Goal: Task Accomplishment & Management: Use online tool/utility

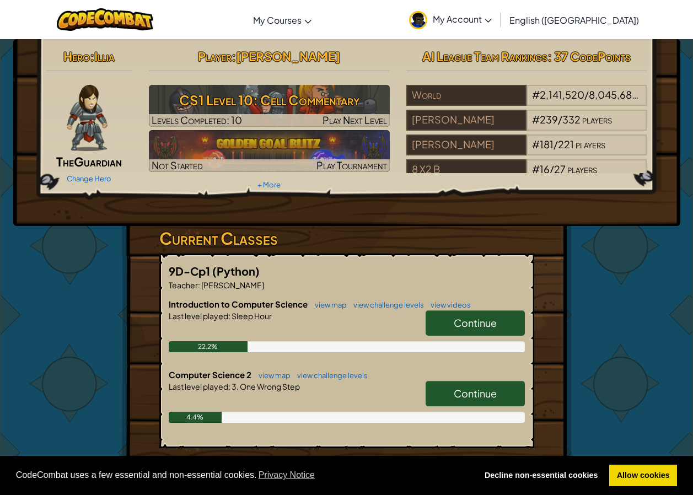
click at [489, 387] on span "Continue" at bounding box center [475, 393] width 43 height 13
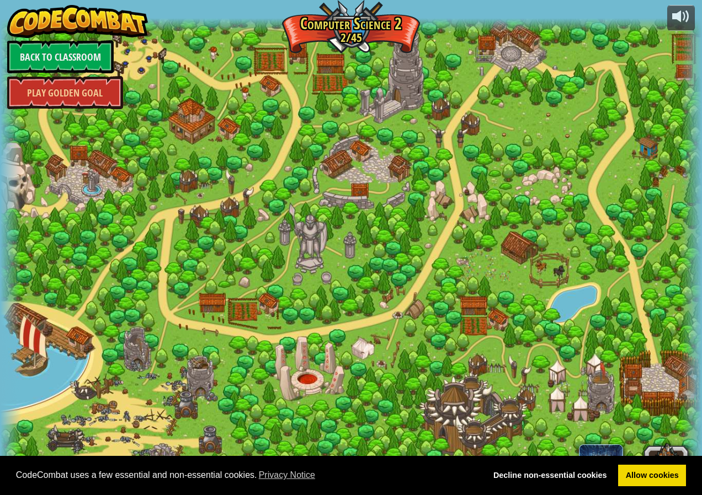
select select "en-[GEOGRAPHIC_DATA]"
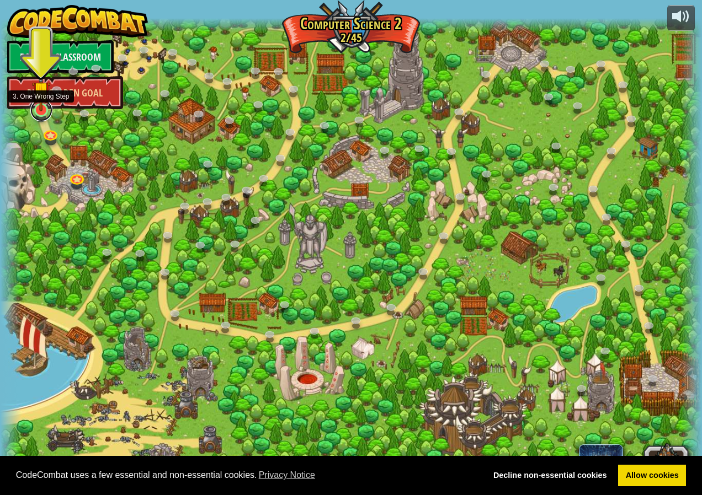
click at [43, 114] on link at bounding box center [41, 110] width 22 height 22
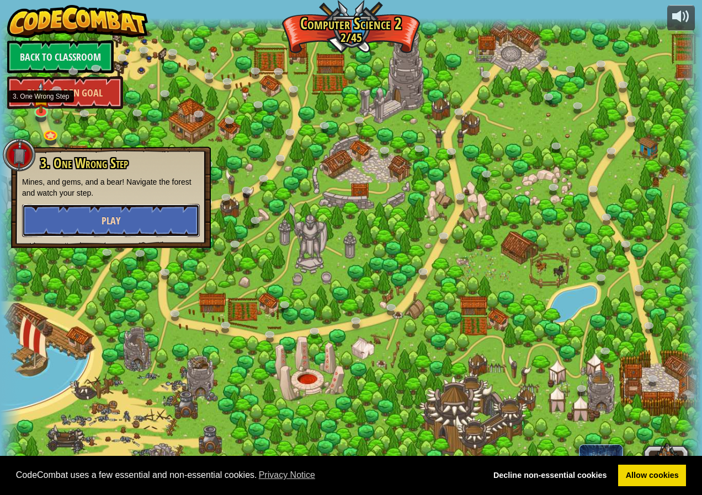
click at [133, 222] on button "Play" at bounding box center [111, 220] width 178 height 33
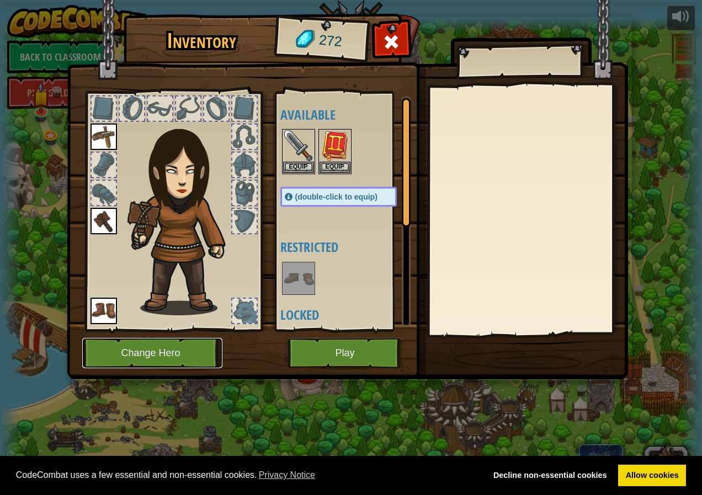
click at [182, 347] on button "Change Hero" at bounding box center [152, 353] width 140 height 30
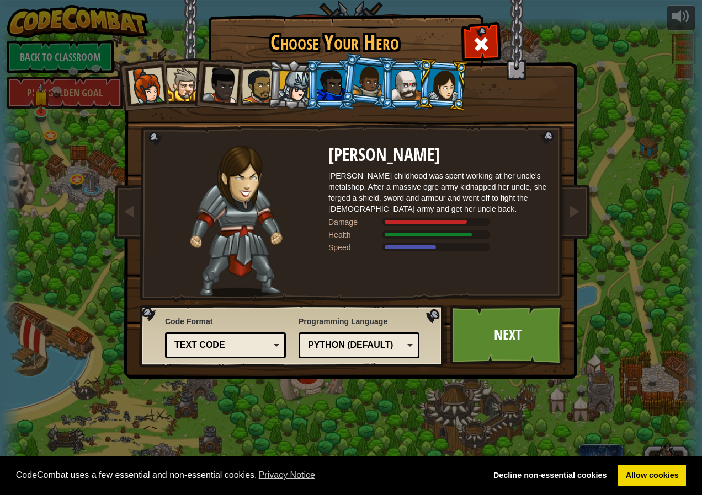
click at [432, 87] on div at bounding box center [443, 84] width 31 height 31
click at [142, 84] on div at bounding box center [146, 86] width 36 height 36
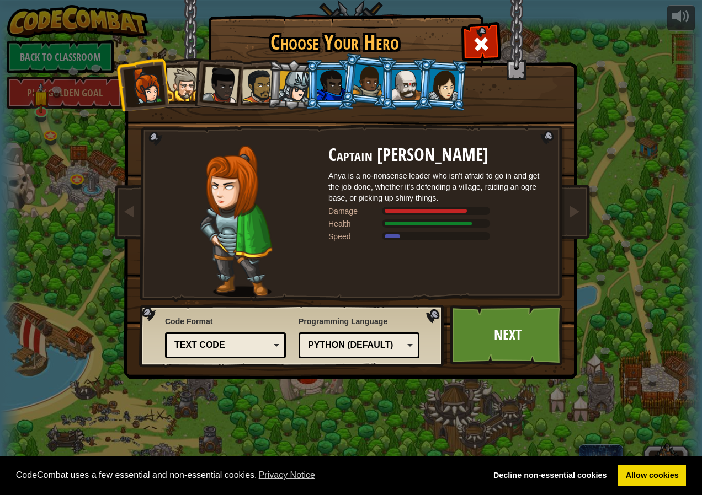
click at [186, 84] on div at bounding box center [184, 85] width 34 height 34
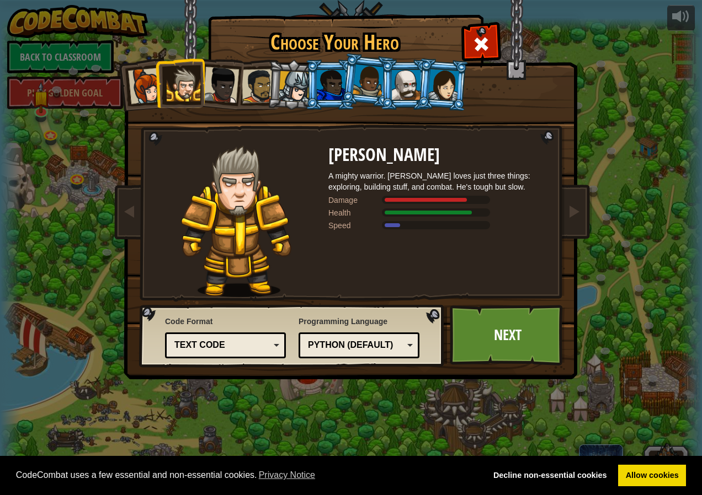
click at [225, 79] on div at bounding box center [220, 85] width 36 height 36
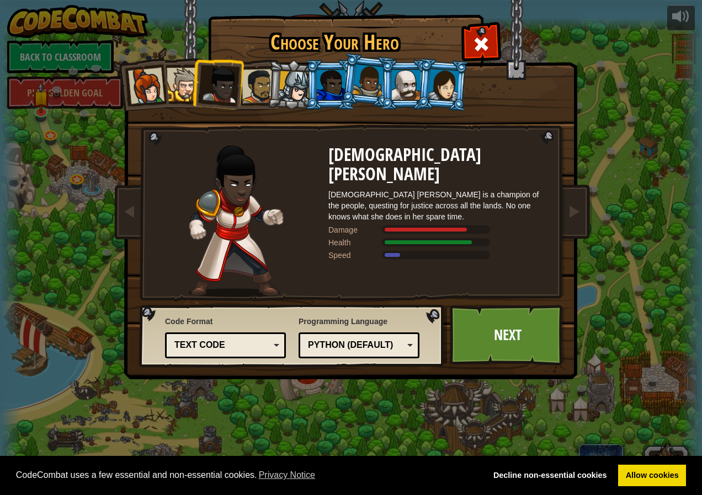
click at [258, 79] on div at bounding box center [259, 86] width 34 height 34
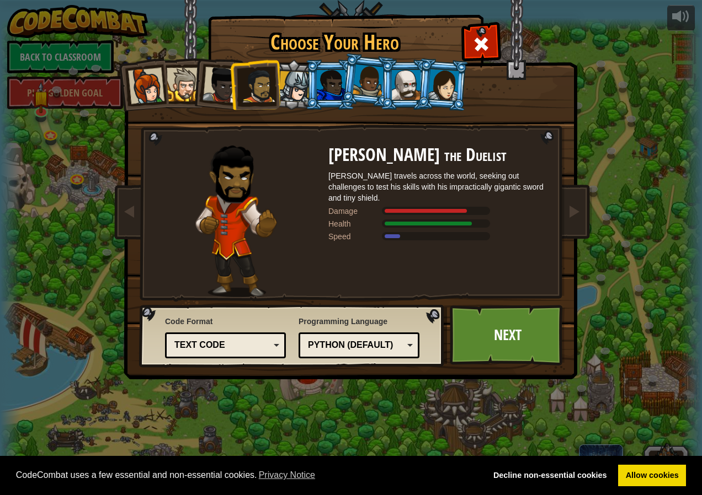
click at [222, 82] on div at bounding box center [220, 85] width 36 height 36
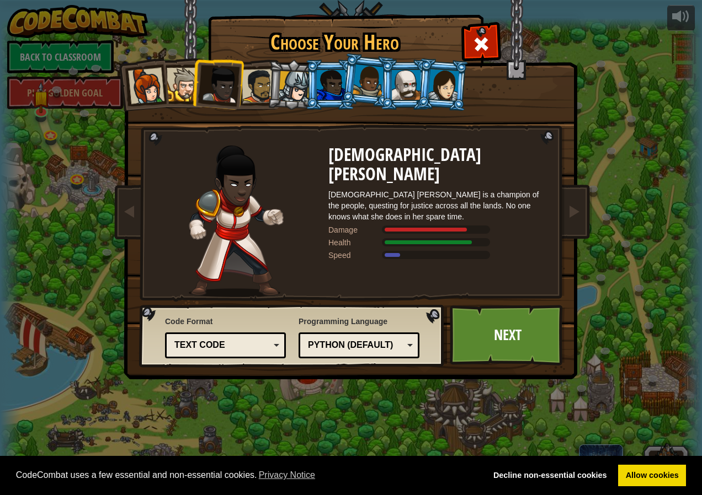
click at [302, 81] on div at bounding box center [294, 86] width 31 height 31
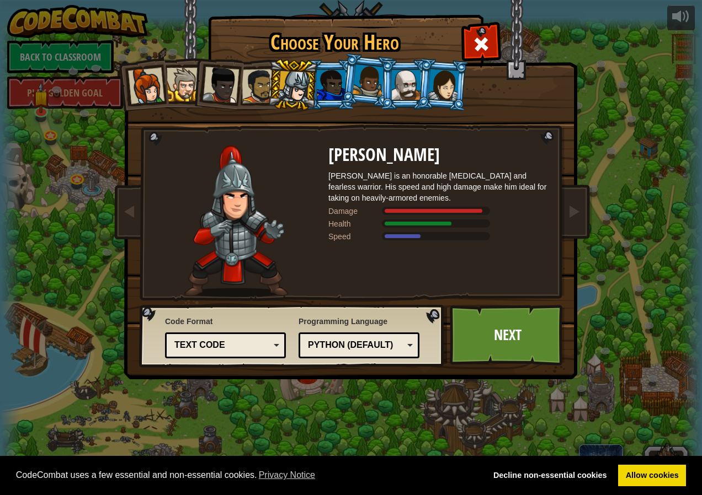
click at [333, 83] on div at bounding box center [331, 85] width 29 height 30
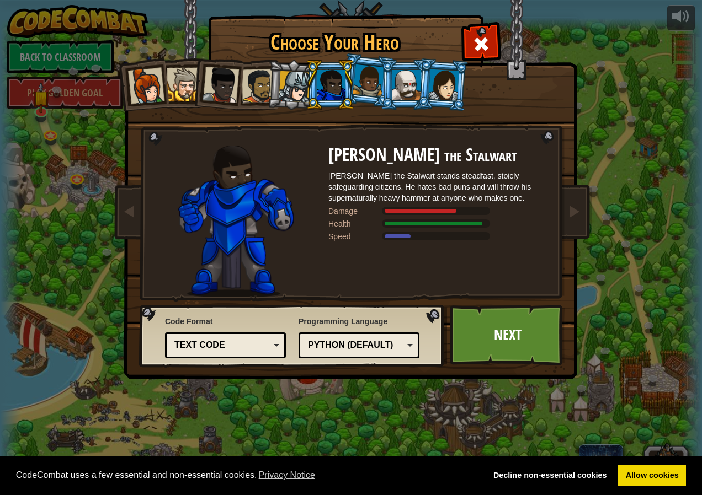
click at [384, 71] on li at bounding box center [405, 85] width 50 height 50
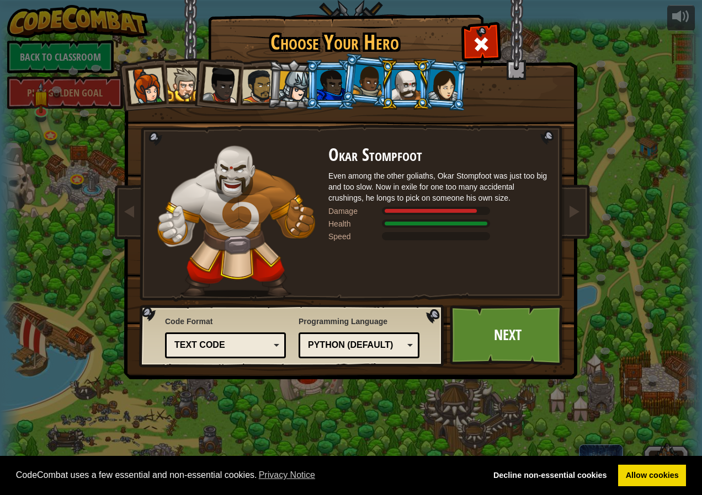
click at [371, 74] on div at bounding box center [367, 81] width 31 height 33
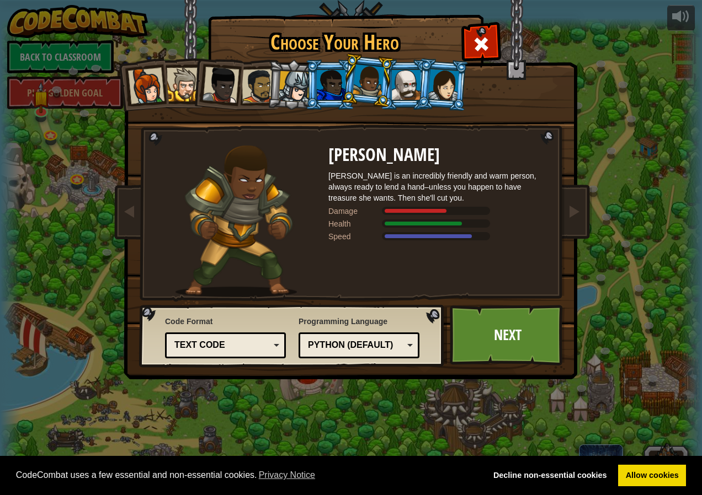
click at [333, 76] on div at bounding box center [331, 85] width 29 height 30
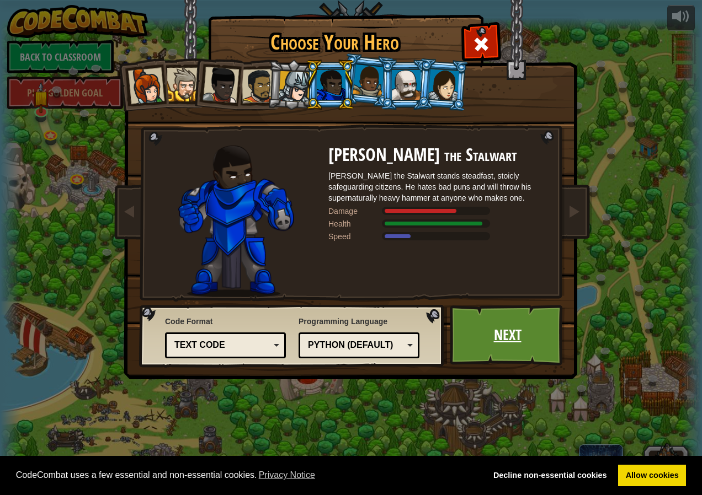
click at [488, 319] on link "Next" at bounding box center [506, 335] width 115 height 61
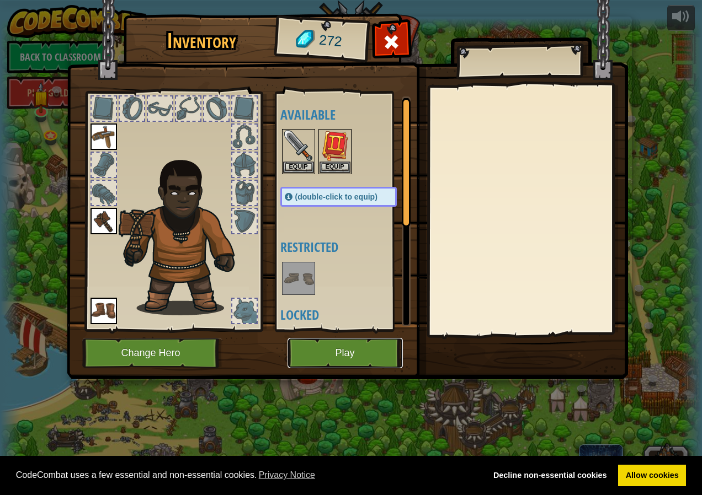
click at [301, 354] on button "Play" at bounding box center [344, 353] width 115 height 30
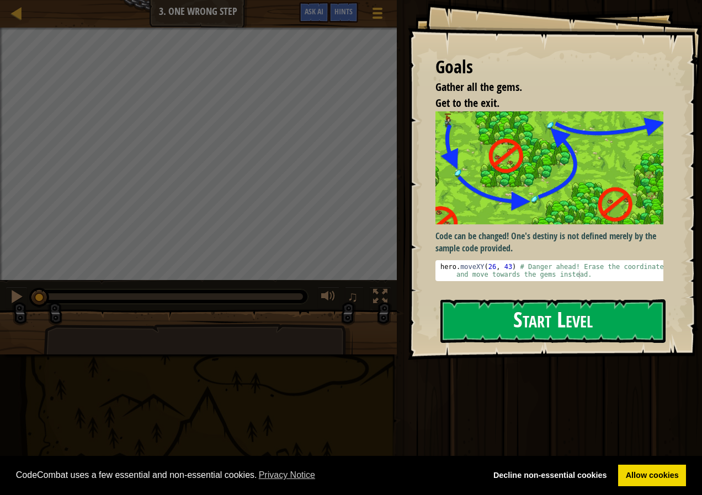
click at [504, 307] on button "Start Level" at bounding box center [552, 321] width 225 height 44
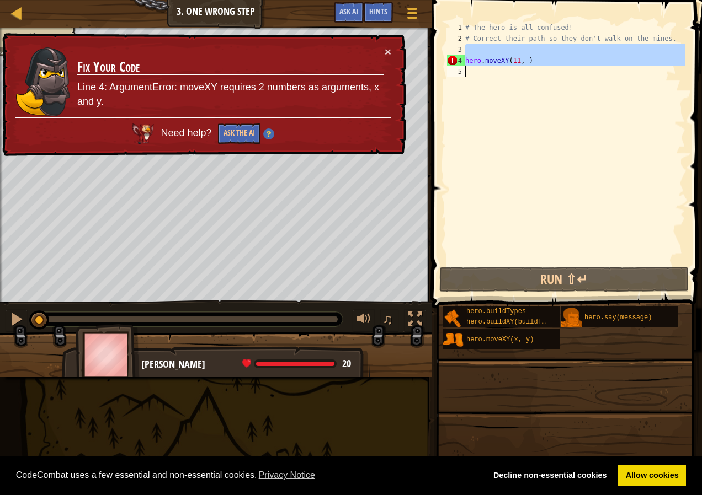
drag, startPoint x: 496, startPoint y: 70, endPoint x: 200, endPoint y: 122, distance: 300.7
click at [200, 122] on div "Map Computer Science 2 3. One Wrong Step Game Menu Done Hints Ask AI 1 הההההההה…" at bounding box center [351, 247] width 702 height 495
type textarea "hero.moveXY(11, )"
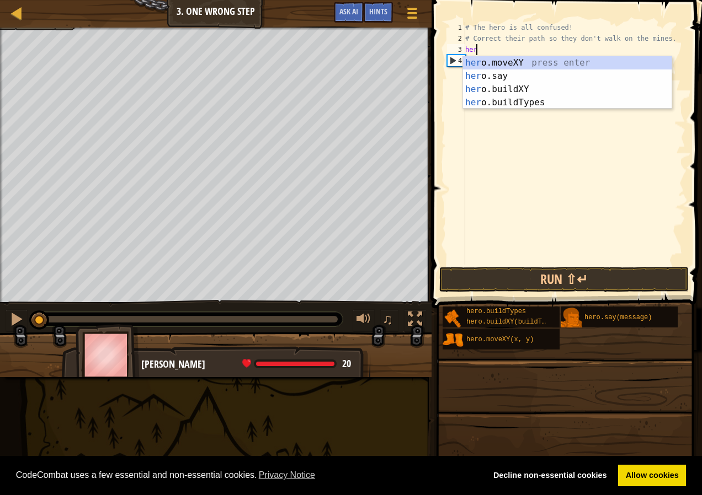
scroll to position [5, 1]
click at [500, 64] on div "hero .moveXY press enter hero .say press enter hero .buildXY press enter hero .…" at bounding box center [567, 95] width 208 height 79
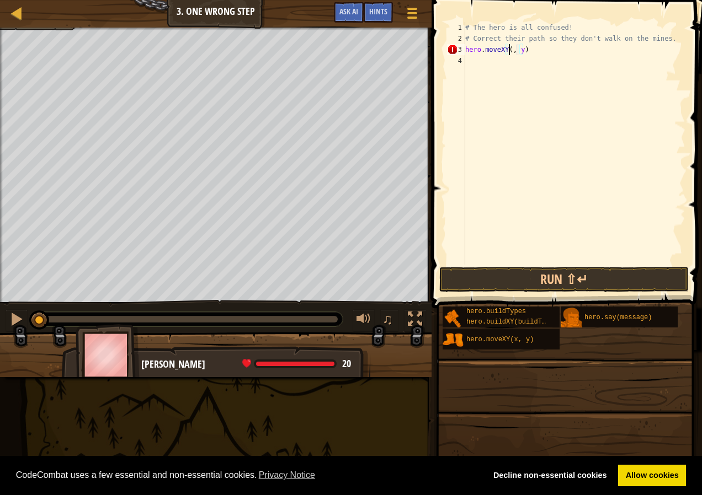
scroll to position [5, 4]
click at [527, 49] on div "# The hero is all confused! # Correct their path so they don't walk on the mine…" at bounding box center [574, 154] width 222 height 265
drag, startPoint x: 614, startPoint y: 272, endPoint x: 607, endPoint y: 269, distance: 7.7
click at [613, 273] on button "Run ⇧↵" at bounding box center [563, 279] width 249 height 25
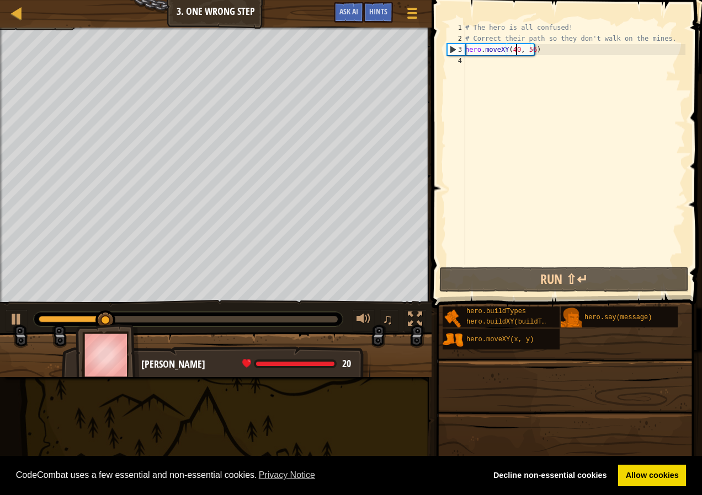
click at [516, 49] on div "# The hero is all confused! # Correct their path so they don't walk on the mine…" at bounding box center [574, 154] width 222 height 265
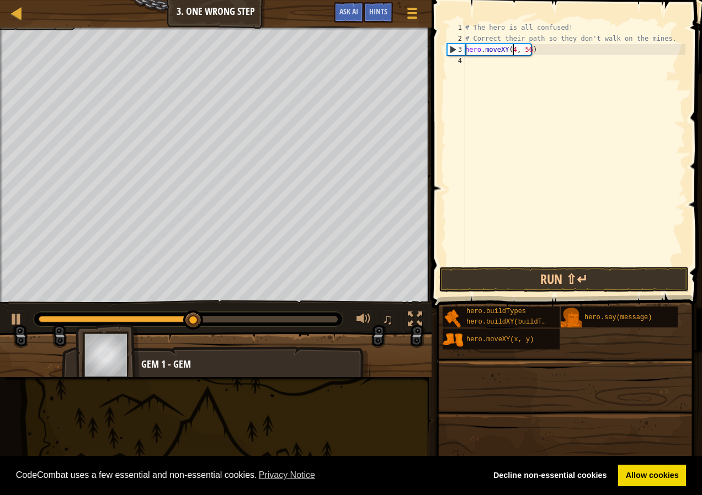
scroll to position [5, 4]
click at [531, 53] on div "# The hero is all confused! # Correct their path so they don't walk on the mine…" at bounding box center [574, 154] width 222 height 265
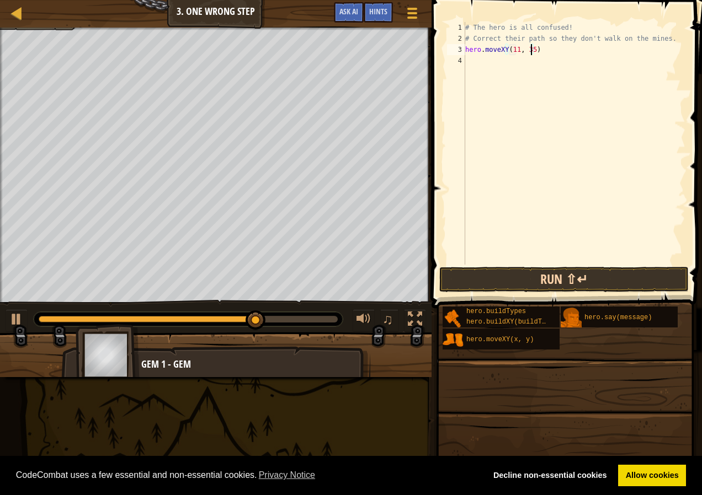
type textarea "hero.moveXY(11, 35)"
click at [534, 281] on button "Run ⇧↵" at bounding box center [563, 279] width 249 height 25
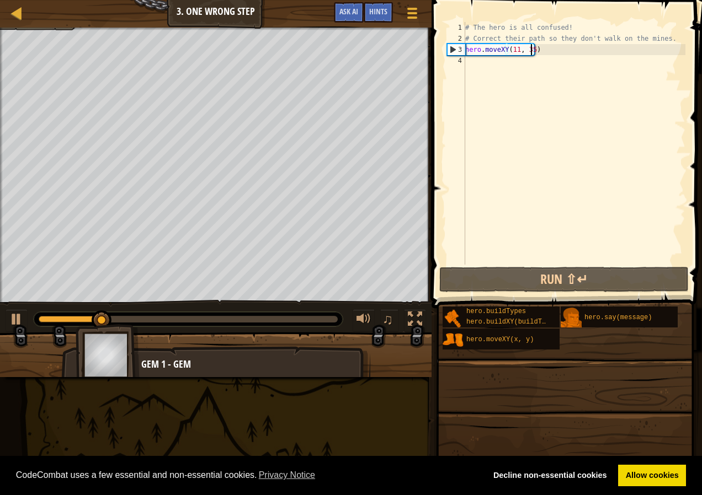
click at [474, 67] on div "# The hero is all confused! # Correct their path so they don't walk on the mine…" at bounding box center [574, 154] width 222 height 265
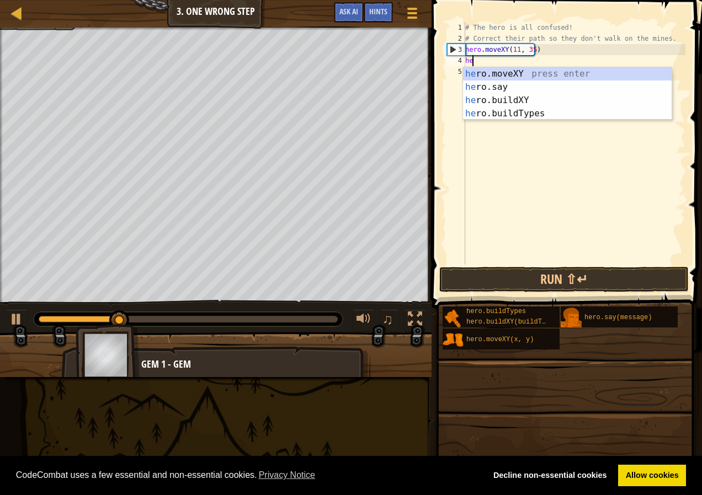
scroll to position [5, 1]
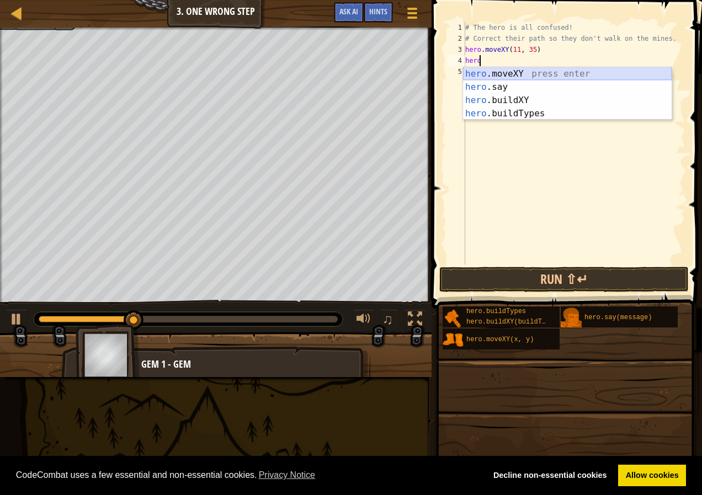
click at [493, 74] on div "hero .moveXY press enter hero .say press enter hero .buildXY press enter hero .…" at bounding box center [567, 106] width 208 height 79
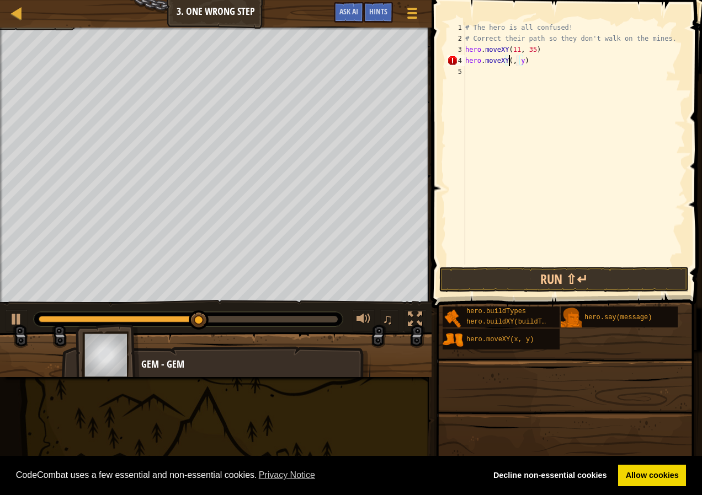
scroll to position [5, 4]
click at [524, 60] on div "# The hero is all confused! # Correct their path so they don't walk on the mine…" at bounding box center [574, 154] width 222 height 265
click at [525, 61] on div "# The hero is all confused! # Correct their path so they don't walk on the mine…" at bounding box center [574, 154] width 222 height 265
click at [528, 59] on div "# The hero is all confused! # Correct their path so they don't walk on the mine…" at bounding box center [574, 154] width 222 height 265
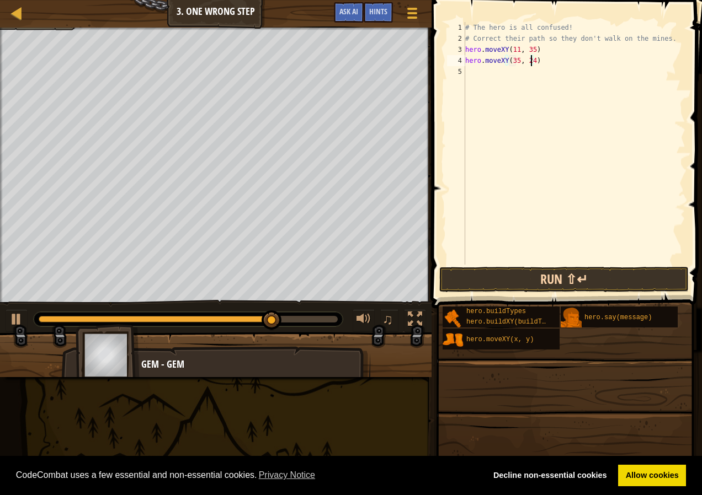
type textarea "hero.moveXY(35, 24)"
click at [477, 286] on button "Run ⇧↵" at bounding box center [563, 279] width 249 height 25
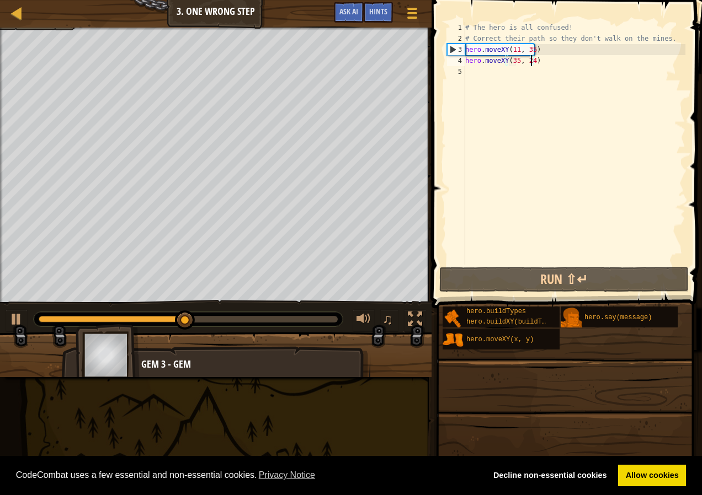
click at [480, 75] on div "# The hero is all confused! # Correct their path so they don't walk on the mine…" at bounding box center [574, 154] width 222 height 265
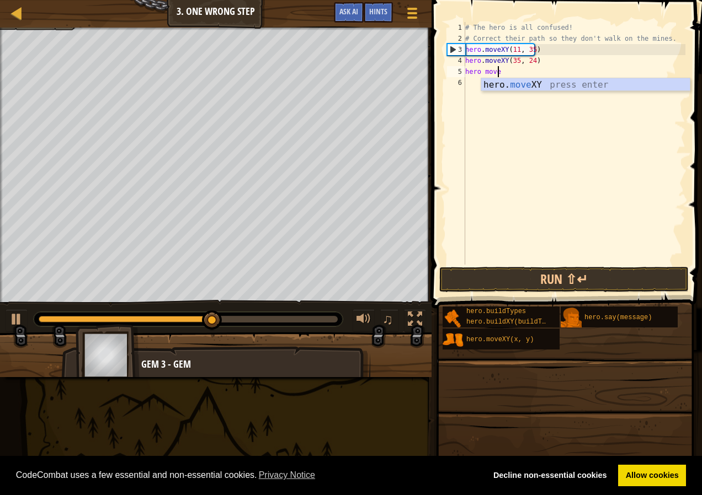
scroll to position [5, 2]
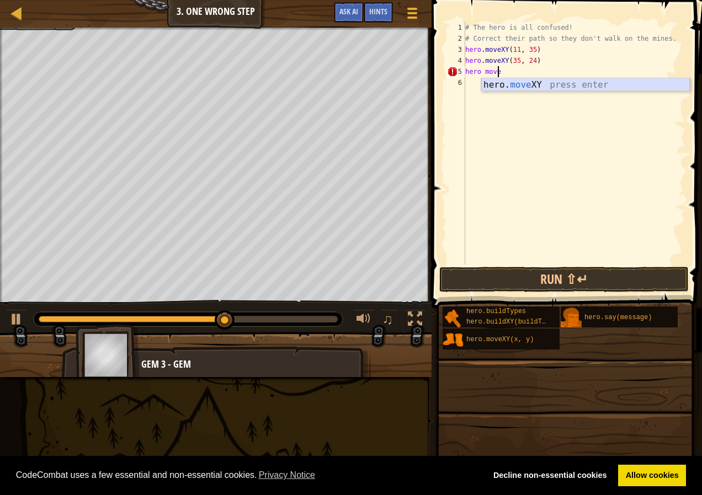
click at [503, 80] on div "hero. move XY press enter" at bounding box center [585, 98] width 208 height 40
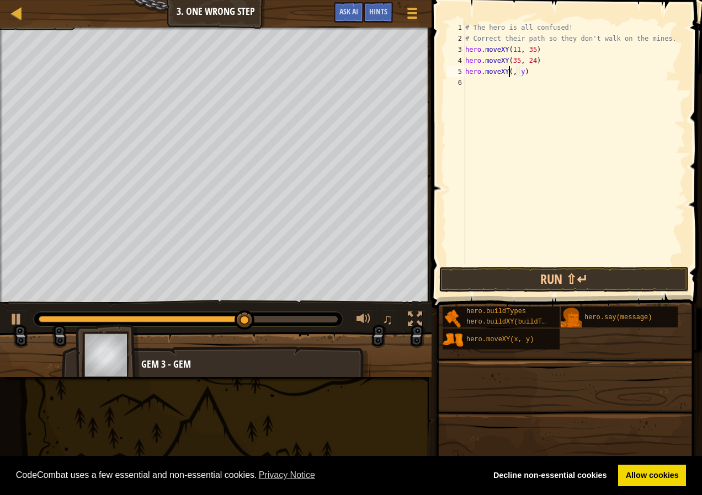
scroll to position [5, 4]
click at [526, 71] on div "# The hero is all confused! # Correct their path so they don't walk on the mine…" at bounding box center [574, 154] width 222 height 265
type textarea "hero.moveXY(40, 56)"
click at [525, 280] on button "Run ⇧↵" at bounding box center [563, 279] width 249 height 25
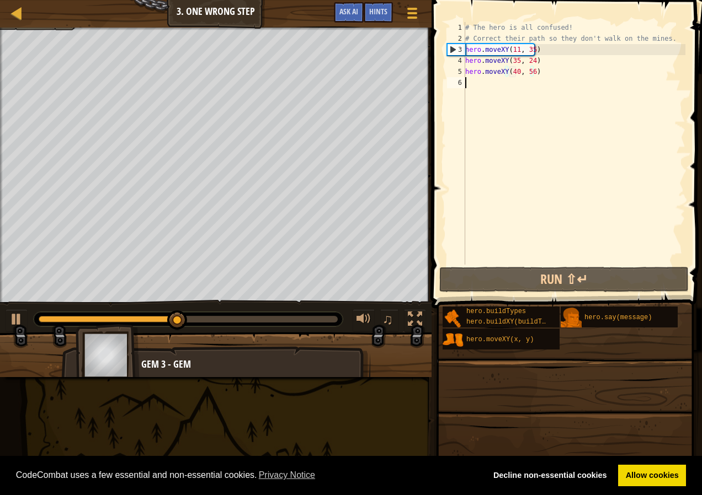
drag, startPoint x: 478, startPoint y: 89, endPoint x: 489, endPoint y: 84, distance: 12.4
click at [479, 93] on div "# The hero is all confused! # Correct their path so they don't walk on the mine…" at bounding box center [574, 154] width 222 height 265
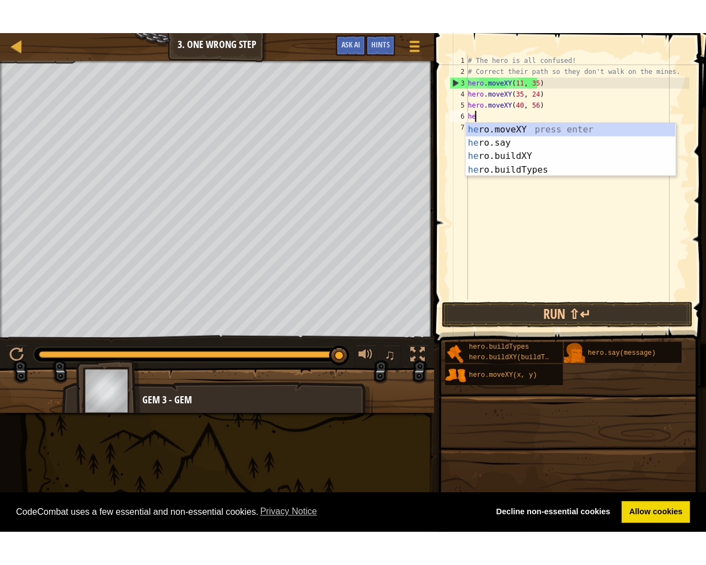
scroll to position [5, 1]
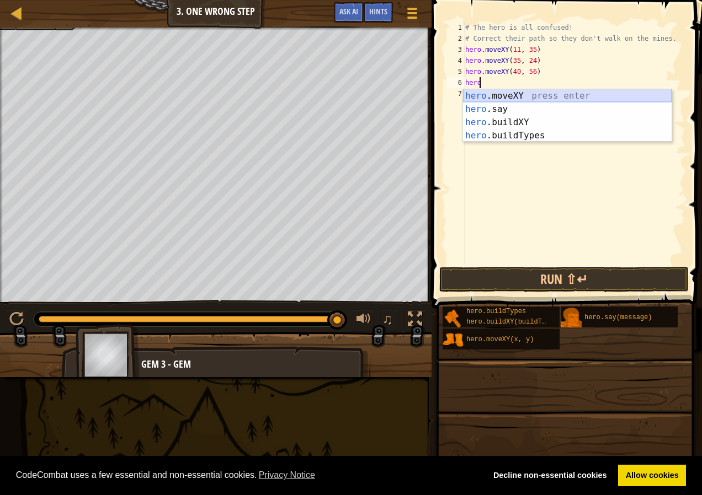
click at [509, 99] on div "hero .moveXY press enter hero .say press enter hero .buildXY press enter hero .…" at bounding box center [567, 128] width 208 height 79
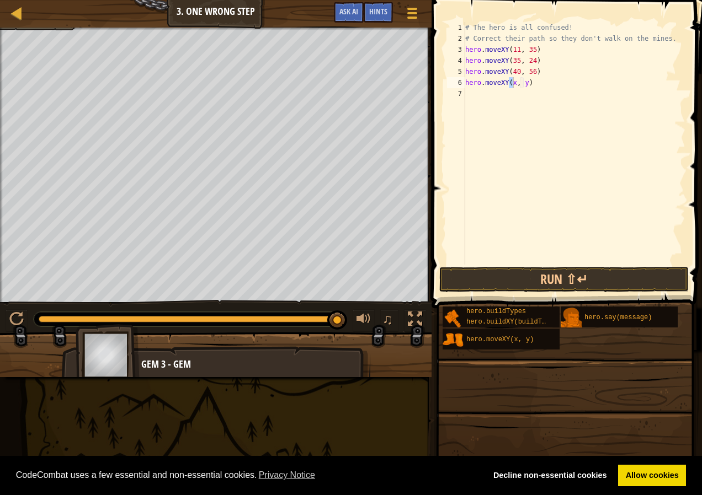
drag, startPoint x: 385, startPoint y: 366, endPoint x: 393, endPoint y: 365, distance: 8.3
click at [393, 365] on div at bounding box center [215, 359] width 431 height 55
drag, startPoint x: 393, startPoint y: 365, endPoint x: 404, endPoint y: 361, distance: 11.5
click at [404, 362] on div at bounding box center [215, 359] width 431 height 55
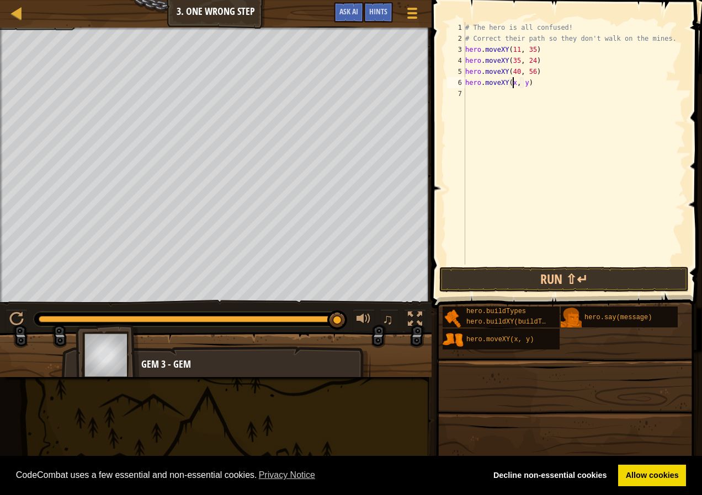
click at [416, 356] on div at bounding box center [215, 359] width 431 height 55
click at [443, 355] on span at bounding box center [564, 458] width 263 height 327
drag, startPoint x: 495, startPoint y: 357, endPoint x: 489, endPoint y: 445, distance: 87.9
click at [495, 360] on span at bounding box center [564, 458] width 263 height 327
drag, startPoint x: 489, startPoint y: 445, endPoint x: 447, endPoint y: 416, distance: 50.7
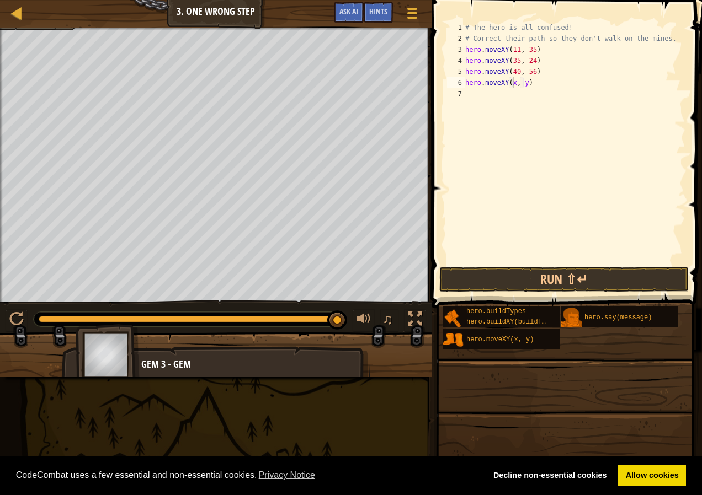
click at [499, 442] on span at bounding box center [564, 458] width 263 height 327
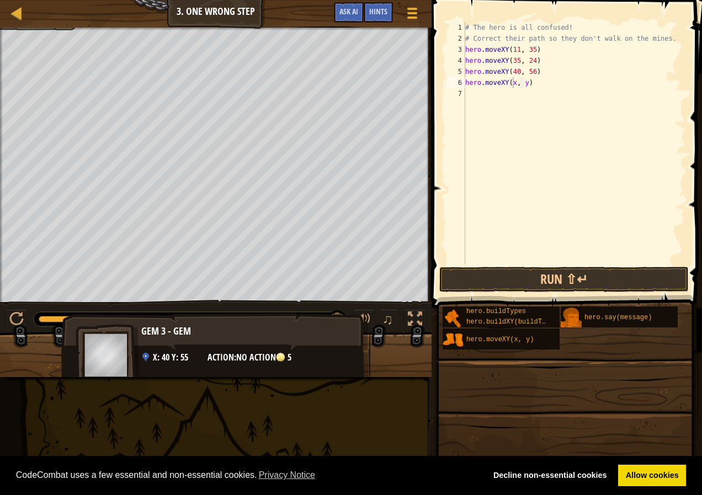
click at [350, 363] on div "Gem 3 - gem x: 40 y: 55 action: No action 5" at bounding box center [215, 359] width 309 height 92
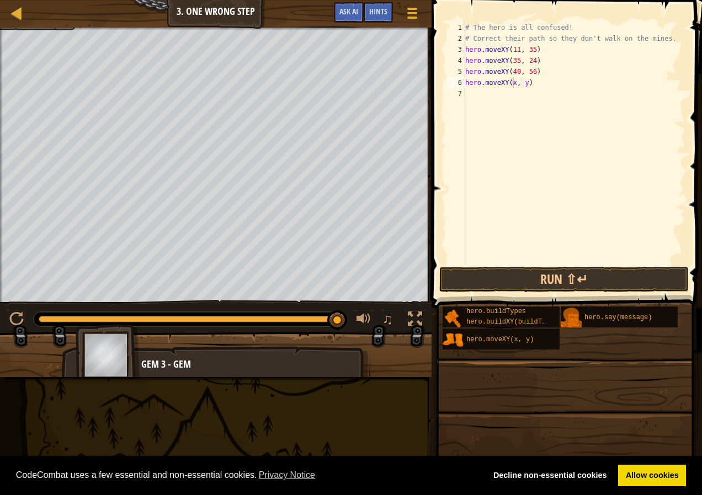
drag, startPoint x: 323, startPoint y: 427, endPoint x: 268, endPoint y: 409, distance: 58.1
click at [322, 439] on div "Map Computer Science 2 3. One Wrong Step Game Menu Done Hints Ask AI 1 הההההההה…" at bounding box center [351, 247] width 702 height 495
drag, startPoint x: 232, startPoint y: 400, endPoint x: 226, endPoint y: 401, distance: 6.2
click at [226, 401] on div "Map Computer Science 2 3. One Wrong Step Game Menu Done Hints Ask AI 1 הההההההה…" at bounding box center [351, 247] width 702 height 495
drag, startPoint x: 97, startPoint y: 405, endPoint x: 164, endPoint y: 437, distance: 74.5
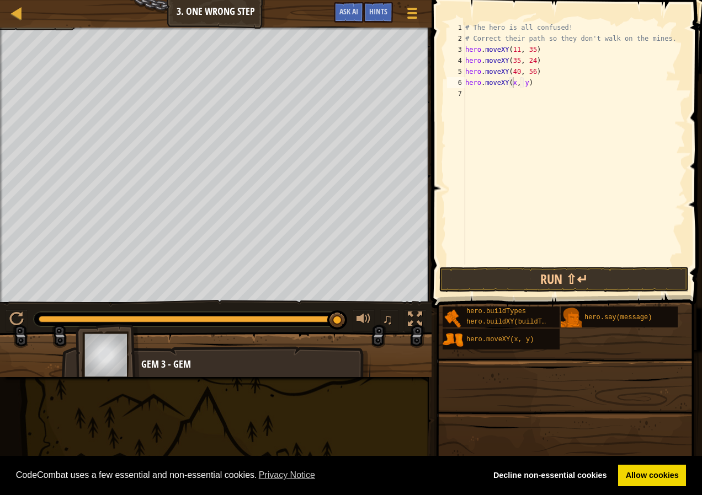
click at [143, 441] on div "Map Computer Science 2 3. One Wrong Step Game Menu Done Hints Ask AI 1 הההההההה…" at bounding box center [351, 247] width 702 height 495
drag, startPoint x: 176, startPoint y: 435, endPoint x: 256, endPoint y: 396, distance: 89.0
click at [209, 416] on div "Map Computer Science 2 3. One Wrong Step Game Menu Done Hints Ask AI 1 הההההההה…" at bounding box center [351, 247] width 702 height 495
drag, startPoint x: 256, startPoint y: 396, endPoint x: 324, endPoint y: 385, distance: 68.7
click at [270, 404] on div "Map Computer Science 2 3. One Wrong Step Game Menu Done Hints Ask AI 1 הההההההה…" at bounding box center [351, 247] width 702 height 495
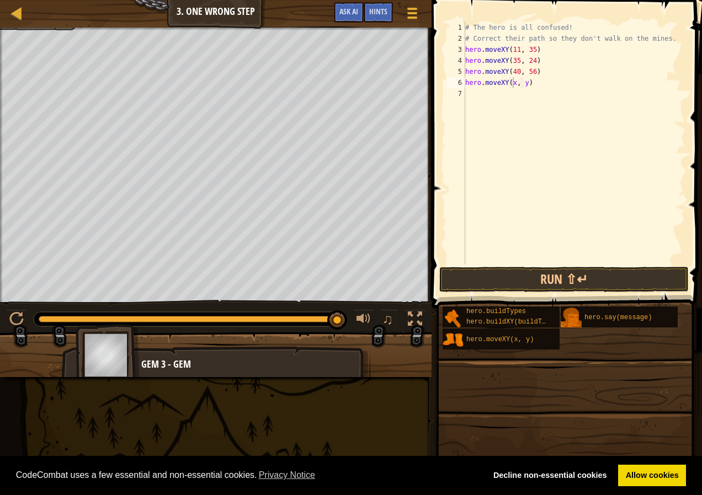
drag, startPoint x: 347, startPoint y: 381, endPoint x: 349, endPoint y: 303, distance: 77.8
click at [349, 372] on div "Map Computer Science 2 3. One Wrong Step Game Menu Done Hints Ask AI 1 הההההההה…" at bounding box center [351, 247] width 702 height 495
click at [415, 383] on div "Map Computer Science 2 3. One Wrong Step Game Menu Done Hints Ask AI 1 הההההההה…" at bounding box center [351, 247] width 702 height 495
drag, startPoint x: 397, startPoint y: 327, endPoint x: 388, endPoint y: 311, distance: 18.5
click at [395, 327] on button "♫" at bounding box center [389, 320] width 19 height 23
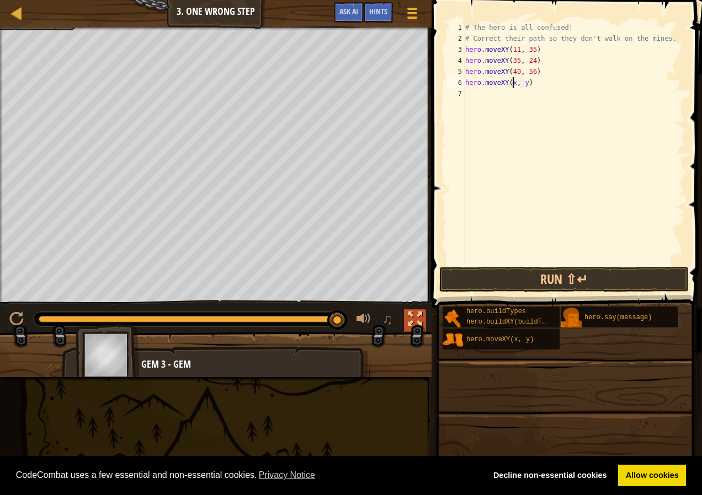
click at [419, 327] on div at bounding box center [415, 319] width 14 height 14
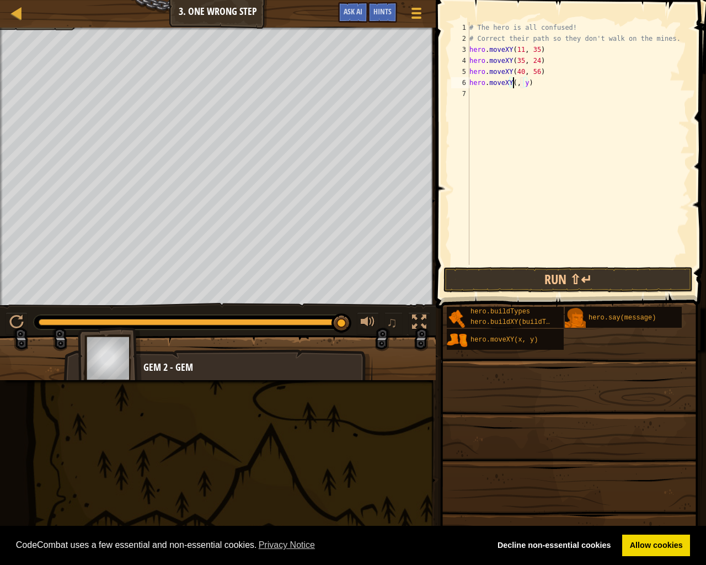
scroll to position [5, 4]
click at [532, 82] on div "# The hero is all confused! # Correct their path so they don't walk on the mine…" at bounding box center [578, 154] width 222 height 265
type textarea "hero.moveXY(79, 57)"
click at [528, 277] on button "Run ⇧↵" at bounding box center [567, 279] width 249 height 25
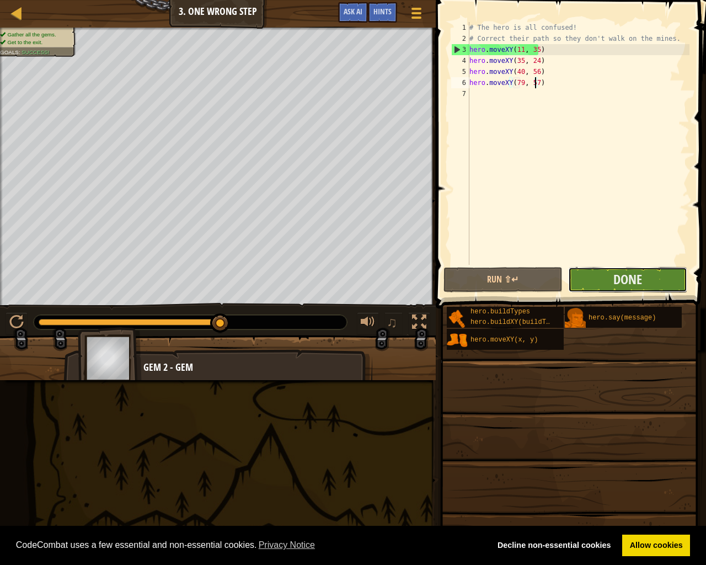
click at [608, 277] on button "Done" at bounding box center [627, 279] width 119 height 25
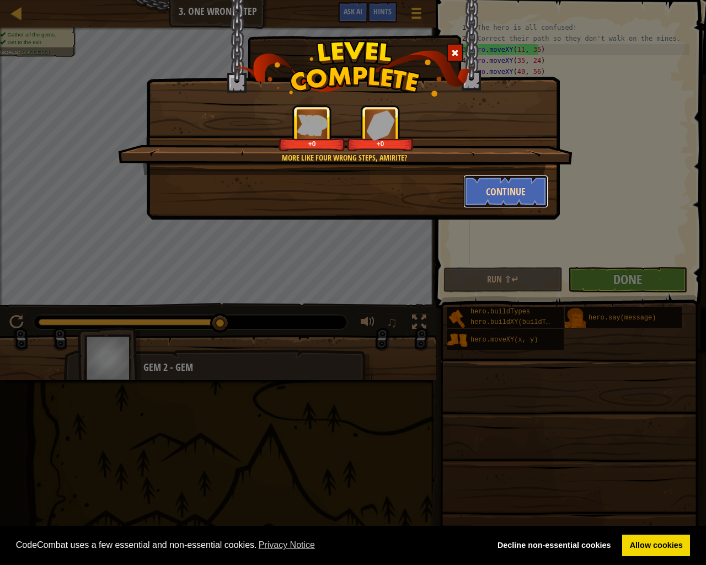
click at [474, 190] on button "Continue" at bounding box center [505, 191] width 85 height 33
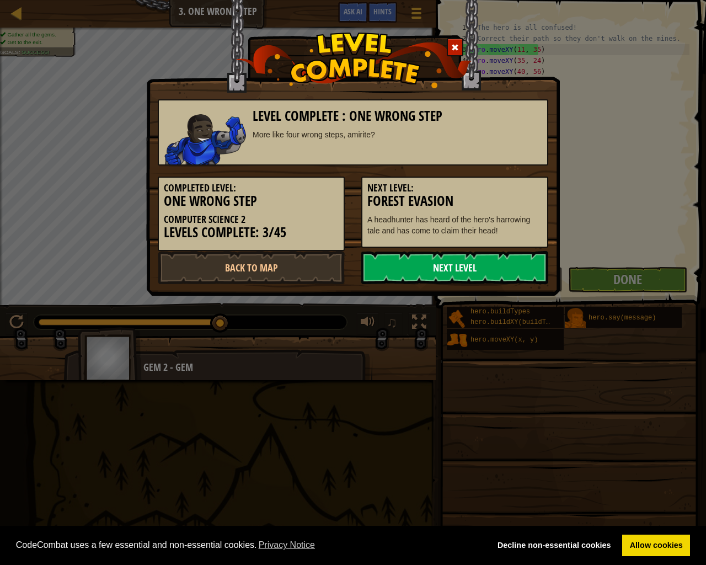
click at [417, 274] on link "Next Level" at bounding box center [454, 267] width 187 height 33
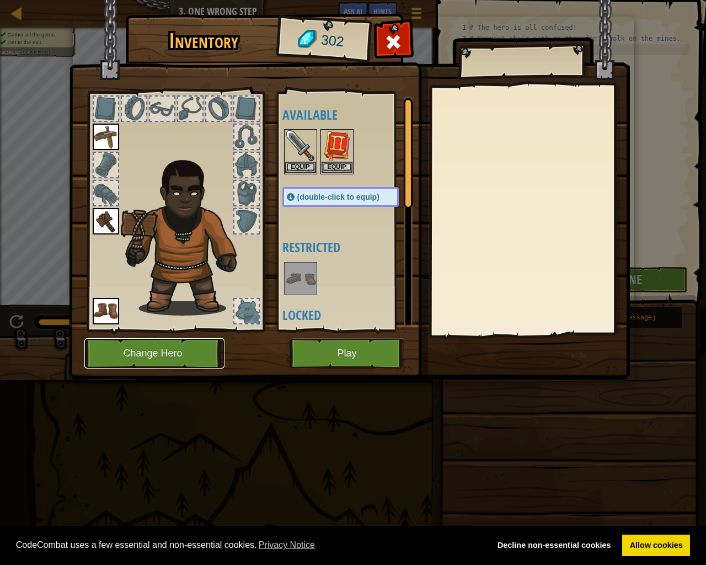
drag, startPoint x: 205, startPoint y: 347, endPoint x: 193, endPoint y: 348, distance: 12.1
click at [193, 348] on button "Change Hero" at bounding box center [154, 353] width 140 height 30
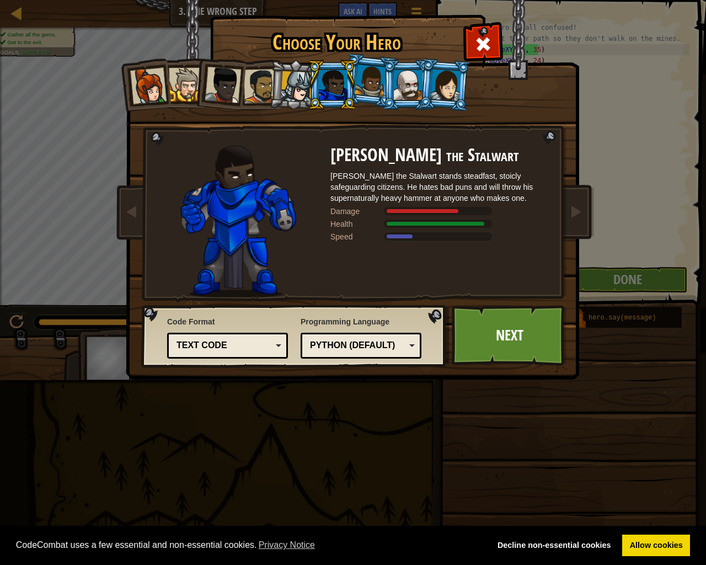
click at [253, 77] on div at bounding box center [261, 86] width 34 height 34
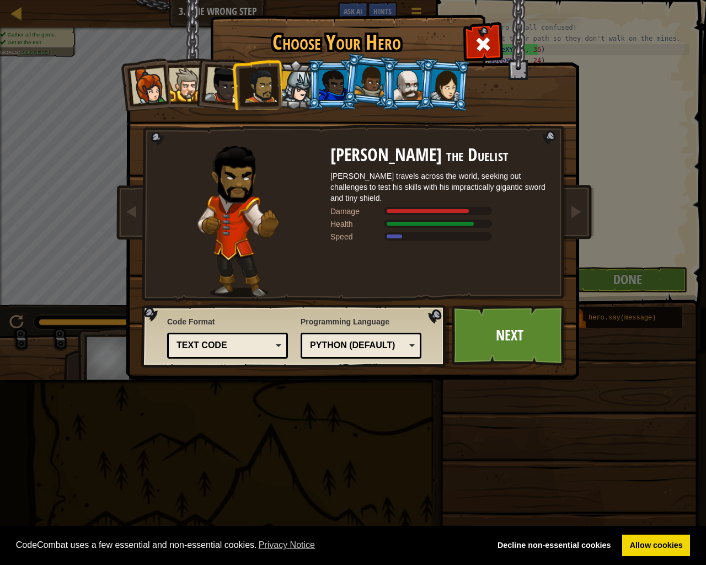
click at [207, 93] on div at bounding box center [223, 85] width 36 height 36
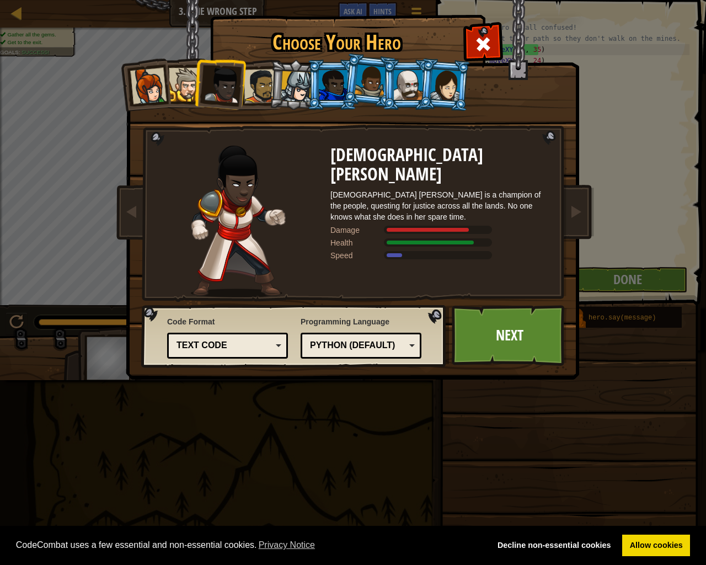
click at [447, 95] on div at bounding box center [445, 84] width 31 height 31
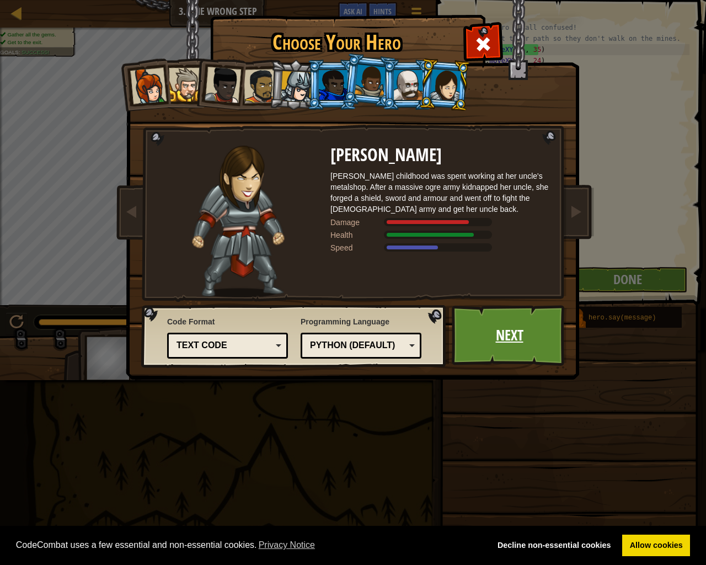
click at [500, 329] on link "Next" at bounding box center [509, 335] width 115 height 61
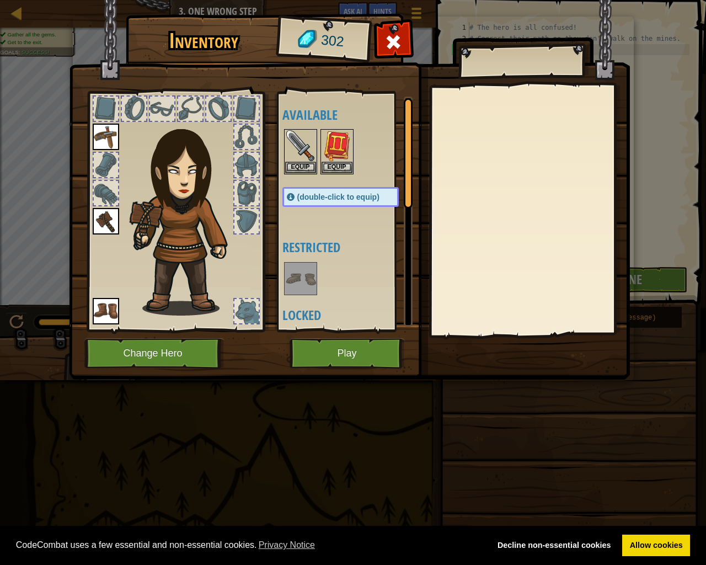
click at [105, 132] on img at bounding box center [106, 137] width 26 height 26
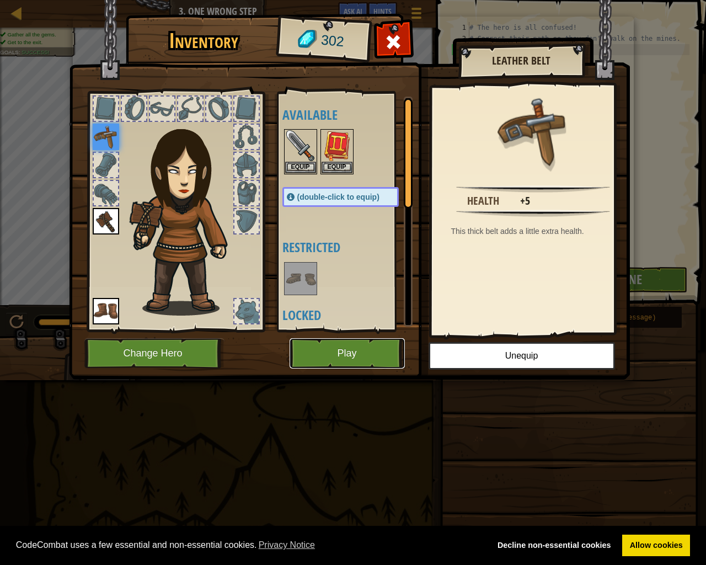
click at [354, 341] on button "Play" at bounding box center [347, 353] width 115 height 30
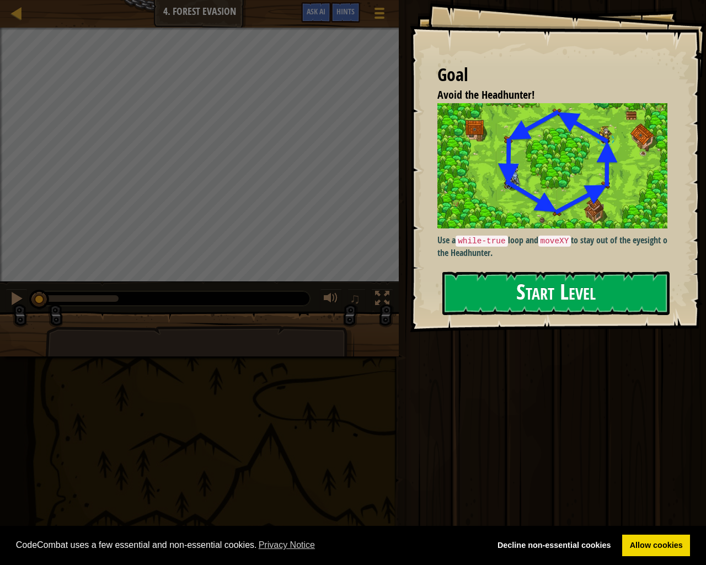
click at [564, 281] on button "Start Level" at bounding box center [555, 293] width 227 height 44
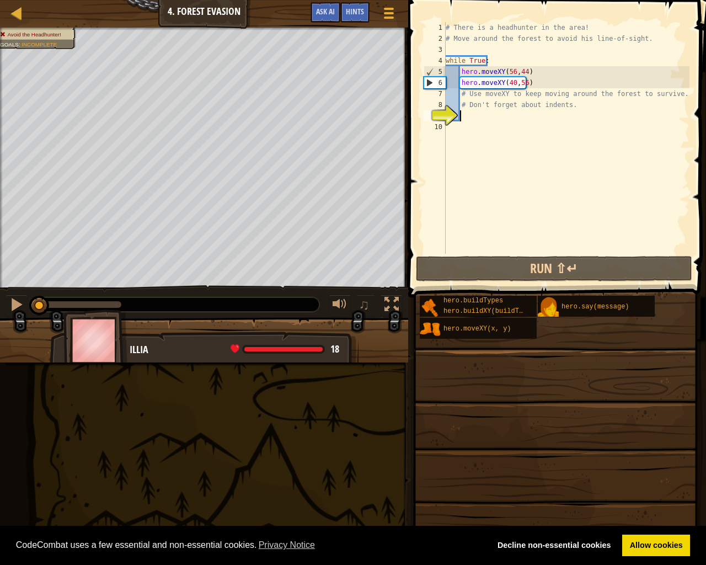
click at [497, 111] on div "# There is a headhunter in the area! # Move around the forest to avoid his line…" at bounding box center [566, 149] width 246 height 254
click at [451, 87] on div "# There is a headhunter in the area! # Move around the forest to avoid his line…" at bounding box center [566, 149] width 246 height 254
drag, startPoint x: 556, startPoint y: 88, endPoint x: 551, endPoint y: 92, distance: 7.1
click at [554, 89] on div "# There is a headhunter in the area! # Move around the forest to avoid his line…" at bounding box center [566, 149] width 246 height 254
type textarea "hero.moveXY(40,56) # Use moveXY to keep moving around the forest to survive."
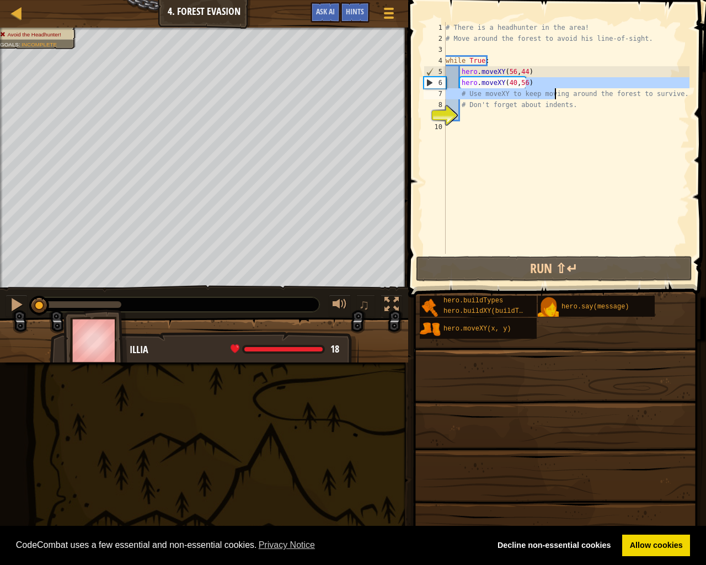
click at [509, 125] on div "# There is a headhunter in the area! # Move around the forest to avoid his line…" at bounding box center [566, 149] width 246 height 254
click at [472, 130] on div "# There is a headhunter in the area! # Move around the forest to avoid his line…" at bounding box center [566, 149] width 246 height 254
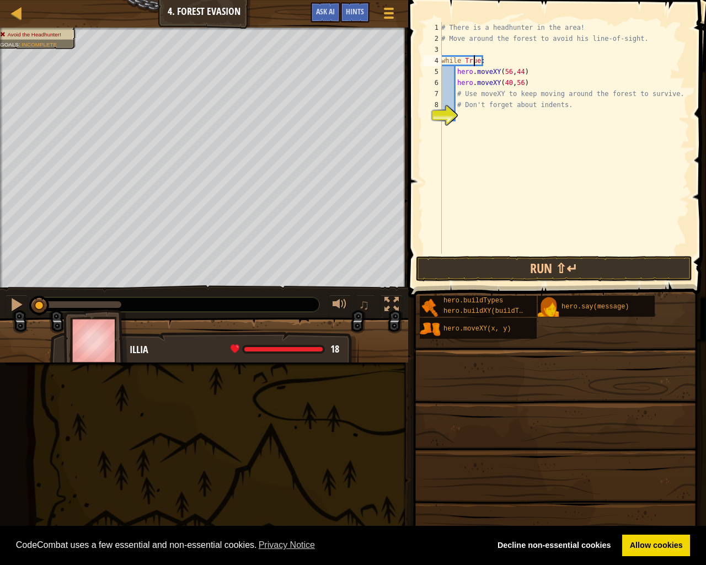
click at [474, 55] on div "# There is a headhunter in the area! # Move around the forest to avoid his line…" at bounding box center [564, 149] width 250 height 254
type textarea "while True:"
click at [479, 56] on div "# There is a headhunter in the area! # Move around the forest to avoid his line…" at bounding box center [564, 149] width 250 height 254
click at [458, 125] on div "# There is a headhunter in the area! # Move around the forest to avoid his line…" at bounding box center [564, 149] width 250 height 254
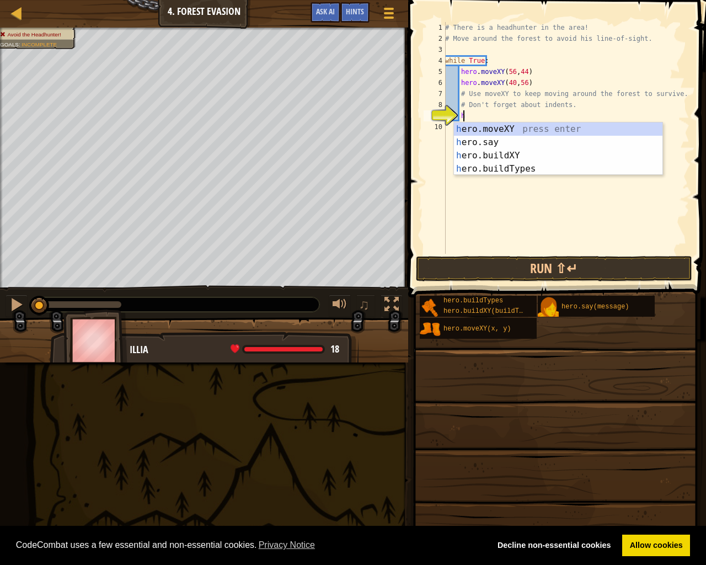
scroll to position [5, 1]
click at [502, 126] on div "her o.moveXY press enter her o.say press enter her o.buildXY press enter her o.…" at bounding box center [561, 161] width 208 height 79
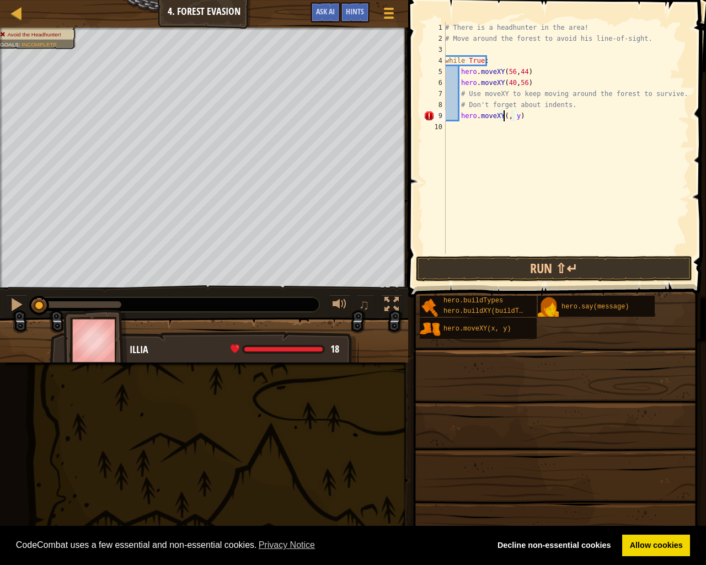
scroll to position [5, 5]
click at [522, 118] on div "# There is a headhunter in the area! # Move around the forest to avoid his line…" at bounding box center [566, 149] width 247 height 254
click at [522, 270] on button "Run ⇧↵" at bounding box center [554, 268] width 276 height 25
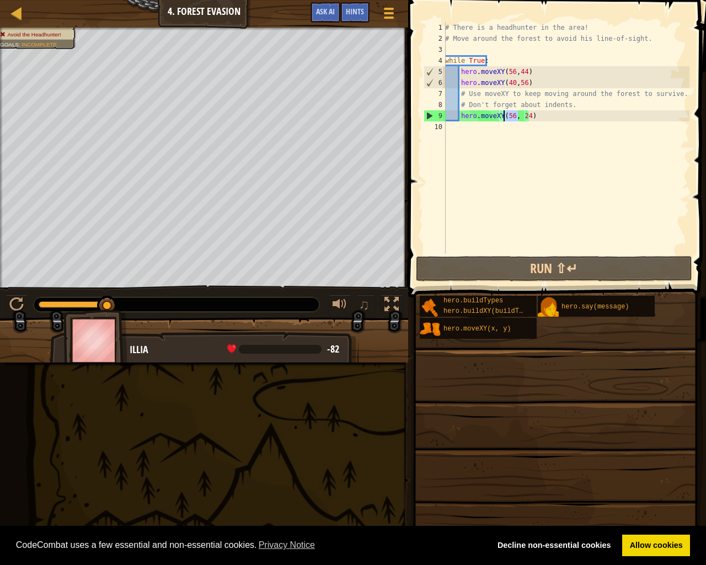
drag, startPoint x: 512, startPoint y: 120, endPoint x: 504, endPoint y: 119, distance: 8.3
click at [504, 119] on div "# There is a headhunter in the area! # Move around the forest to avoid his line…" at bounding box center [566, 149] width 247 height 254
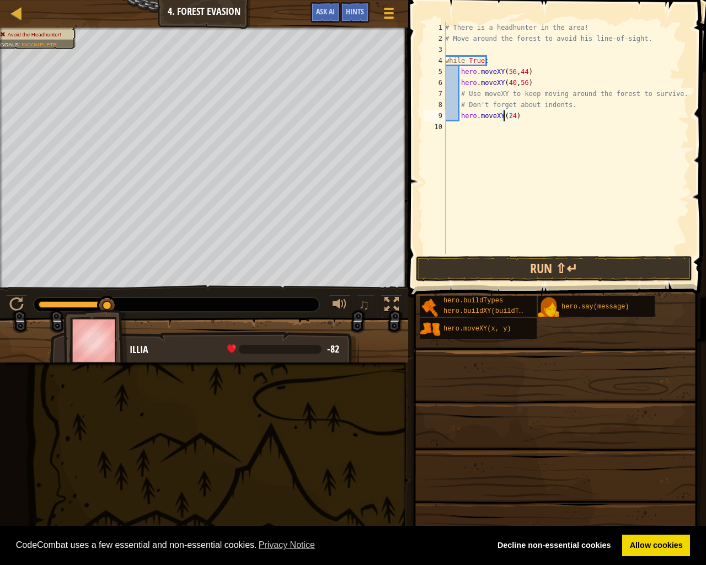
click at [511, 116] on div "# There is a headhunter in the area! # Move around the forest to avoid his line…" at bounding box center [566, 149] width 247 height 254
type textarea "hero.moveXY(24,44)"
click at [536, 269] on button "Run ⇧↵" at bounding box center [554, 268] width 276 height 25
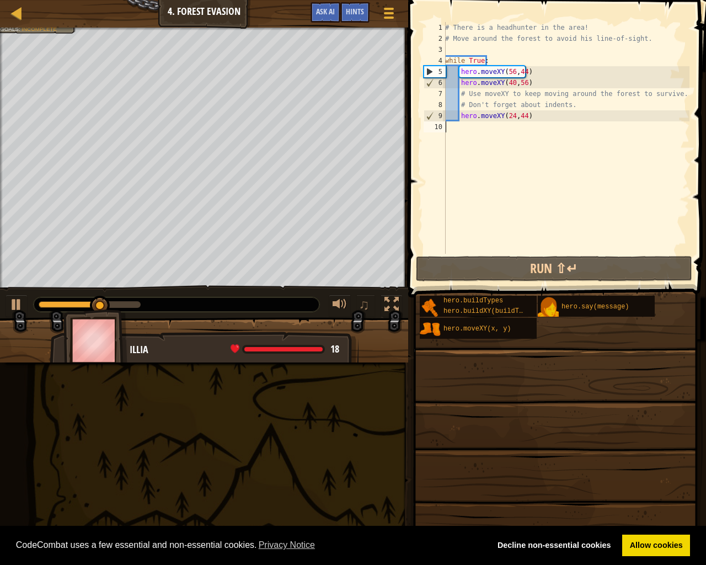
click at [462, 130] on div "# There is a headhunter in the area! # Move around the forest to avoid his line…" at bounding box center [566, 149] width 247 height 254
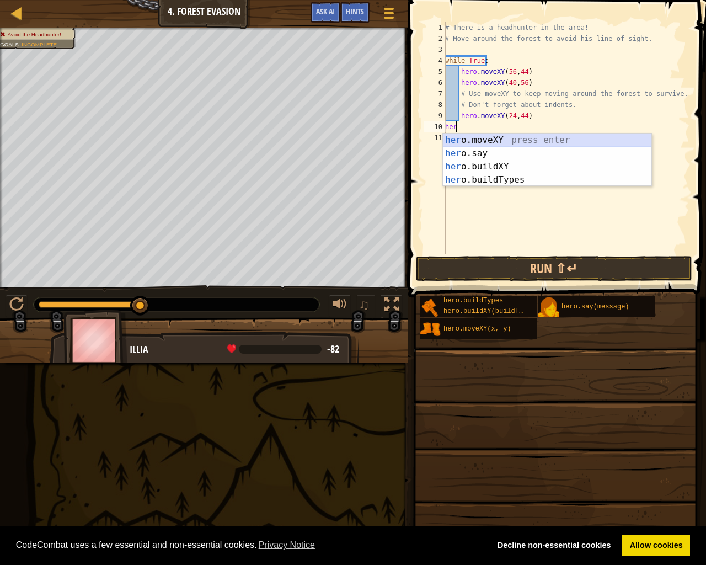
click at [624, 142] on div "her o.moveXY press enter her o.say press enter her o.buildXY press enter her o.…" at bounding box center [547, 172] width 208 height 79
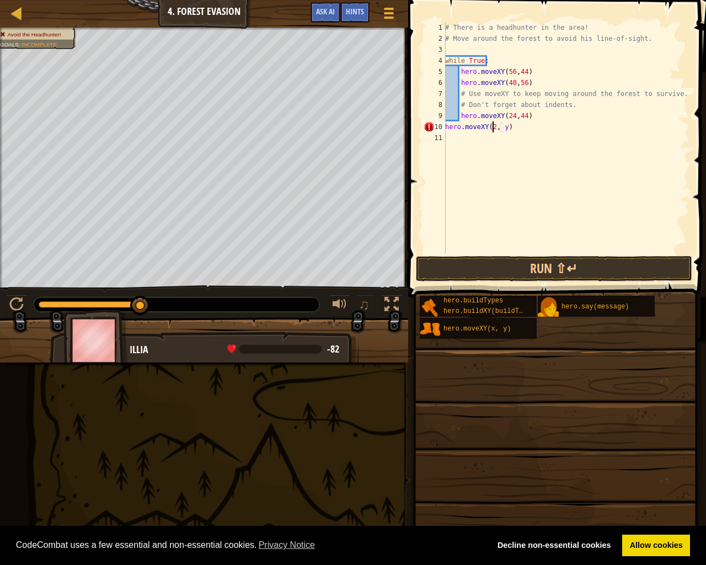
scroll to position [5, 4]
click at [506, 126] on div "# There is a headhunter in the area! # Move around the forest to avoid his line…" at bounding box center [566, 149] width 247 height 254
click at [540, 269] on button "Run ⇧↵" at bounding box center [554, 268] width 276 height 25
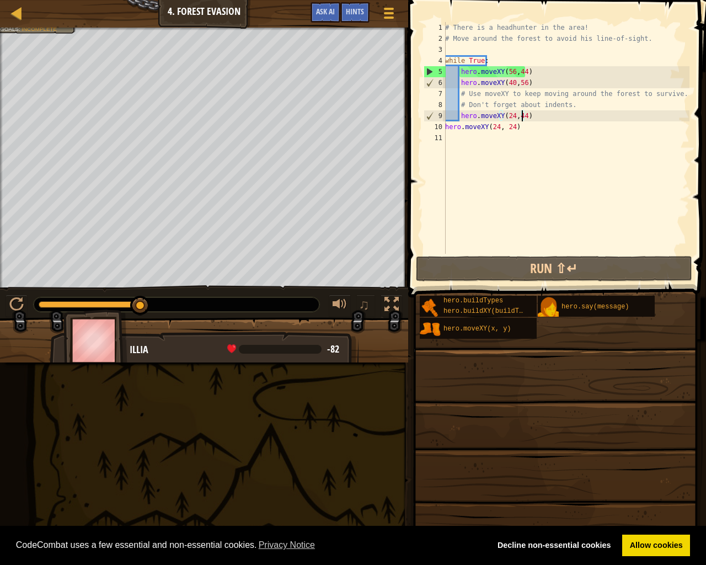
click at [521, 117] on div "# There is a headhunter in the area! # Move around the forest to avoid his line…" at bounding box center [566, 149] width 247 height 254
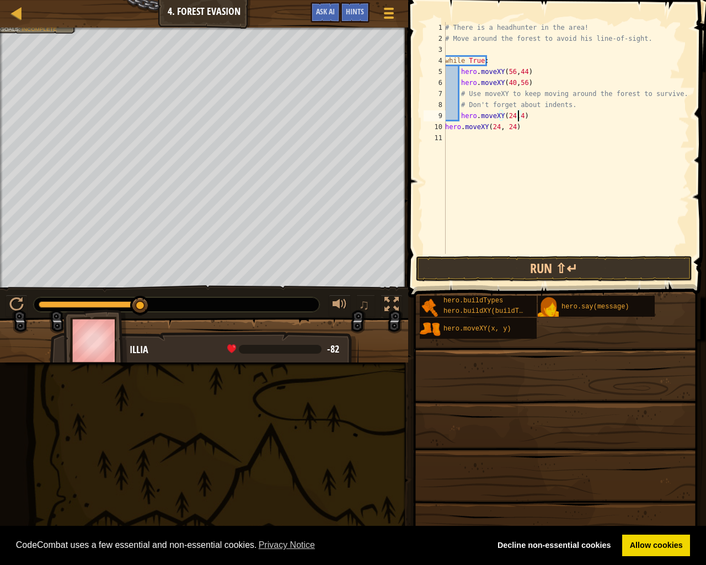
scroll to position [5, 6]
drag, startPoint x: 537, startPoint y: 264, endPoint x: 543, endPoint y: 263, distance: 6.2
click at [539, 264] on button "Run ⇧↵" at bounding box center [554, 268] width 276 height 25
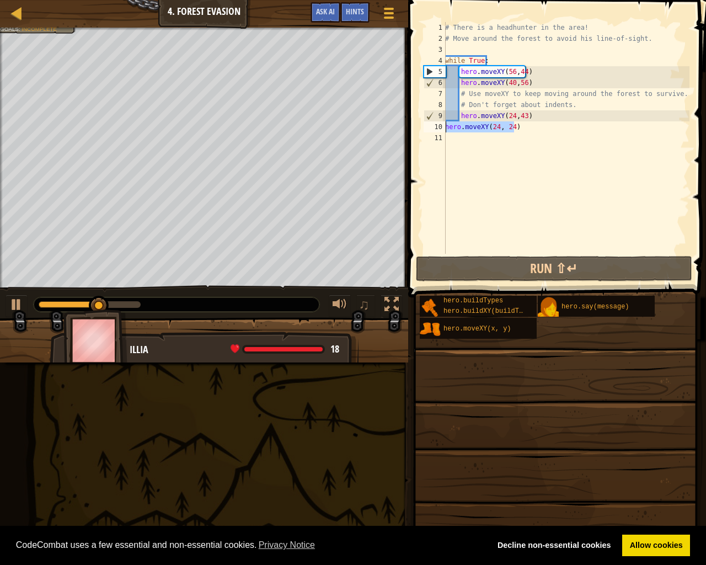
drag, startPoint x: 517, startPoint y: 128, endPoint x: 444, endPoint y: 131, distance: 72.9
click at [444, 131] on div "hero.moveXY(24,43) 1 2 3 4 5 6 7 8 9 10 11 # There is a headhunter in the area!…" at bounding box center [555, 138] width 268 height 232
type textarea "hero.moveXY(24, 24)"
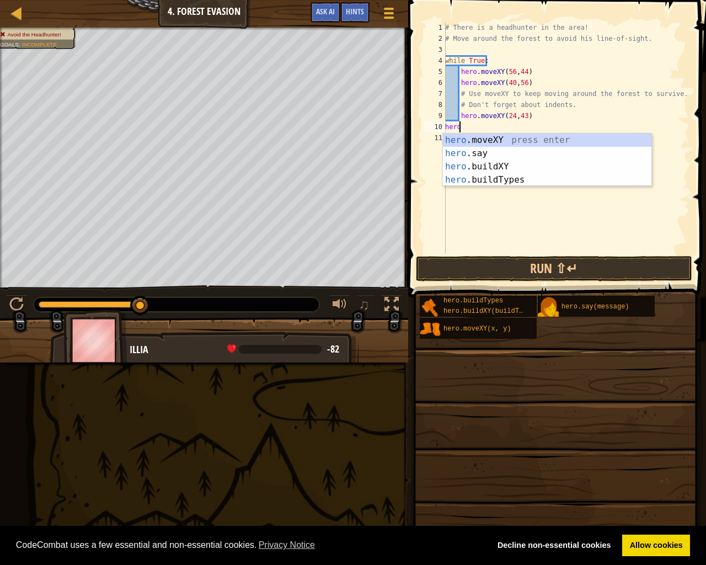
scroll to position [5, 1]
click at [475, 141] on div "hero .moveXY press enter hero .say press enter hero .buildXY press enter hero .…" at bounding box center [547, 172] width 208 height 79
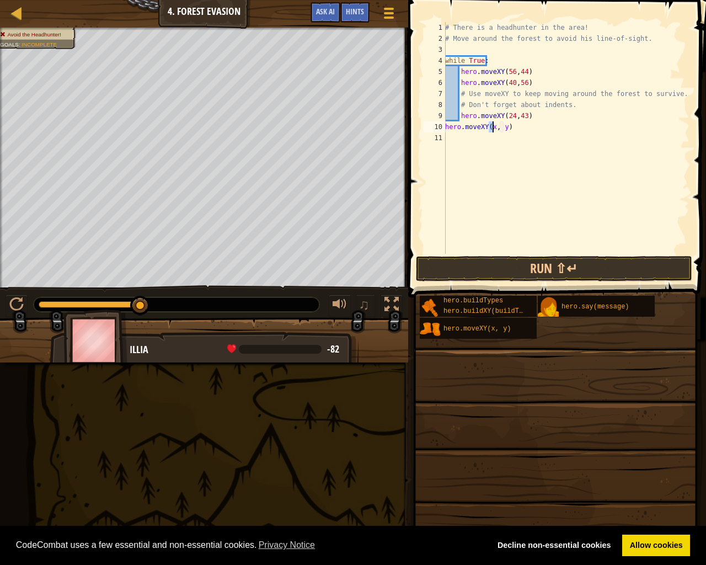
scroll to position [5, 4]
click at [505, 129] on div "# There is a headhunter in the area! # Move around the forest to avoid his line…" at bounding box center [566, 149] width 247 height 254
click at [524, 262] on button "Run ⇧↵" at bounding box center [554, 268] width 276 height 25
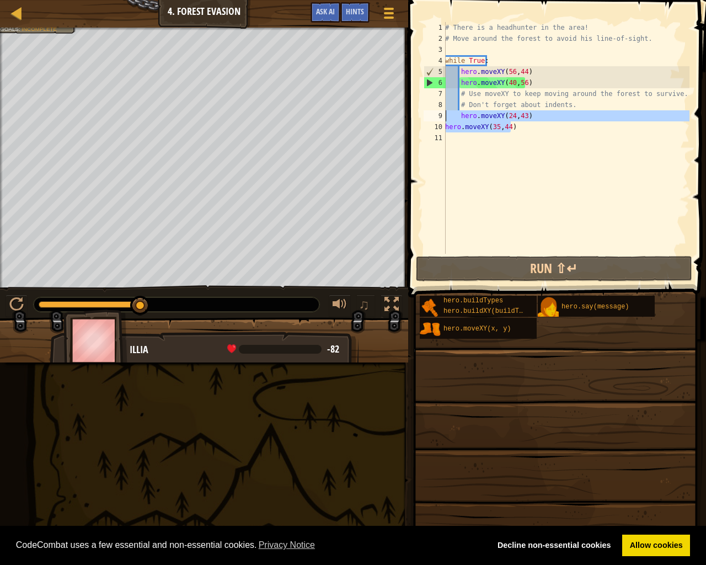
drag, startPoint x: 528, startPoint y: 125, endPoint x: 424, endPoint y: 119, distance: 104.4
click at [424, 119] on div "hero.moveXY(35,44) 1 2 3 4 5 6 7 8 9 10 11 # There is a headhunter in the area!…" at bounding box center [555, 138] width 268 height 232
type textarea "hero.moveXY(24,43) hero.moveXY(35,44)"
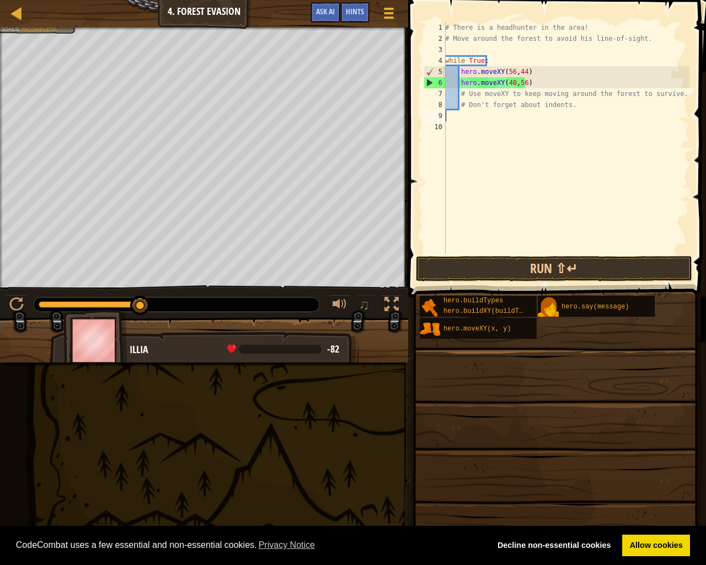
scroll to position [5, 0]
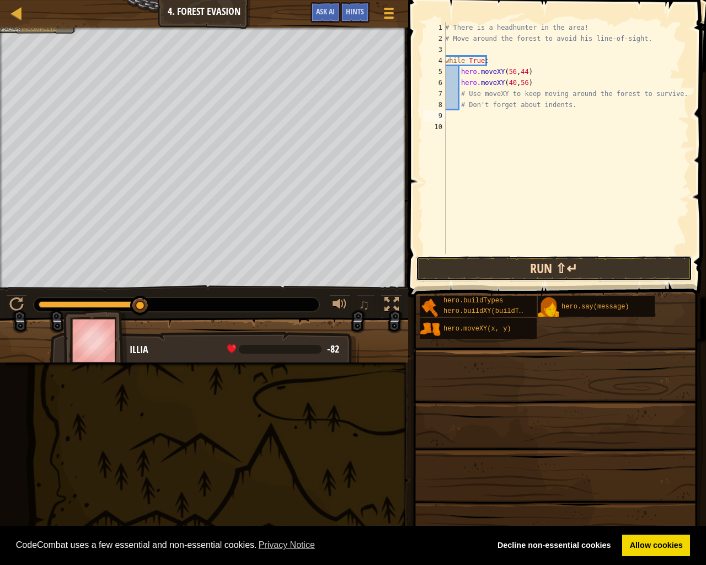
click at [634, 275] on button "Run ⇧↵" at bounding box center [554, 268] width 276 height 25
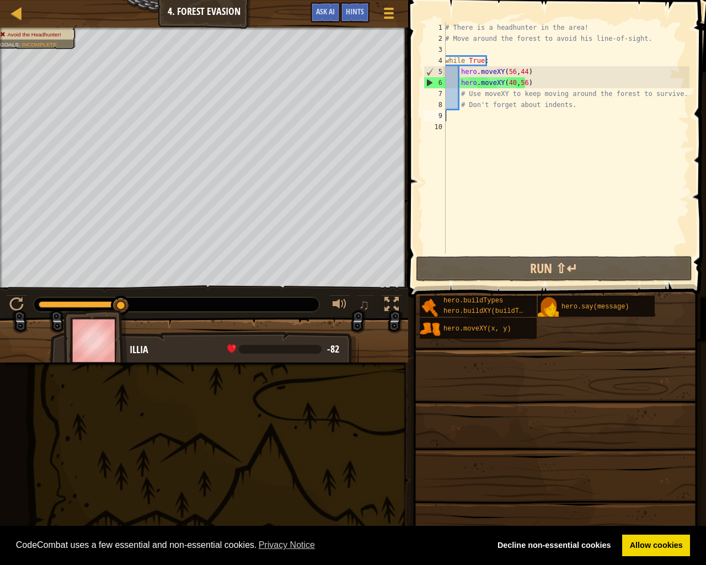
click at [458, 117] on div "# There is a headhunter in the area! # Move around the forest to avoid his line…" at bounding box center [566, 149] width 247 height 254
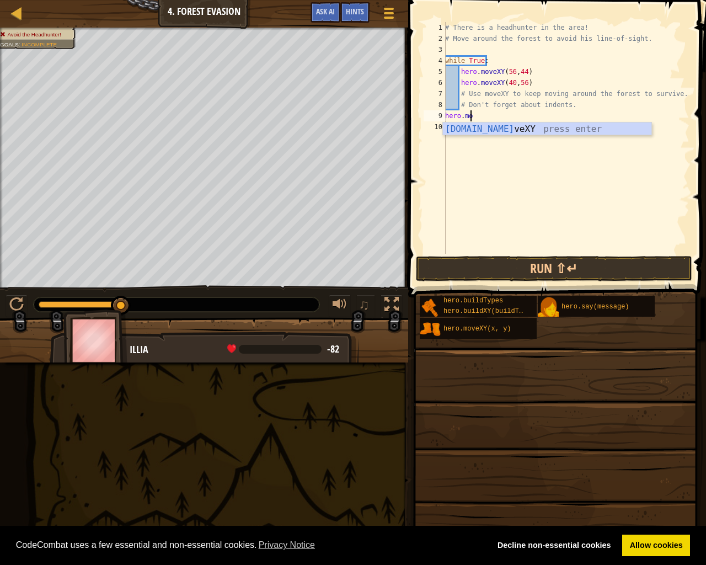
scroll to position [5, 2]
click at [542, 127] on div "hero.move XY press enter" at bounding box center [547, 142] width 208 height 40
click at [504, 115] on div "# There is a headhunter in the area! # Move around the forest to avoid his line…" at bounding box center [566, 149] width 247 height 254
click at [506, 115] on div "# There is a headhunter in the area! # Move around the forest to avoid his line…" at bounding box center [566, 149] width 247 height 254
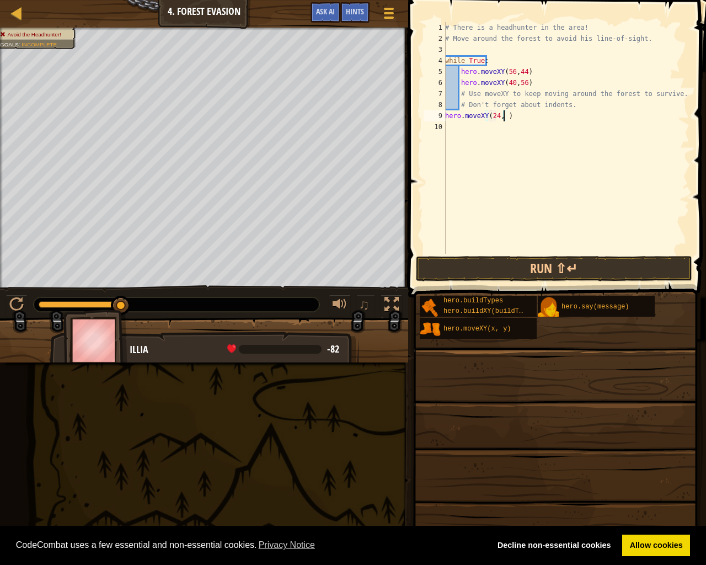
type textarea "hero.moveXY(24, 44)"
click at [450, 126] on div "# There is a headhunter in the area! # Move around the forest to avoid his line…" at bounding box center [566, 149] width 247 height 254
click at [474, 136] on div "hero.move XY press enter" at bounding box center [547, 153] width 208 height 40
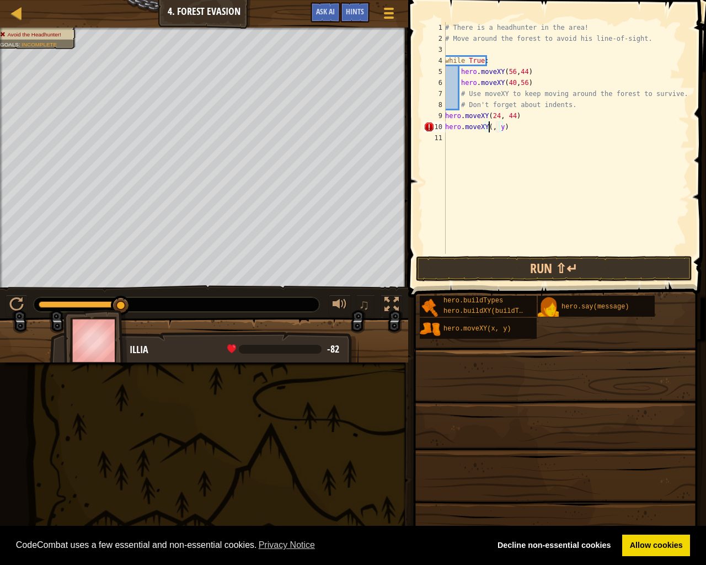
scroll to position [5, 4]
click at [506, 125] on div "# There is a headhunter in the area! # Move around the forest to avoid his line…" at bounding box center [566, 149] width 247 height 254
type textarea "hero.moveXY(24, 24)"
click at [449, 139] on div "# There is a headhunter in the area! # Move around the forest to avoid his line…" at bounding box center [566, 149] width 247 height 254
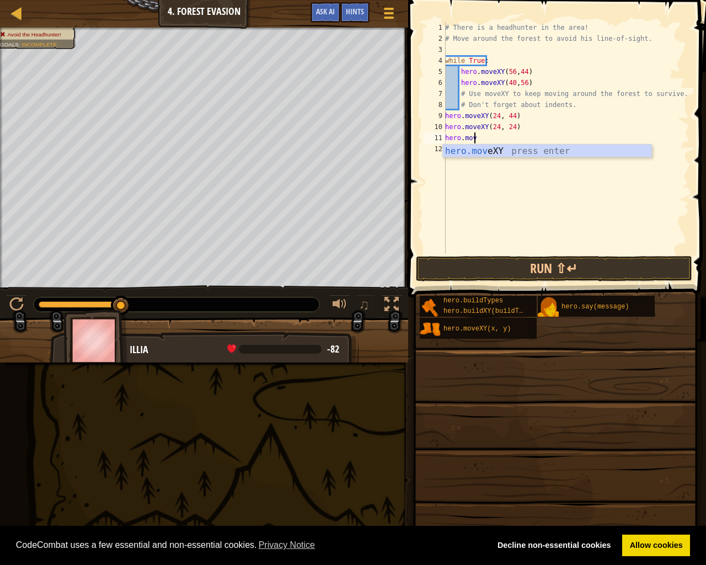
scroll to position [5, 2]
drag, startPoint x: 474, startPoint y: 148, endPoint x: 458, endPoint y: 149, distance: 16.6
click at [475, 148] on div "hero.move XY press enter" at bounding box center [547, 164] width 208 height 40
click at [507, 141] on div "# There is a headhunter in the area! # Move around the forest to avoid his line…" at bounding box center [566, 149] width 247 height 254
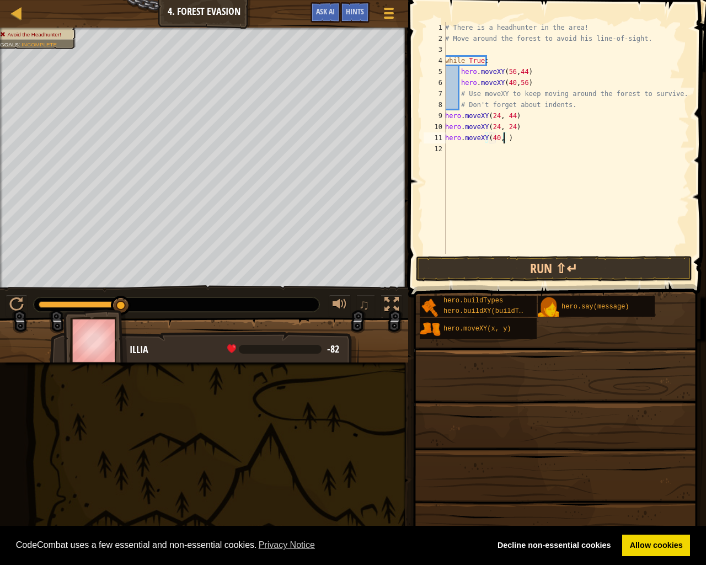
scroll to position [5, 5]
click at [591, 265] on button "Run ⇧↵" at bounding box center [554, 268] width 276 height 25
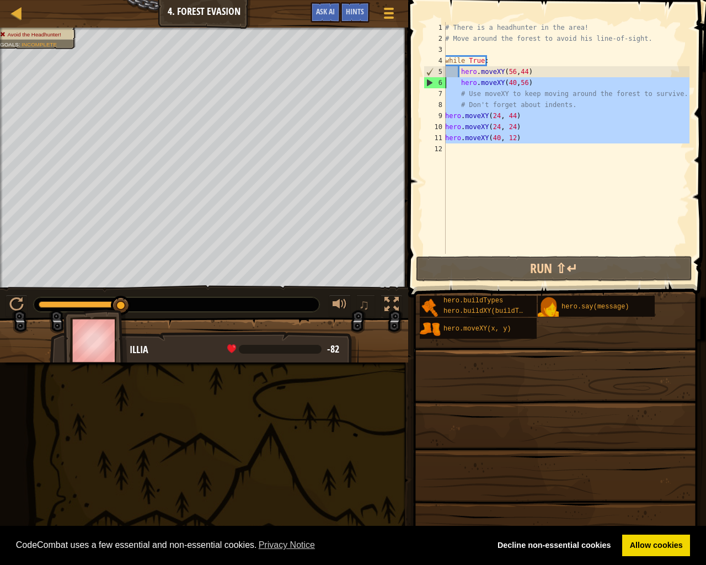
drag, startPoint x: 542, startPoint y: 144, endPoint x: 427, endPoint y: 86, distance: 129.0
click at [427, 86] on div "hero.moveXY(40, 12) 1 2 3 4 5 6 7 8 9 10 11 12 # There is a headhunter in the a…" at bounding box center [555, 138] width 268 height 232
type textarea "hero.moveXY(40,56) # Use moveXY to keep moving around the forest to survive."
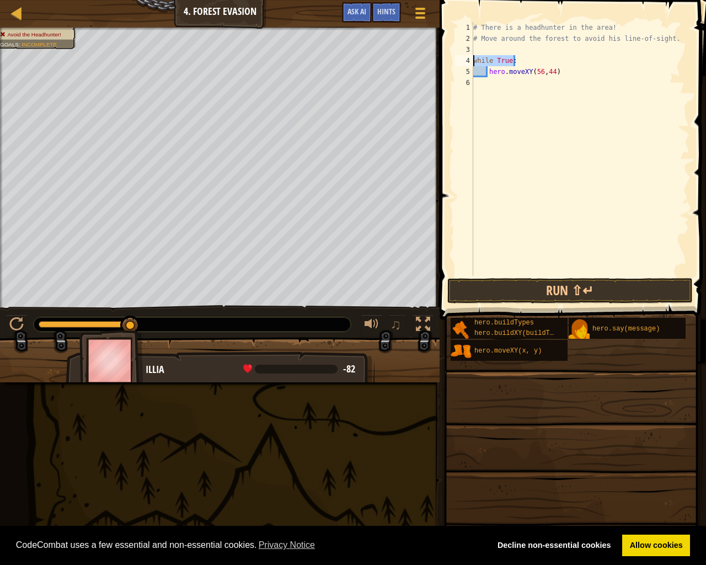
drag, startPoint x: 567, startPoint y: 63, endPoint x: 470, endPoint y: 55, distance: 96.9
click at [470, 55] on div "1 2 3 4 5 6 # There is a headhunter in the area! # Move around the forest to av…" at bounding box center [571, 149] width 237 height 254
type textarea "while True:"
drag, startPoint x: 563, startPoint y: 71, endPoint x: 440, endPoint y: 69, distance: 123.0
click at [440, 69] on div "1 2 3 4 5 6 # There is a headhunter in the area! # Move around the forest to av…" at bounding box center [571, 182] width 270 height 352
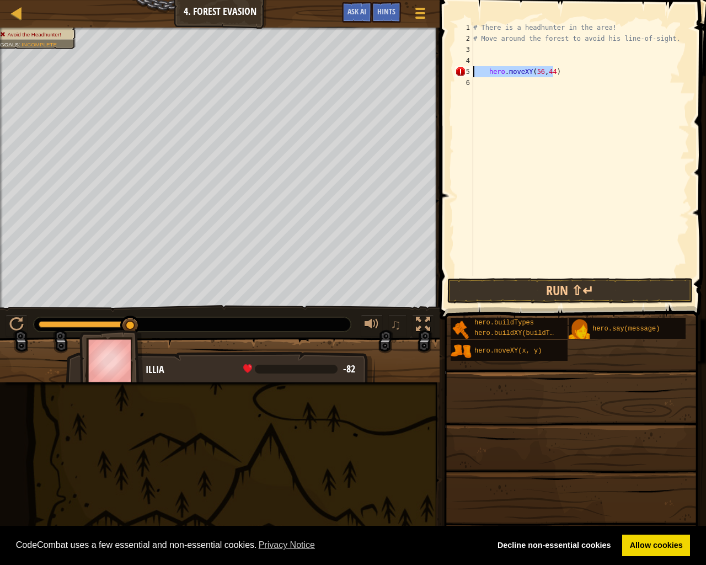
type textarea "hero.moveXY(56,44)"
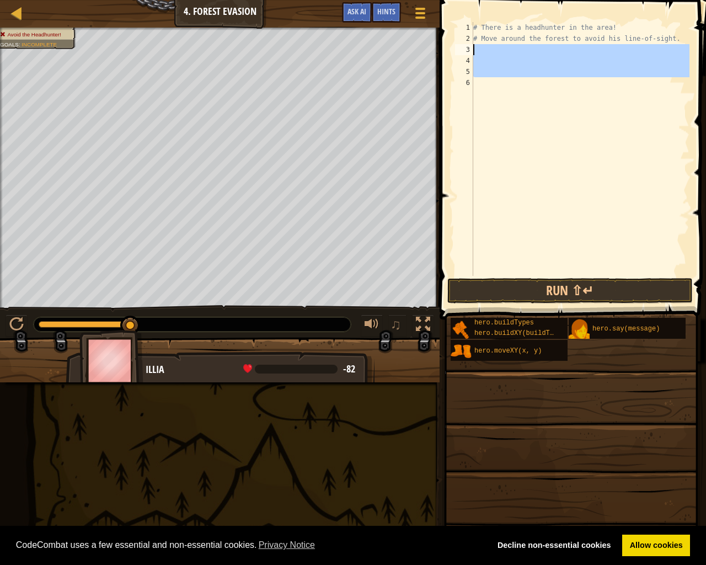
drag, startPoint x: 517, startPoint y: 83, endPoint x: 470, endPoint y: 47, distance: 59.0
click at [470, 47] on div "1 2 3 4 5 6 # There is a headhunter in the area! # Move around the forest to av…" at bounding box center [571, 149] width 237 height 254
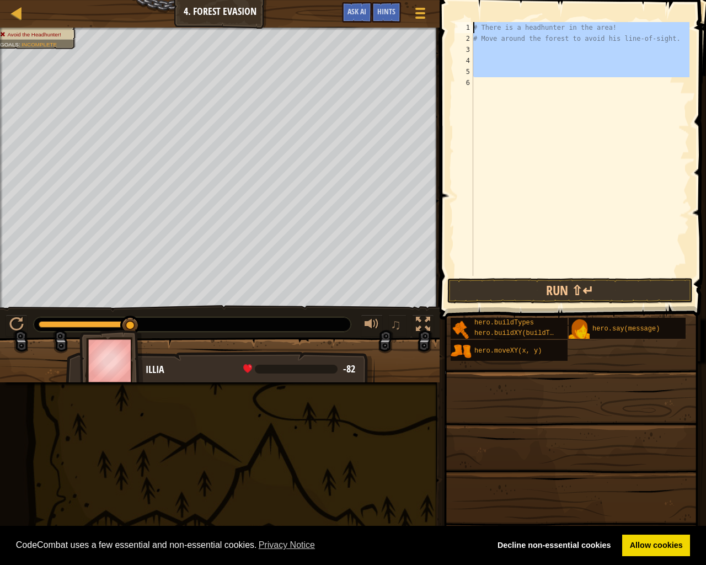
drag, startPoint x: 549, startPoint y: 83, endPoint x: 470, endPoint y: 25, distance: 97.5
click at [470, 25] on div "1 2 3 4 5 6 # There is a headhunter in the area! # Move around the forest to av…" at bounding box center [571, 149] width 237 height 254
type textarea "="
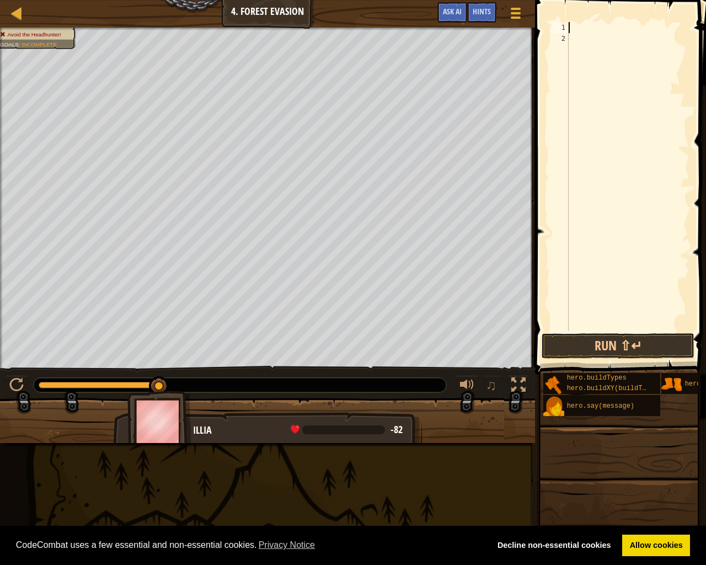
type textarea "u"
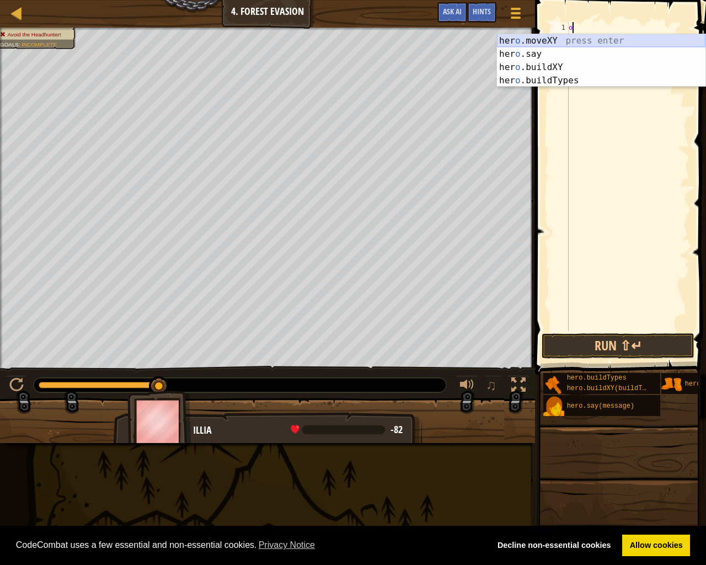
click at [605, 37] on div "her o .moveXY press enter her o .say press enter her o .buildXY press enter her…" at bounding box center [601, 73] width 208 height 79
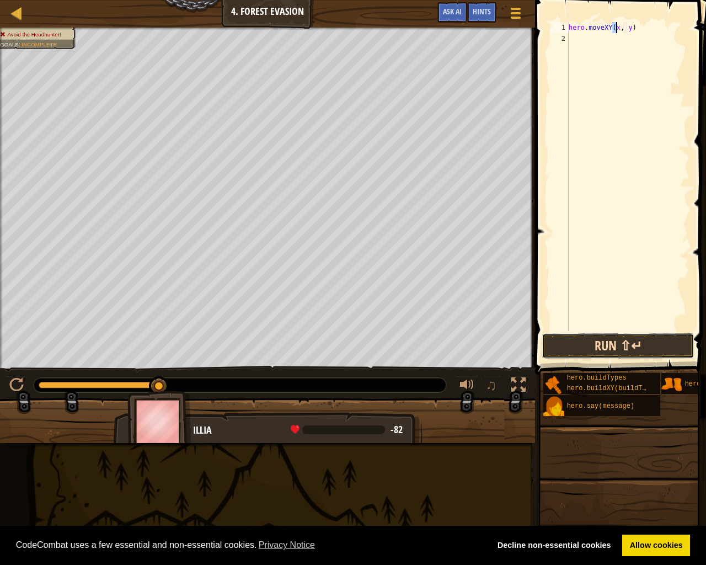
click at [621, 342] on button "Run ⇧↵" at bounding box center [618, 345] width 153 height 25
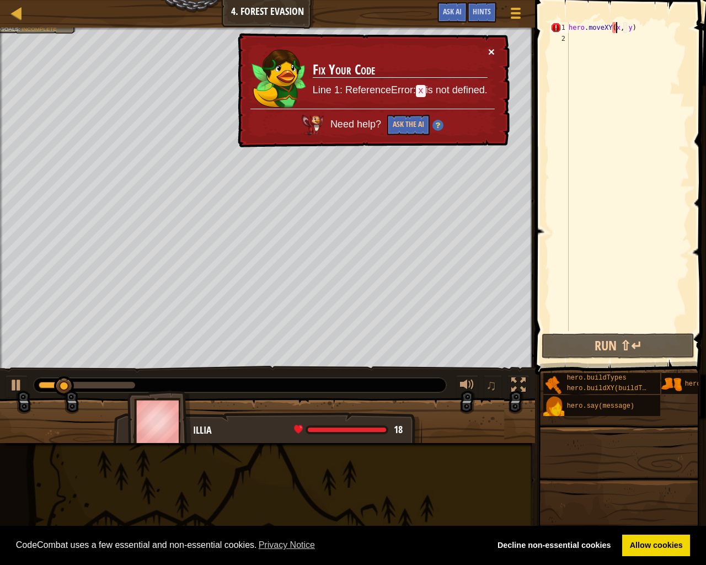
click at [491, 50] on button "×" at bounding box center [491, 52] width 7 height 12
click at [493, 52] on button "×" at bounding box center [491, 52] width 7 height 12
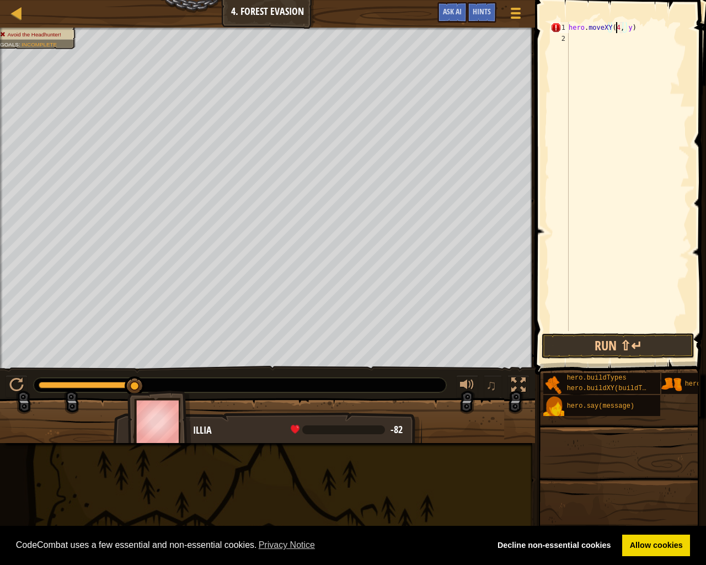
scroll to position [5, 4]
click at [633, 25] on div "hero . moveXY ( 40 , y )" at bounding box center [627, 187] width 123 height 331
click at [631, 28] on div "hero . moveXY ( 40 , y )" at bounding box center [627, 187] width 123 height 331
type textarea "hero.moveXY(40, 56)"
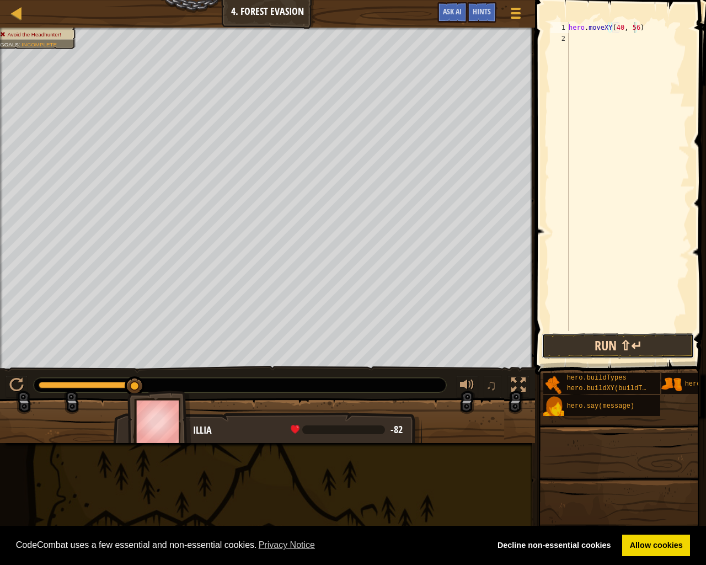
click at [613, 345] on button "Run ⇧↵" at bounding box center [618, 345] width 153 height 25
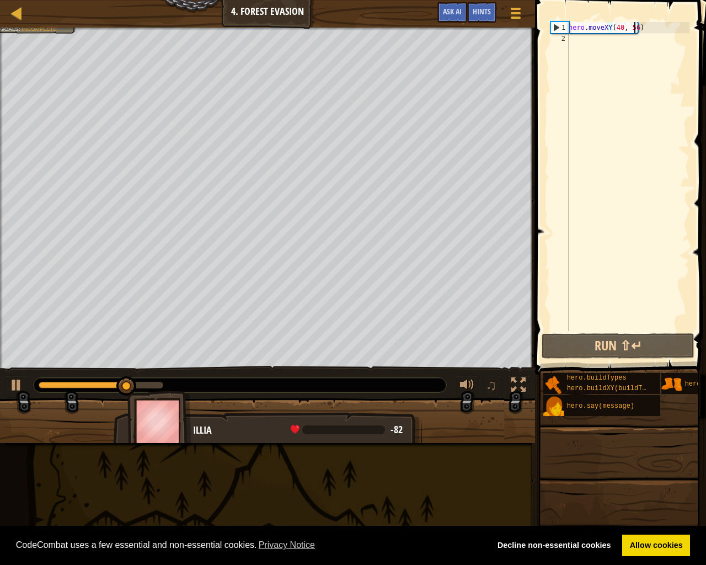
click at [577, 49] on div "hero . moveXY ( 40 , 56 )" at bounding box center [627, 187] width 123 height 331
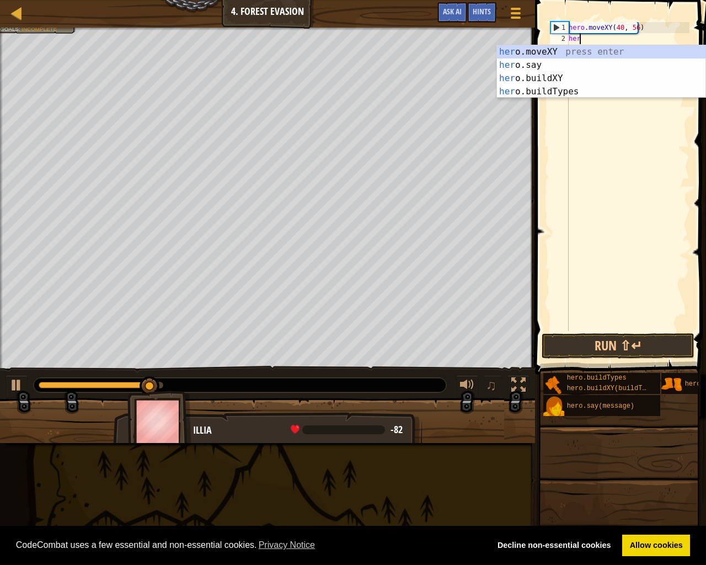
scroll to position [5, 1]
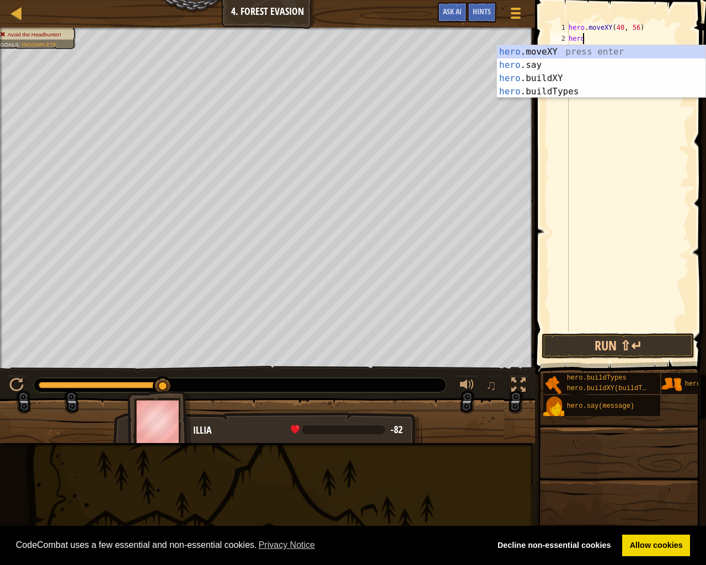
click at [560, 55] on div "hero .moveXY press enter hero .say press enter hero .buildXY press enter hero .…" at bounding box center [601, 84] width 208 height 79
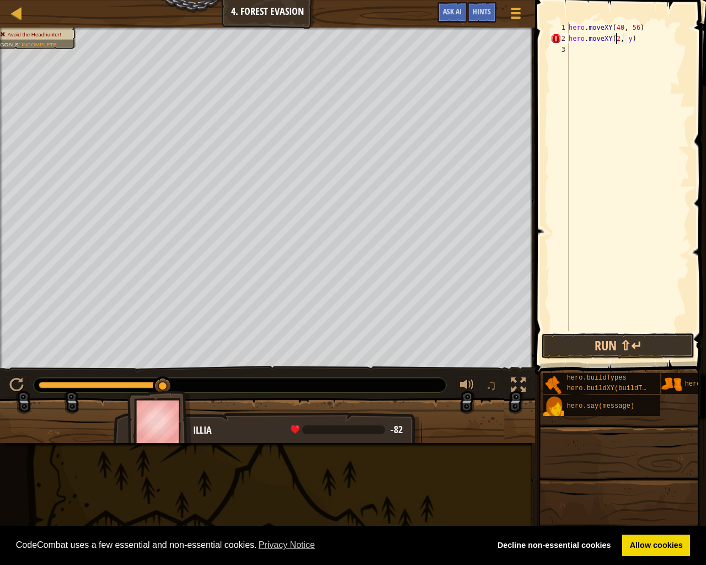
scroll to position [5, 4]
click at [627, 40] on div "hero . moveXY ( 40 , 56 ) hero . moveXY ( 24 , y )" at bounding box center [627, 187] width 123 height 331
click at [629, 40] on div "hero . moveXY ( 40 , 56 ) hero . moveXY ( 24 , y )" at bounding box center [627, 187] width 123 height 331
type textarea "hero.moveXY(24, 44)"
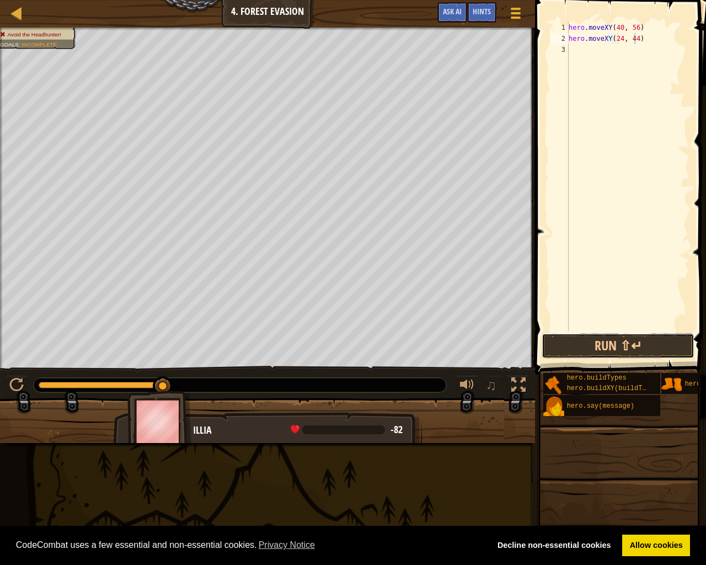
drag, startPoint x: 607, startPoint y: 336, endPoint x: 624, endPoint y: 306, distance: 34.8
click at [606, 333] on button "Run ⇧↵" at bounding box center [618, 345] width 153 height 25
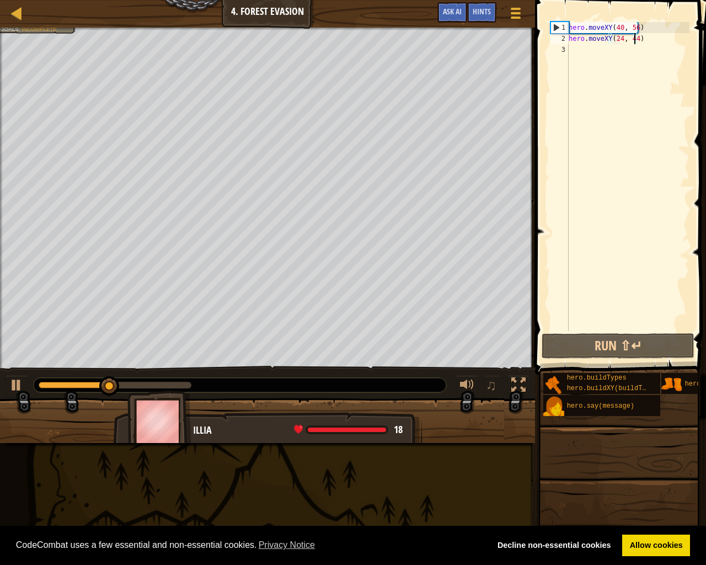
click at [580, 50] on div "hero . moveXY ( 40 , 56 ) hero . moveXY ( 24 , 44 )" at bounding box center [627, 187] width 123 height 331
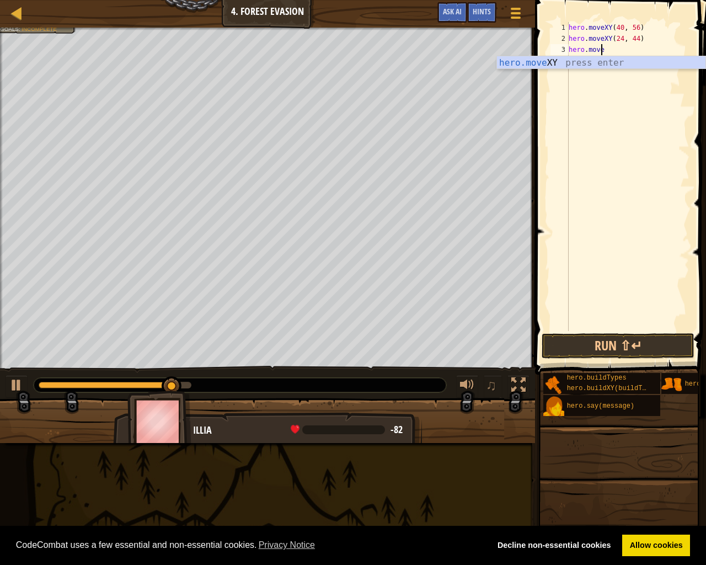
scroll to position [5, 2]
click at [571, 63] on div "hero.move XY press enter" at bounding box center [601, 76] width 208 height 40
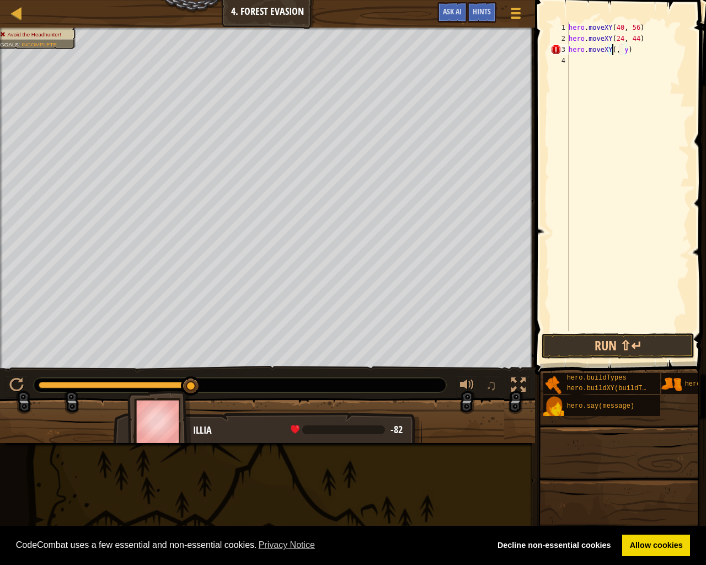
scroll to position [5, 4]
click at [630, 52] on div "hero . moveXY ( 40 , 56 ) hero . moveXY ( 24 , 44 ) hero . moveXY ( 24 , y )" at bounding box center [627, 187] width 123 height 331
type textarea "hero.moveXY(24, 24)"
click at [614, 349] on button "Run ⇧↵" at bounding box center [618, 345] width 153 height 25
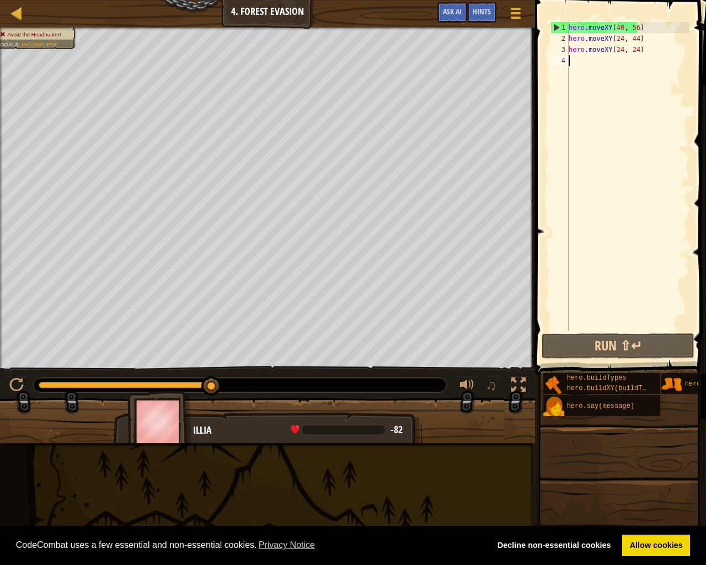
click at [581, 62] on div "hero . moveXY ( 40 , 56 ) hero . moveXY ( 24 , 44 ) hero . moveXY ( 24 , 24 )" at bounding box center [627, 187] width 123 height 331
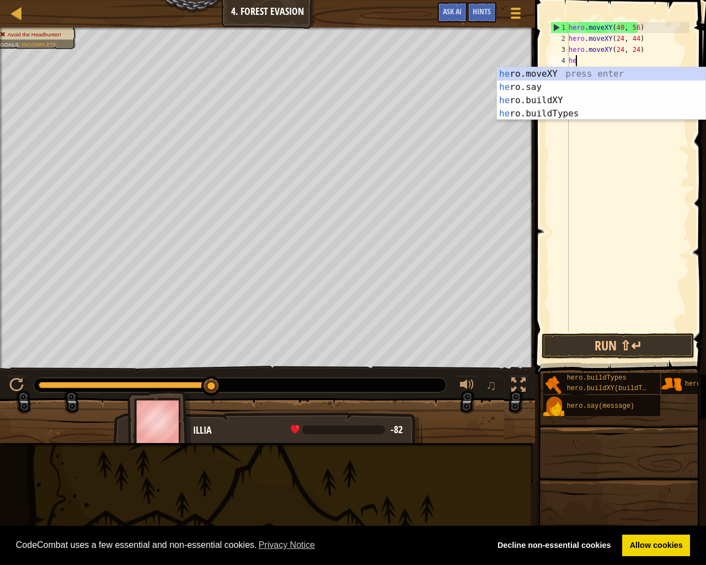
scroll to position [5, 1]
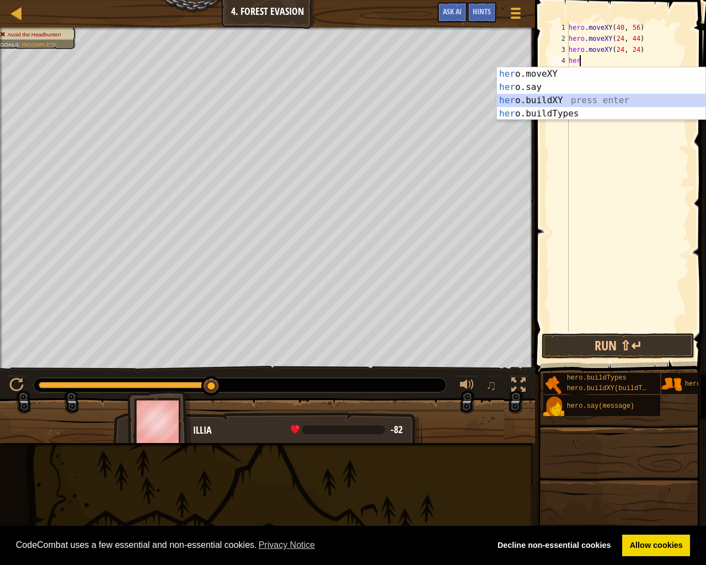
click at [552, 100] on div "her o.moveXY press enter her o.say press enter her o.buildXY press enter her o.…" at bounding box center [601, 106] width 208 height 79
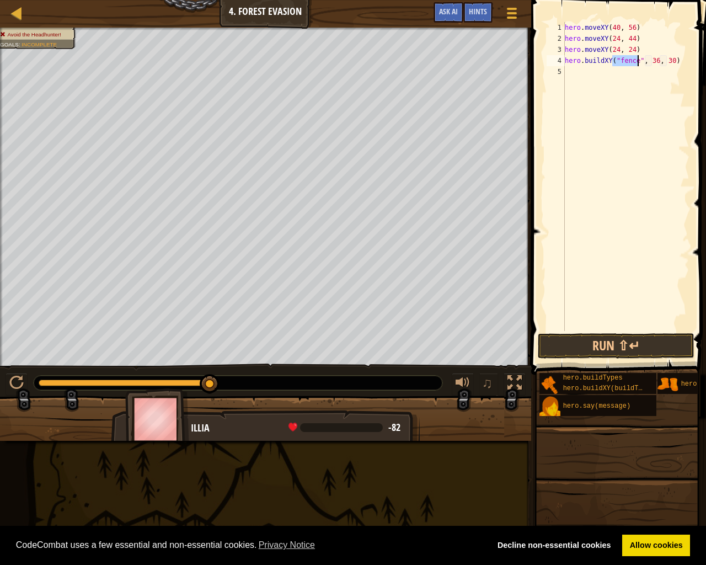
click at [652, 60] on div "hero . moveXY ( 40 , 56 ) hero . moveXY ( 24 , 44 ) hero . moveXY ( 24 , 24 ) h…" at bounding box center [626, 187] width 127 height 331
click at [665, 63] on div "hero . moveXY ( 40 , 56 ) hero . moveXY ( 24 , 44 ) hero . moveXY ( 24 , 24 ) h…" at bounding box center [626, 187] width 127 height 331
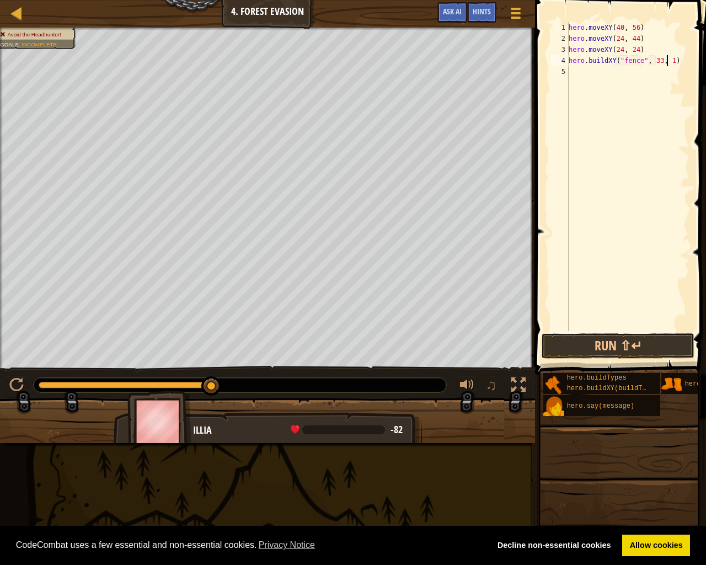
scroll to position [5, 8]
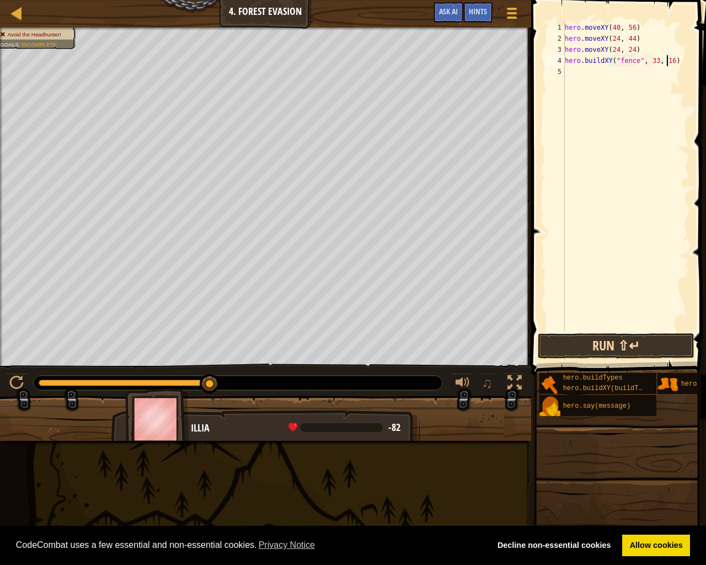
type textarea "hero.buildXY("fence", 33, 16)"
click at [614, 343] on button "Run ⇧↵" at bounding box center [616, 345] width 157 height 25
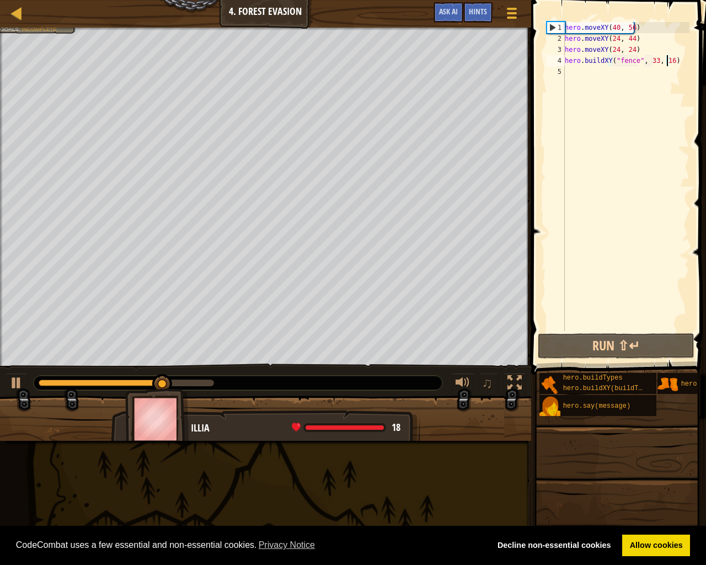
click at [569, 76] on div "hero . moveXY ( 40 , 56 ) hero . moveXY ( 24 , 44 ) hero . moveXY ( 24 , 24 ) h…" at bounding box center [626, 187] width 127 height 331
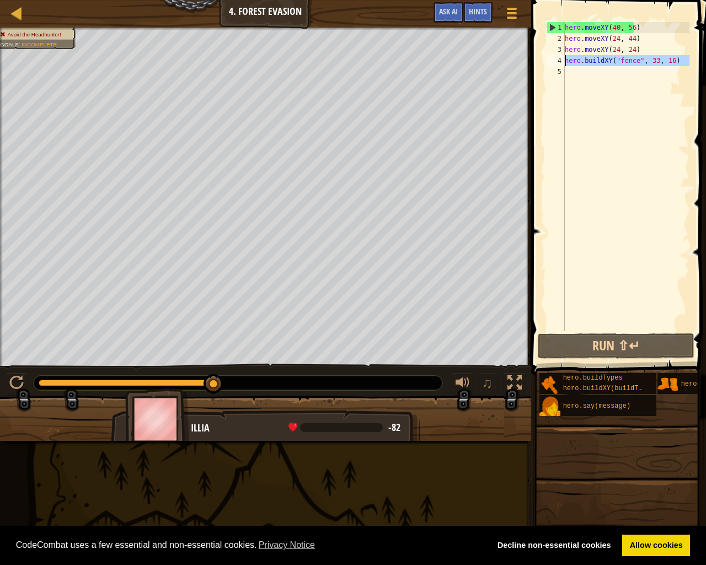
drag, startPoint x: 657, startPoint y: 86, endPoint x: 561, endPoint y: 59, distance: 99.7
click at [561, 59] on div "1 2 3 4 5 hero . moveXY ( 40 , 56 ) hero . moveXY ( 24 , 44 ) hero . moveXY ( 2…" at bounding box center [616, 176] width 145 height 309
type textarea "hero.buildXY("fence", 33, 16)"
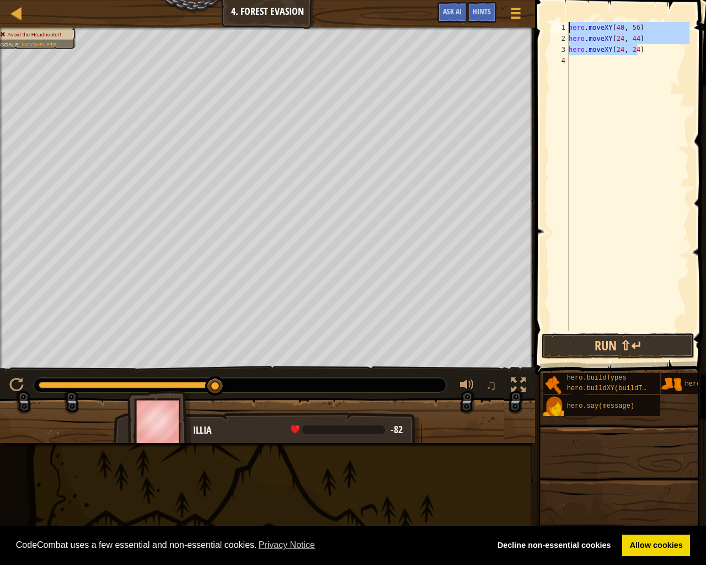
drag, startPoint x: 615, startPoint y: 56, endPoint x: 572, endPoint y: 20, distance: 56.0
click at [572, 20] on div "1 2 3 4 hero . moveXY ( 40 , 56 ) hero . moveXY ( 24 , 44 ) hero . moveXY ( 24 …" at bounding box center [619, 209] width 174 height 407
type textarea "hero.moveXY(40, 56) hero.moveXY(24, 44)"
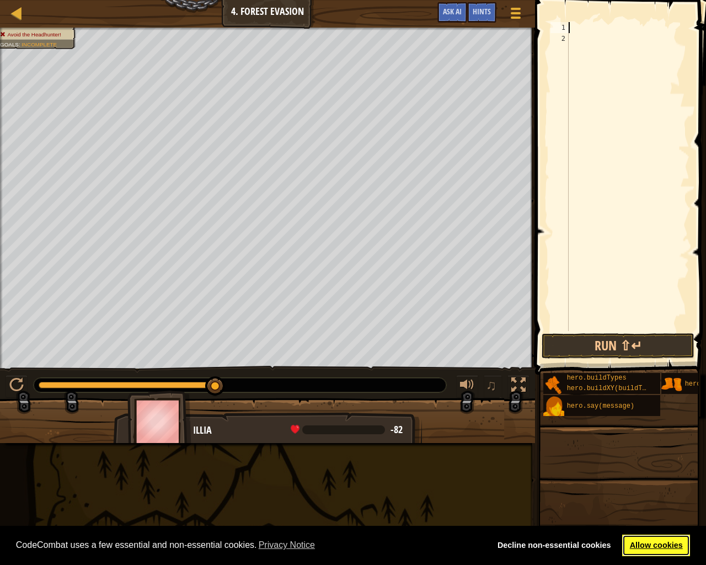
click at [654, 495] on link "Allow cookies" at bounding box center [656, 545] width 68 height 22
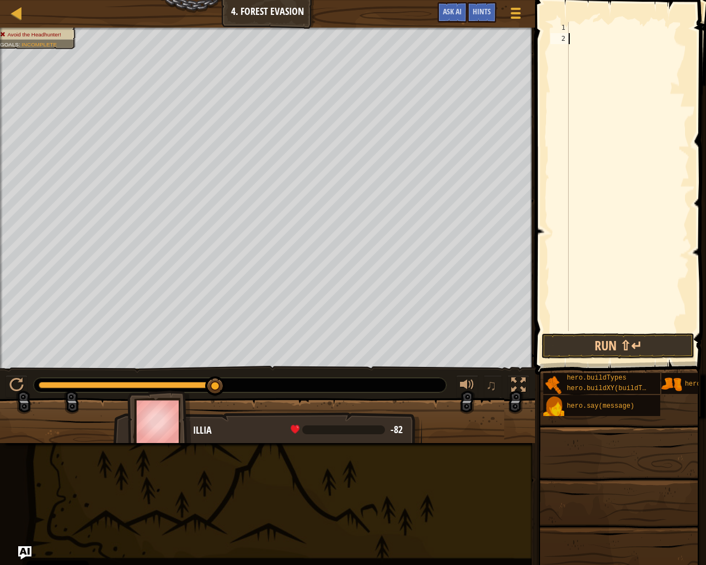
click at [592, 68] on div at bounding box center [627, 187] width 123 height 331
click at [576, 26] on div at bounding box center [627, 187] width 123 height 331
type textarea "wh"
click at [516, 8] on span at bounding box center [516, 8] width 10 height 2
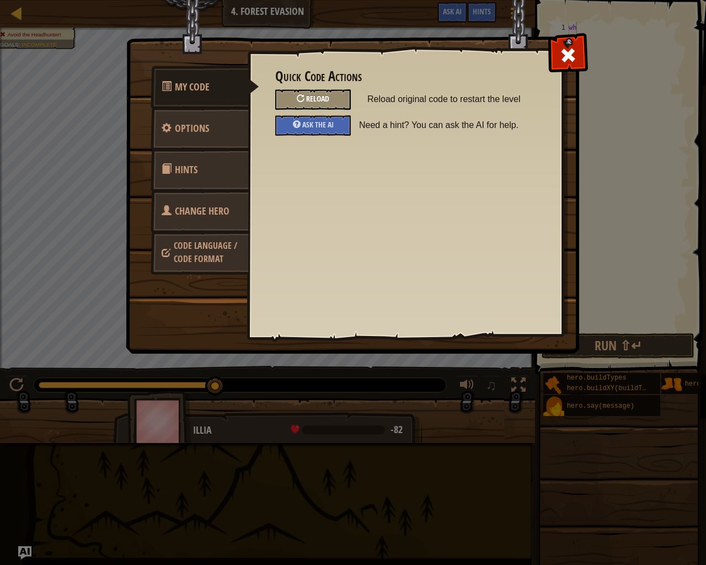
click at [309, 99] on span "Reload" at bounding box center [317, 98] width 23 height 10
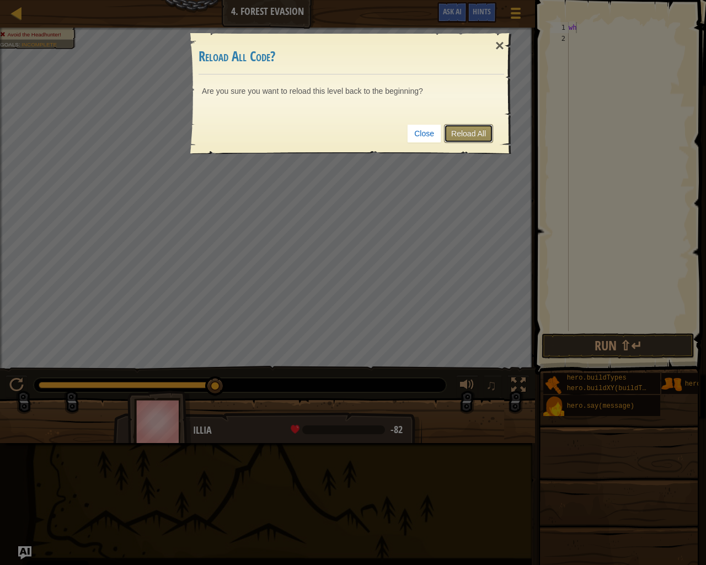
click at [468, 132] on link "Reload All" at bounding box center [468, 133] width 49 height 19
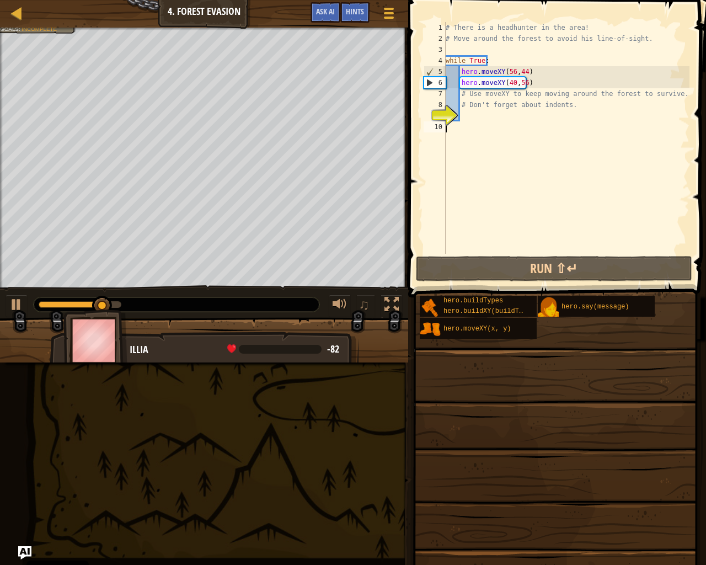
click at [493, 159] on div "# There is a headhunter in the area! # Move around the forest to avoid his line…" at bounding box center [566, 149] width 246 height 254
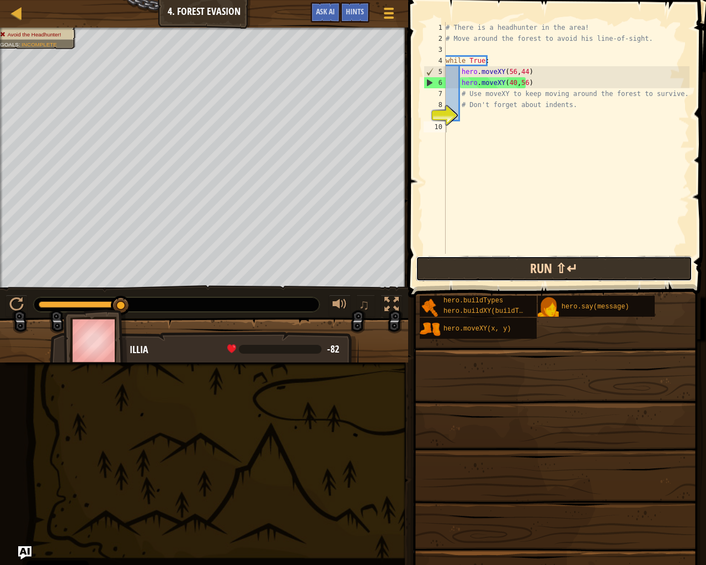
click at [563, 270] on button "Run ⇧↵" at bounding box center [554, 268] width 276 height 25
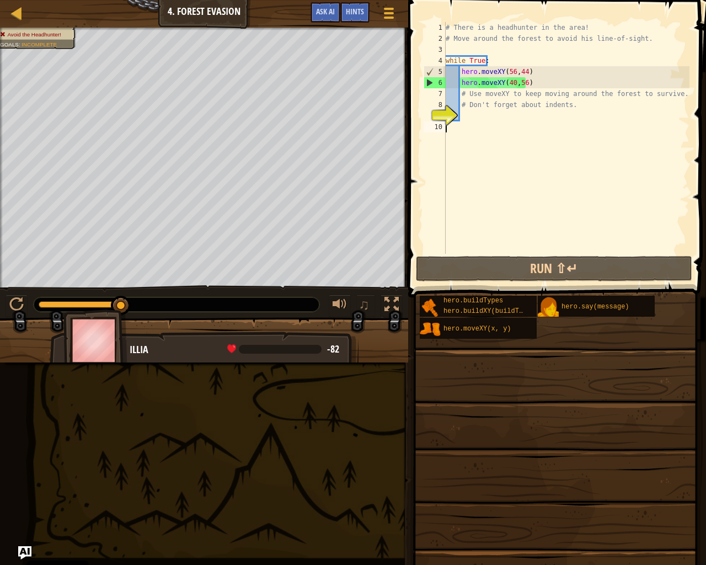
click at [471, 116] on div "# There is a headhunter in the area! # Move around the forest to avoid his line…" at bounding box center [566, 149] width 246 height 254
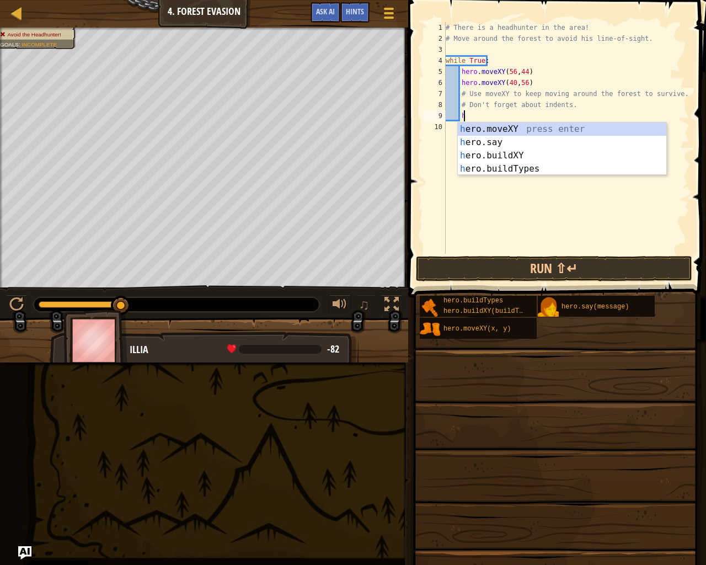
scroll to position [5, 1]
click at [585, 123] on div "h e ro .moveXY press enter h e ro .say press enter h e ro .buildXY press enter …" at bounding box center [562, 161] width 208 height 79
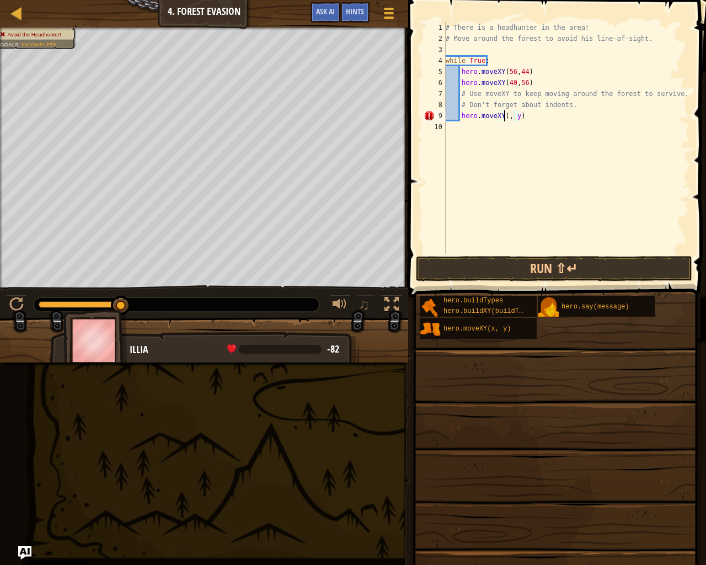
scroll to position [5, 5]
click at [522, 116] on div "# There is a headhunter in the area! # Move around the forest to avoid his line…" at bounding box center [566, 149] width 246 height 254
type textarea "hero.moveXY(24, 44)"
click at [545, 264] on button "Run ⇧↵" at bounding box center [554, 268] width 276 height 25
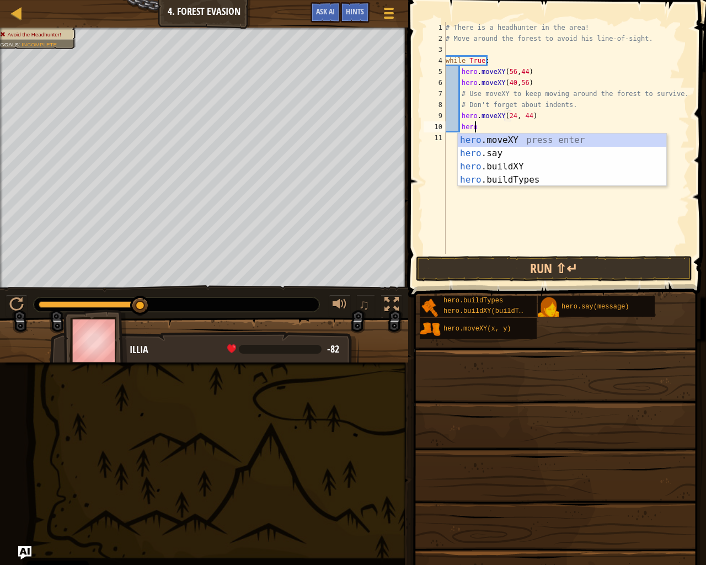
scroll to position [5, 2]
click at [559, 139] on div "hero .moveXY press enter hero .say press enter hero .buildXY press enter hero .…" at bounding box center [562, 172] width 208 height 79
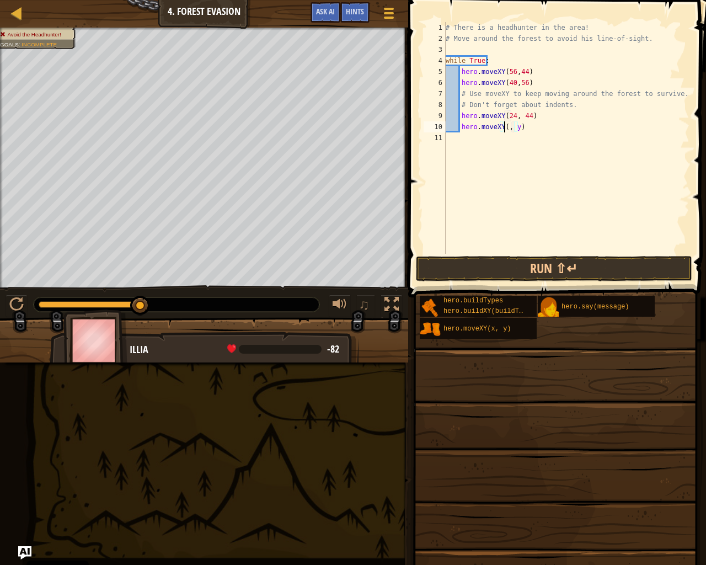
scroll to position [5, 5]
click at [522, 125] on div "# There is a headhunter in the area! # Move around the forest to avoid his line…" at bounding box center [566, 149] width 246 height 254
type textarea "hero.moveXY(24, 24)"
click at [572, 264] on button "Run ⇧↵" at bounding box center [554, 268] width 276 height 25
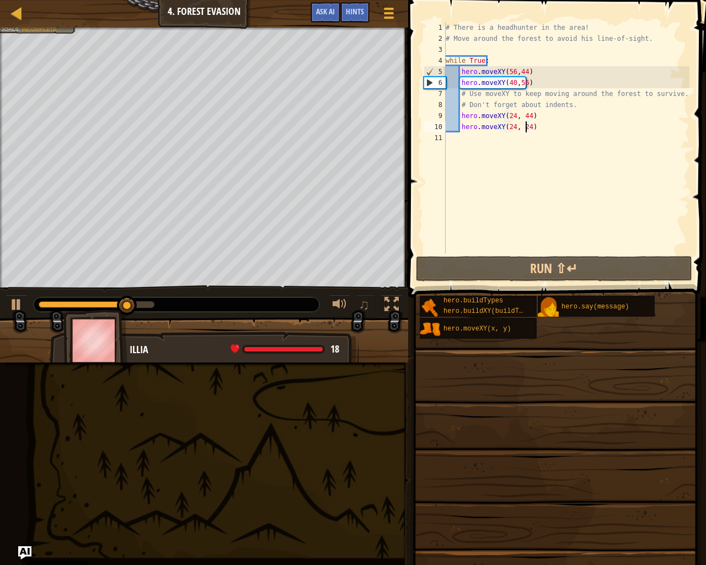
click at [539, 129] on div "# There is a headhunter in the area! # Move around the forest to avoid his line…" at bounding box center [566, 149] width 246 height 254
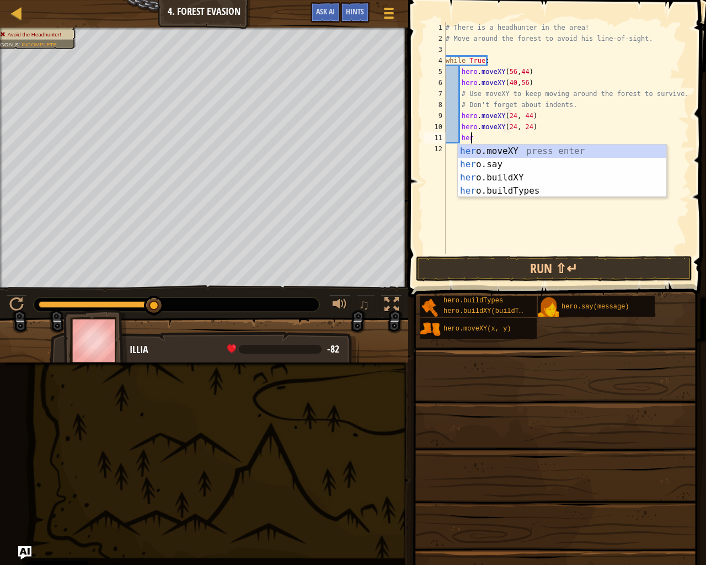
scroll to position [5, 2]
click at [525, 152] on div "hero .moveXY press enter hero .say press enter hero .buildXY press enter hero .…" at bounding box center [562, 183] width 208 height 79
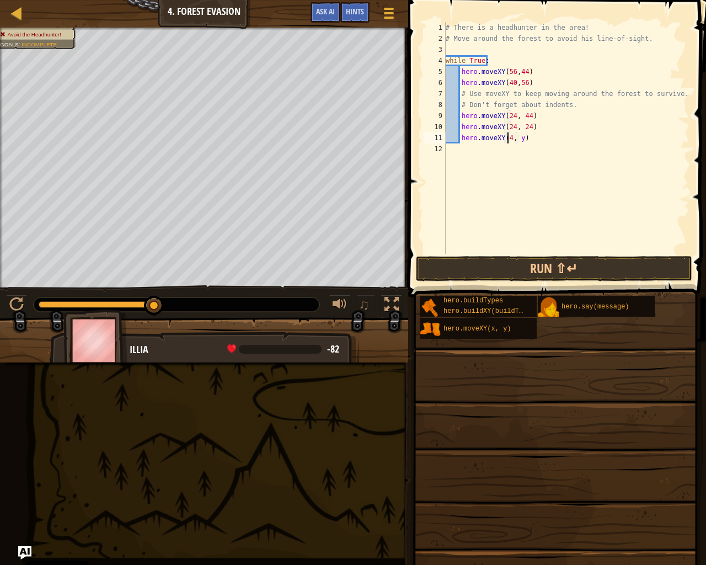
scroll to position [5, 5]
click at [521, 138] on div "# There is a headhunter in the area! # Move around the forest to avoid his line…" at bounding box center [566, 149] width 246 height 254
click at [521, 140] on div "# There is a headhunter in the area! # Move around the forest to avoid his line…" at bounding box center [566, 149] width 246 height 254
type textarea "hero.moveXY(40, 12)"
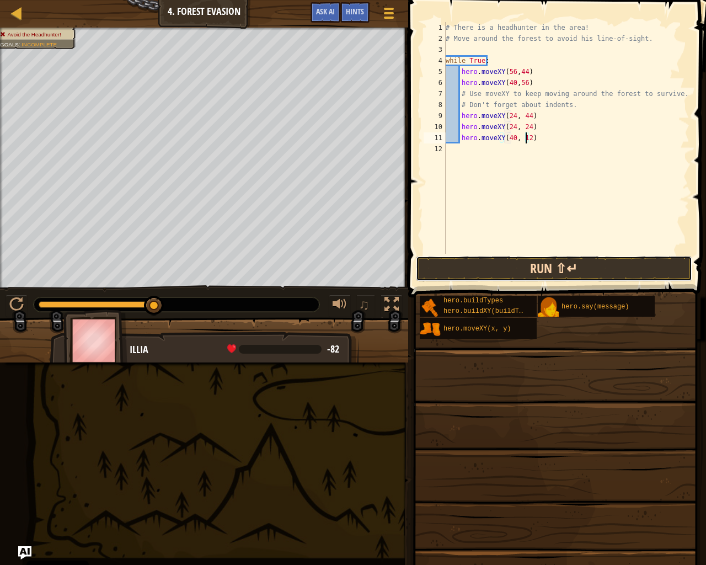
click at [526, 269] on button "Run ⇧↵" at bounding box center [554, 268] width 276 height 25
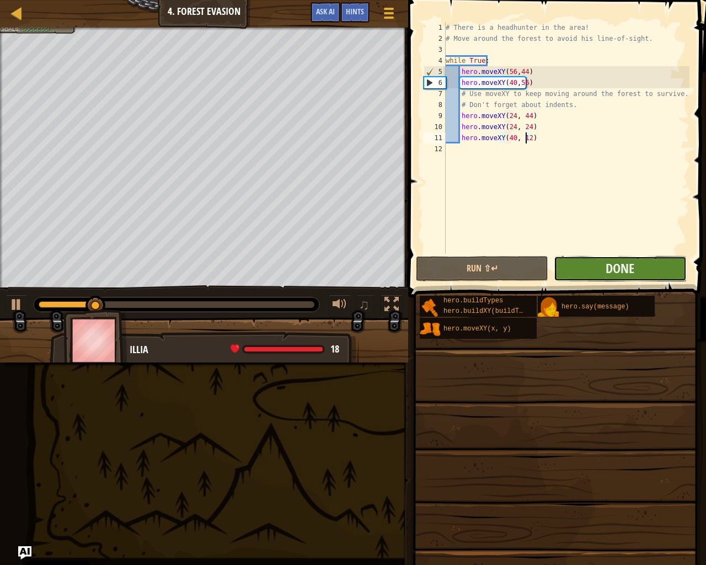
click at [631, 258] on button "Done" at bounding box center [620, 268] width 132 height 25
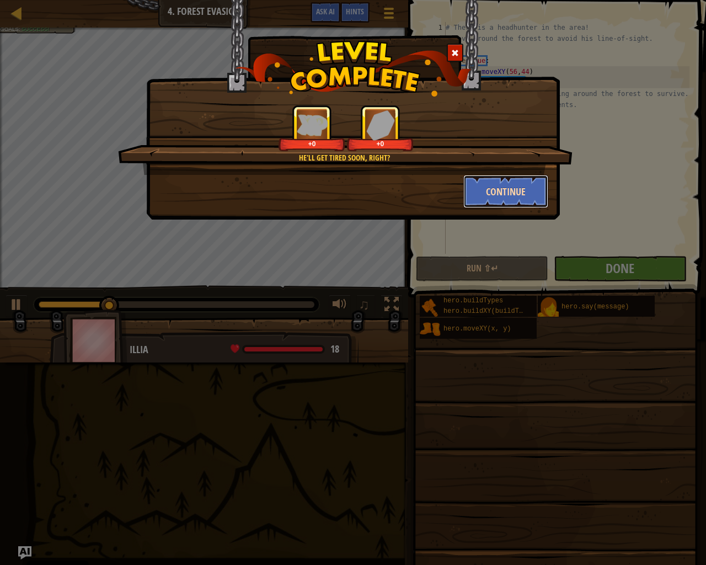
click at [507, 197] on button "Continue" at bounding box center [505, 191] width 85 height 33
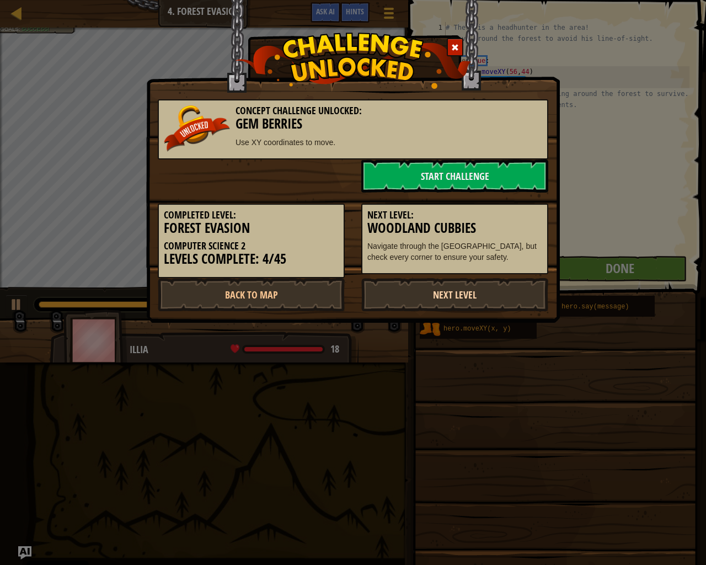
click at [456, 295] on link "Next Level" at bounding box center [454, 294] width 187 height 33
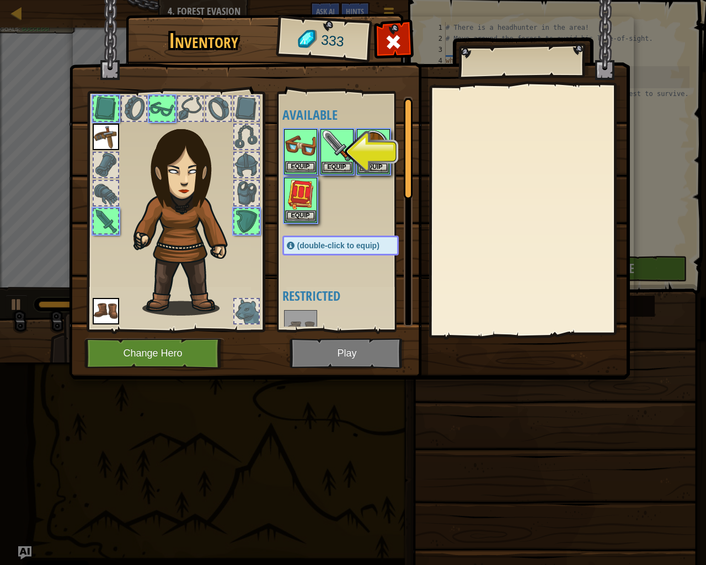
click at [295, 159] on img at bounding box center [300, 145] width 31 height 31
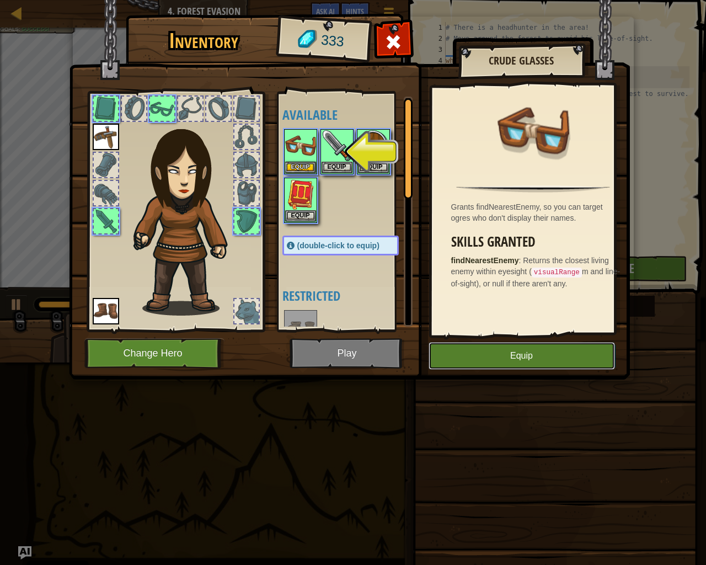
click at [544, 355] on button "Equip" at bounding box center [522, 356] width 186 height 28
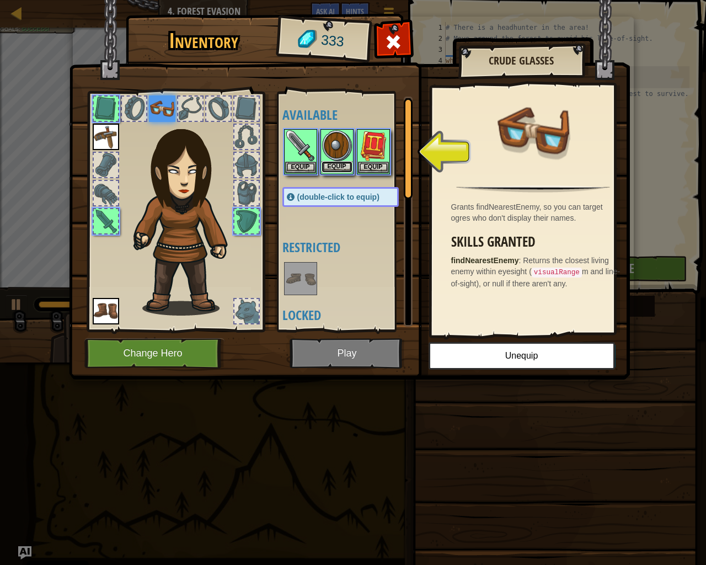
click at [348, 166] on button "Equip" at bounding box center [337, 167] width 31 height 12
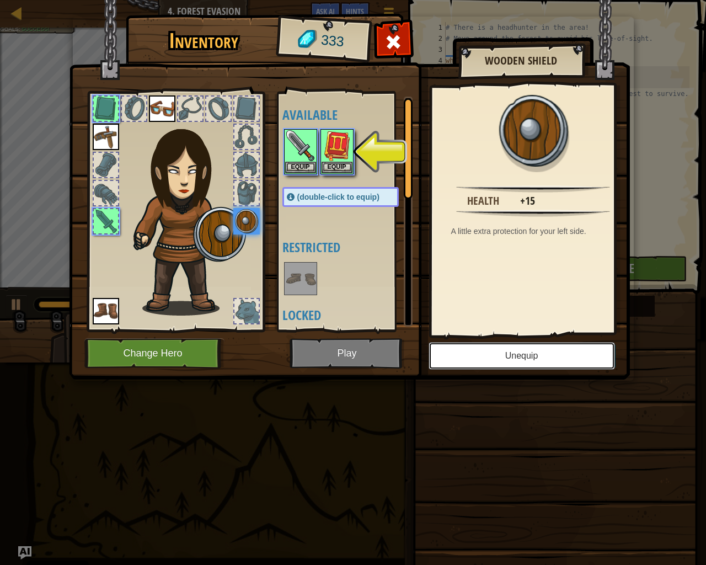
click at [484, 354] on button "Unequip" at bounding box center [522, 356] width 186 height 28
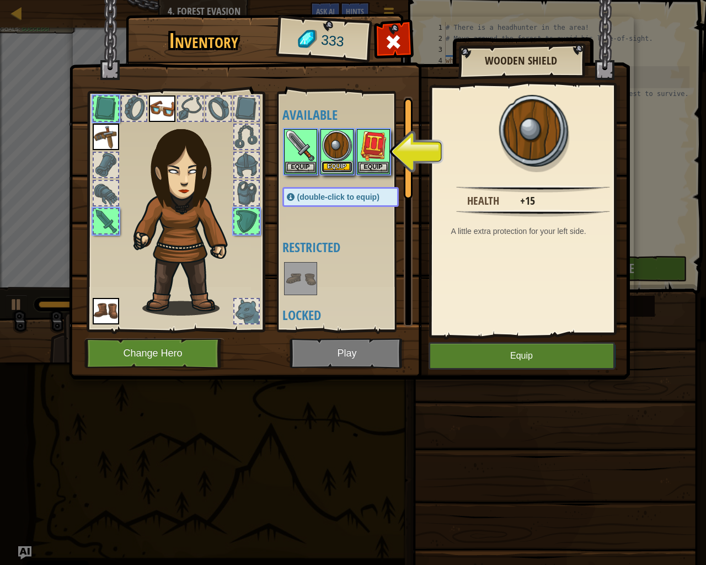
click at [331, 162] on button "Equip" at bounding box center [337, 167] width 31 height 12
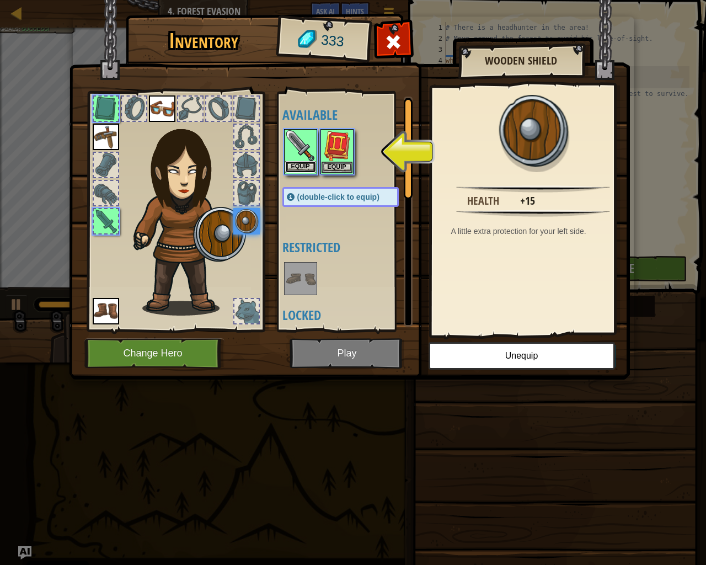
click at [298, 165] on button "Equip" at bounding box center [300, 167] width 31 height 12
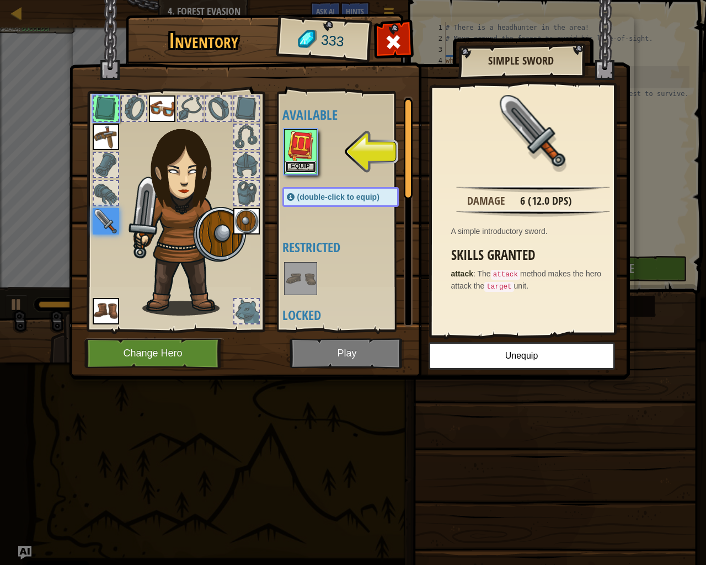
click at [302, 165] on button "Equip" at bounding box center [300, 167] width 31 height 12
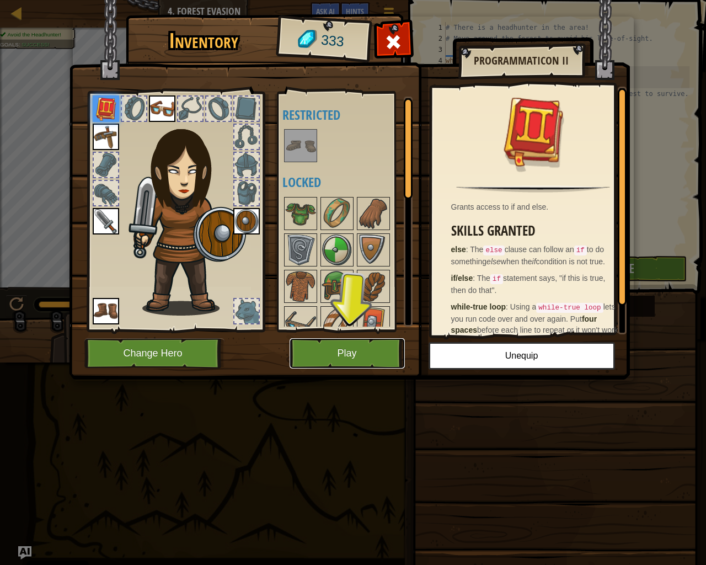
click at [353, 350] on button "Play" at bounding box center [347, 353] width 115 height 30
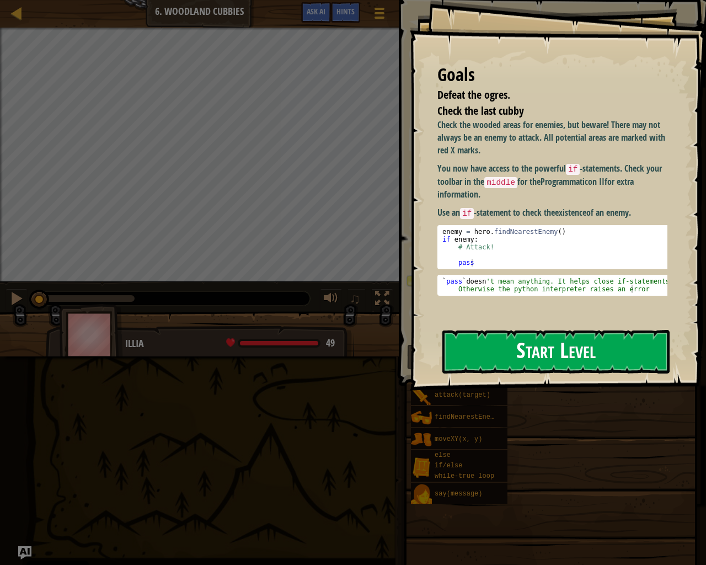
click at [539, 347] on button "Start Level" at bounding box center [555, 352] width 227 height 44
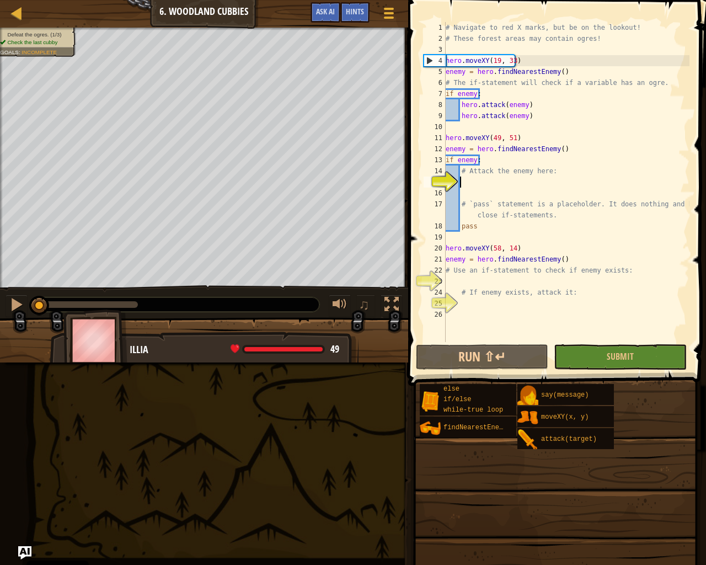
click at [466, 181] on div "# Navigate to red X marks, but be on the lookout! # These forest areas may cont…" at bounding box center [566, 193] width 246 height 342
click at [582, 355] on button "Submit" at bounding box center [620, 356] width 132 height 25
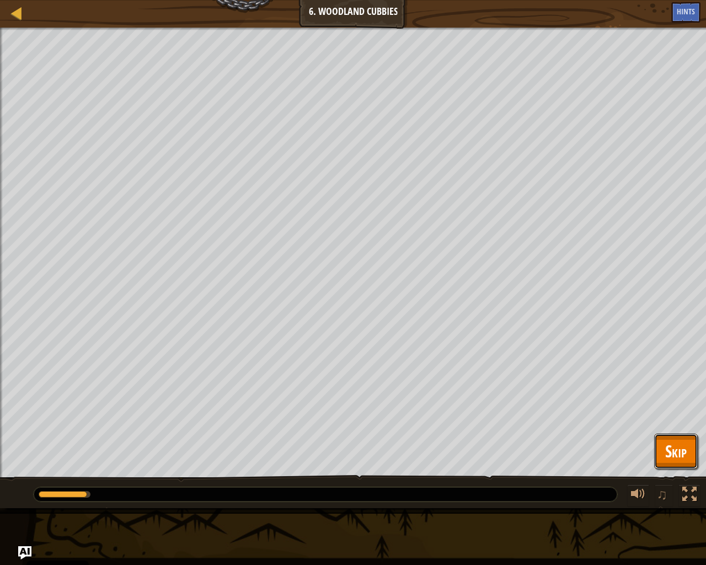
click at [660, 449] on button "Skip" at bounding box center [676, 450] width 44 height 35
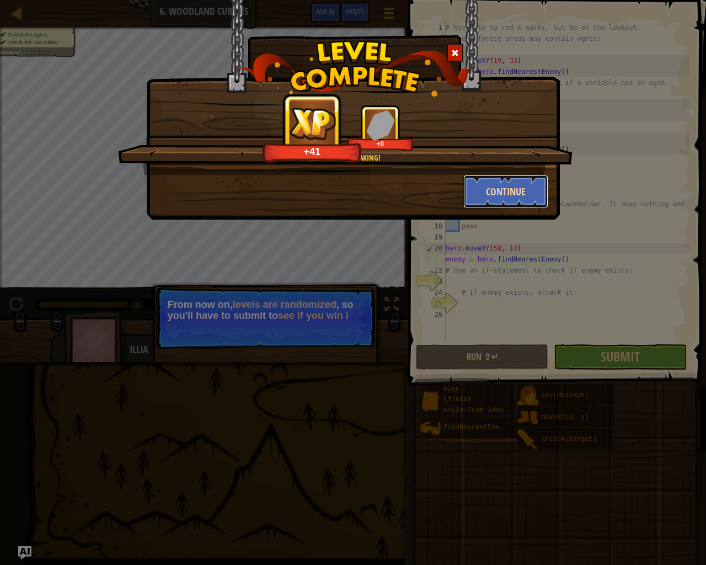
click at [505, 195] on button "Continue" at bounding box center [505, 191] width 85 height 33
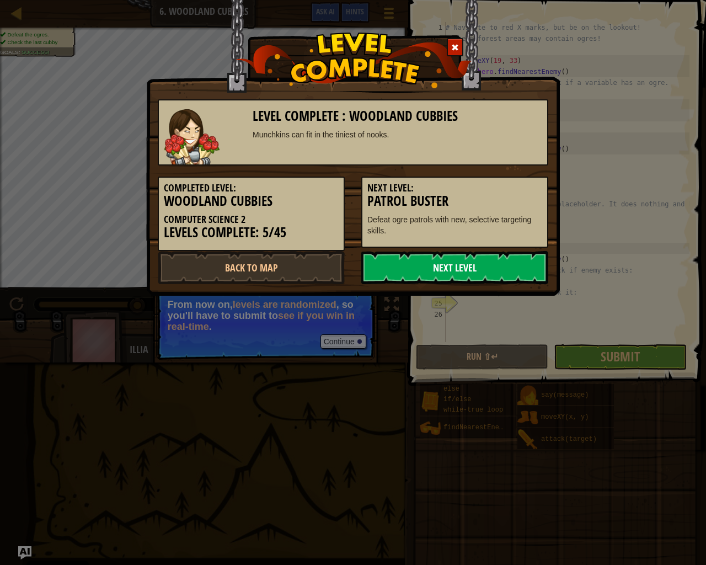
click at [462, 260] on link "Next Level" at bounding box center [454, 267] width 187 height 33
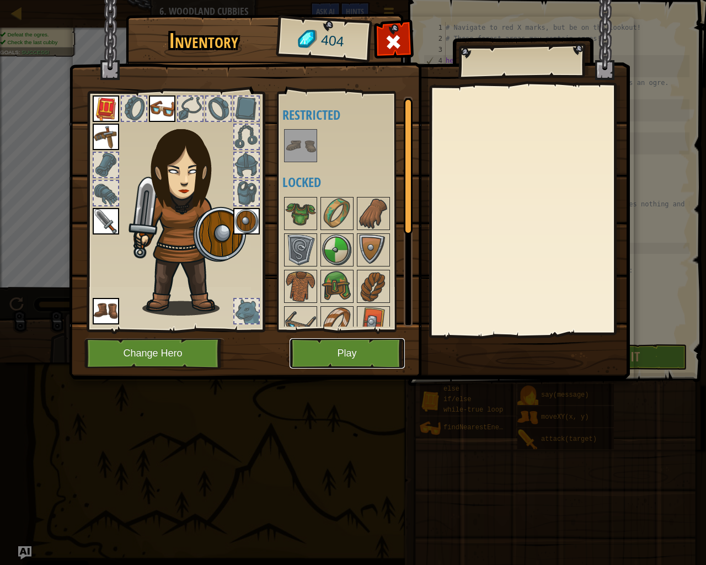
click at [356, 358] on button "Play" at bounding box center [347, 353] width 115 height 30
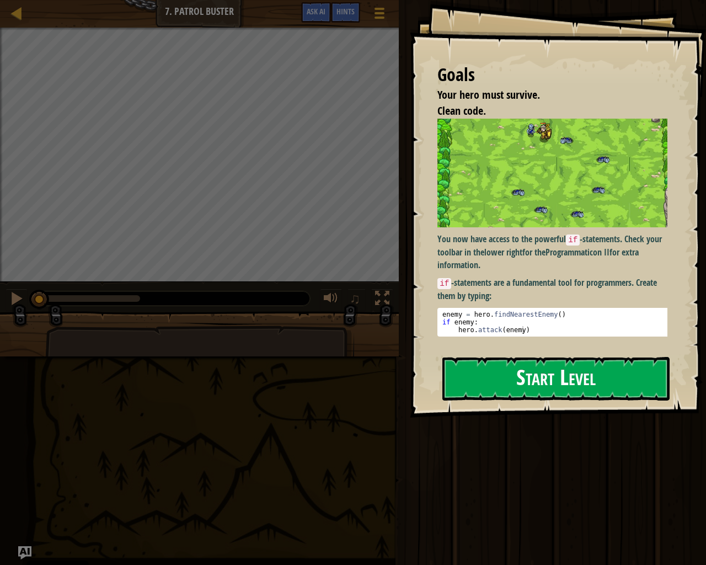
click at [457, 372] on button "Start Level" at bounding box center [555, 379] width 227 height 44
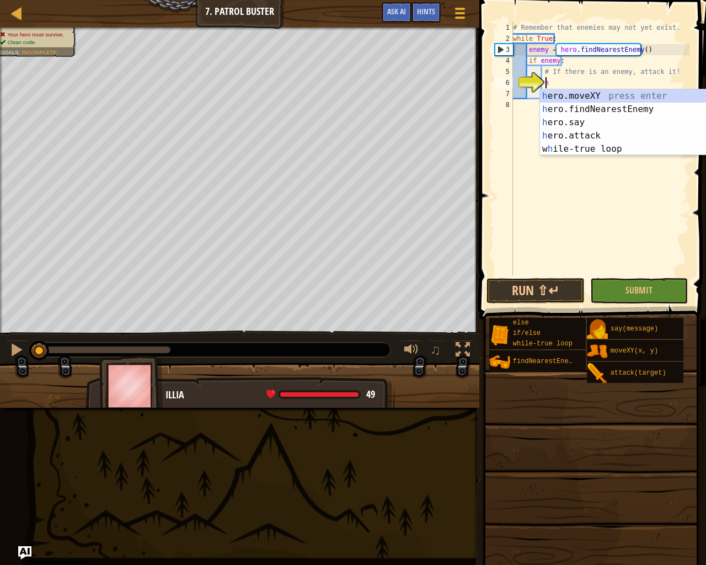
scroll to position [5, 3]
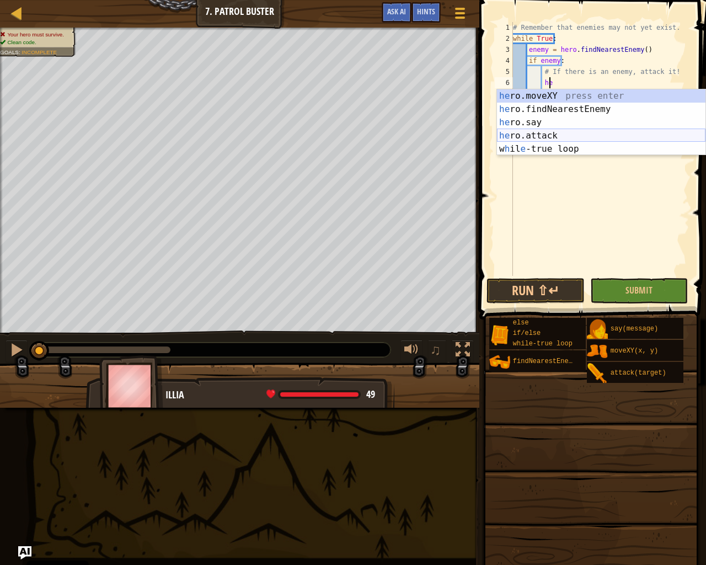
click at [516, 137] on div "he ro.moveXY press enter he ro.findNearestEnemy press enter he ro.say press ent…" at bounding box center [601, 135] width 208 height 93
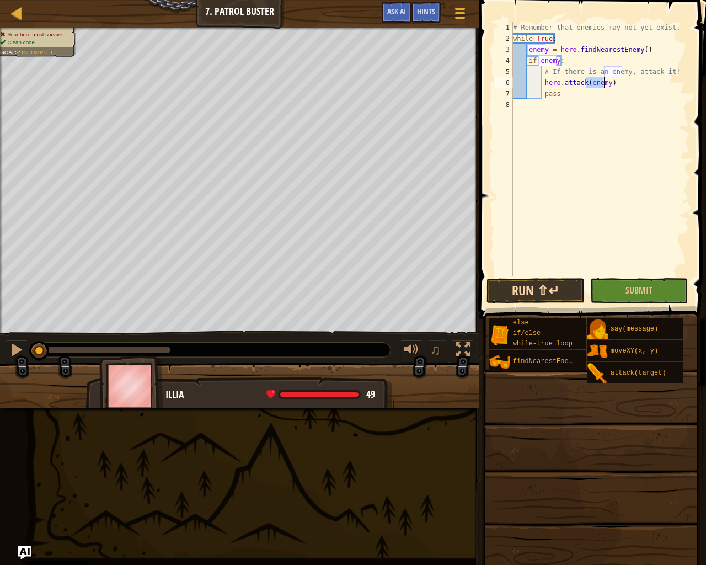
type textarea "hero.attack(enemy)"
click at [558, 287] on button "Run ⇧↵" at bounding box center [535, 290] width 98 height 25
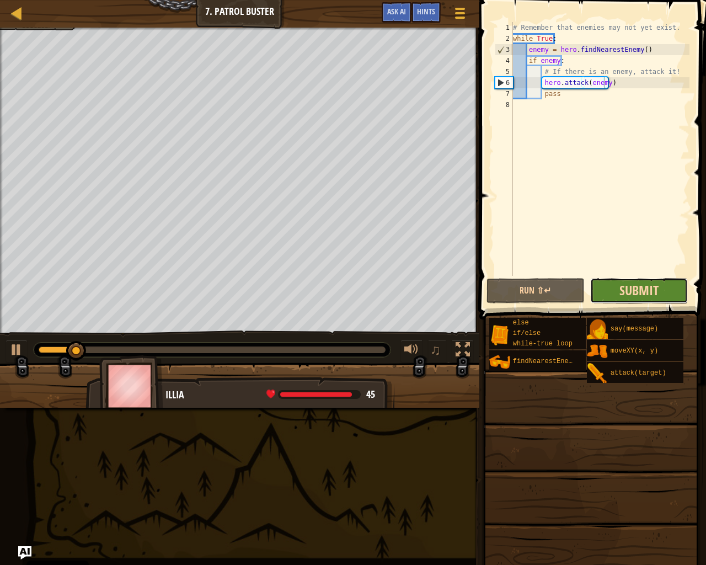
click at [624, 294] on span "Submit" at bounding box center [638, 290] width 39 height 18
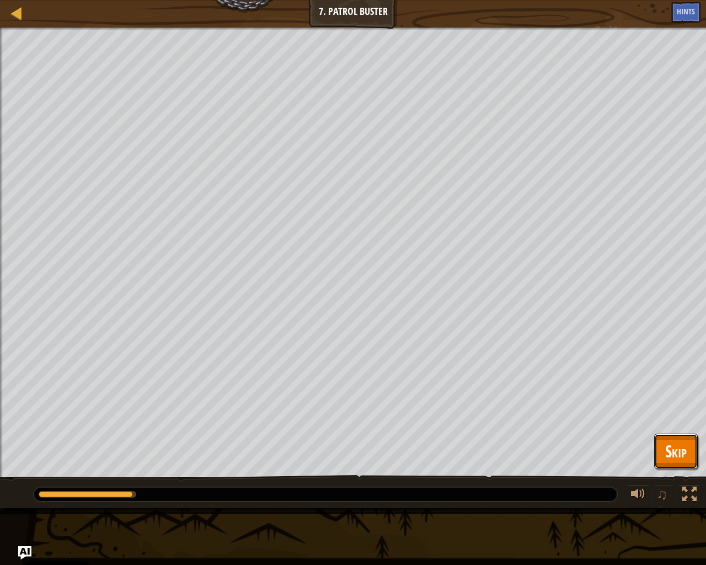
click at [683, 454] on span "Skip" at bounding box center [676, 451] width 22 height 23
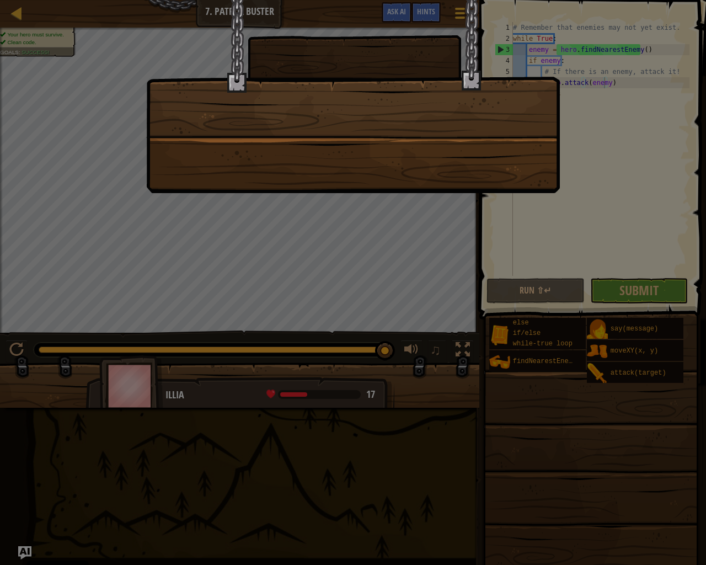
click at [301, 258] on div at bounding box center [353, 282] width 706 height 565
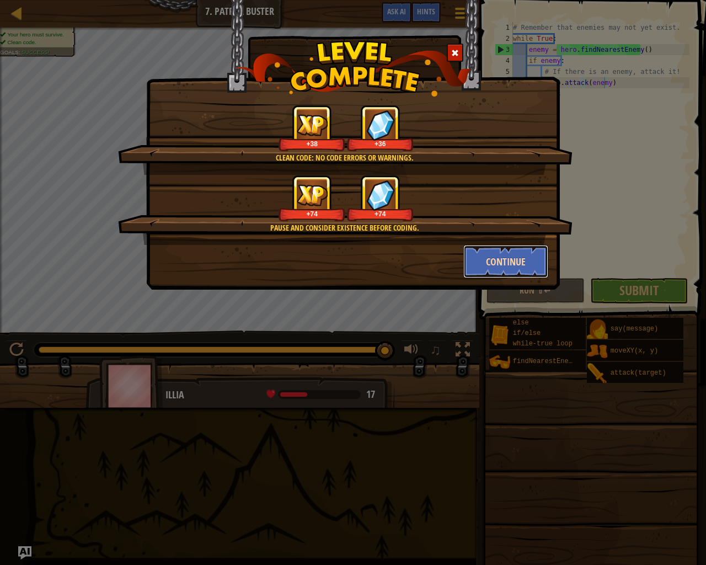
click at [497, 260] on button "Continue" at bounding box center [505, 261] width 85 height 33
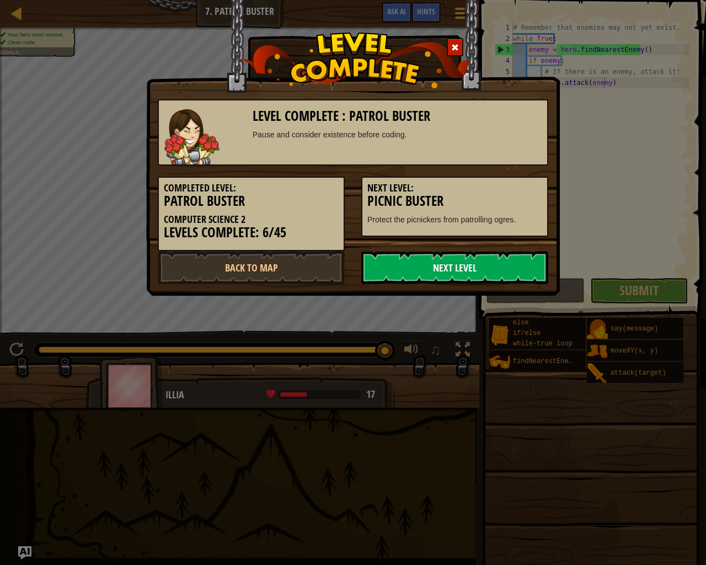
click at [520, 263] on link "Next Level" at bounding box center [454, 267] width 187 height 33
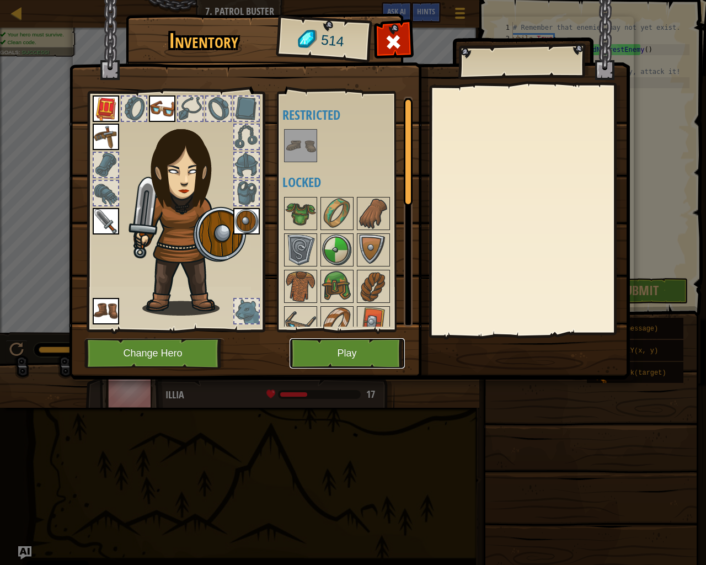
click at [371, 361] on button "Play" at bounding box center [347, 353] width 115 height 30
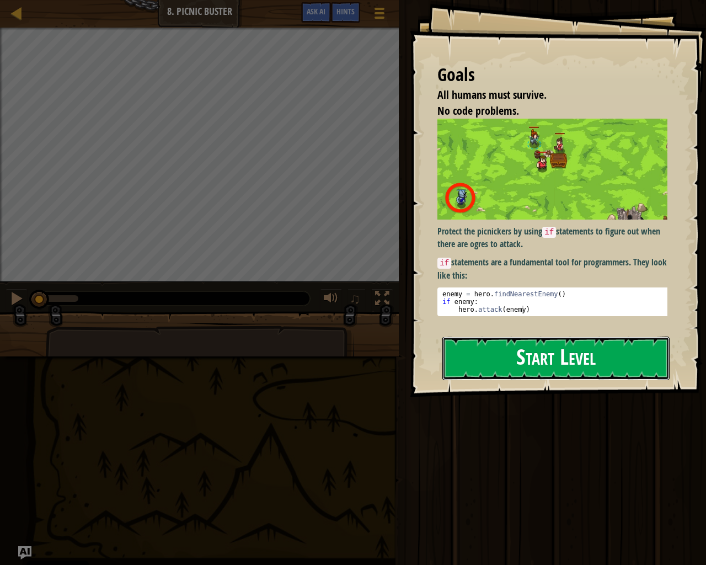
click at [573, 352] on button "Start Level" at bounding box center [555, 358] width 227 height 44
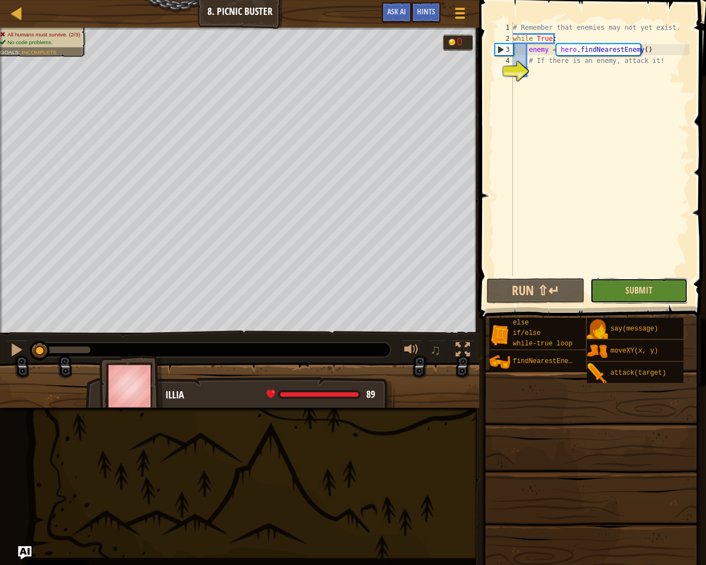
click at [640, 287] on span "Submit" at bounding box center [638, 290] width 27 height 12
click at [536, 78] on div "# Remember that enemies may not yet exist. while True : enemy = hero . findNear…" at bounding box center [600, 160] width 179 height 276
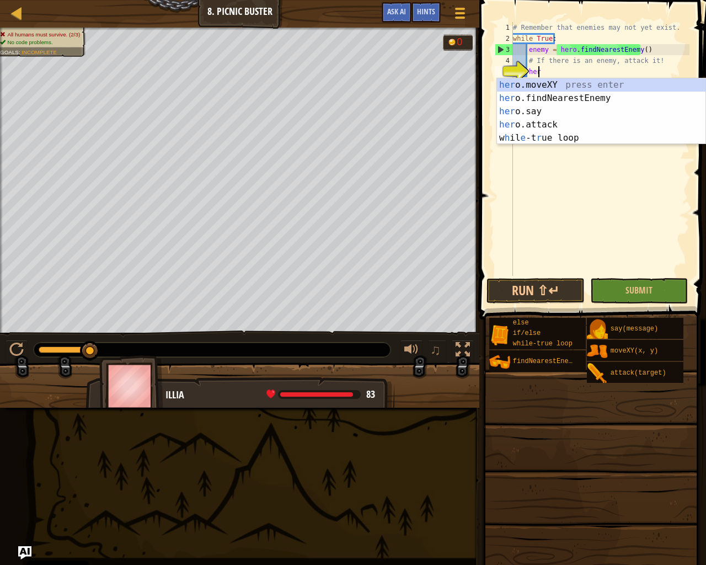
scroll to position [5, 2]
type textarea "h"
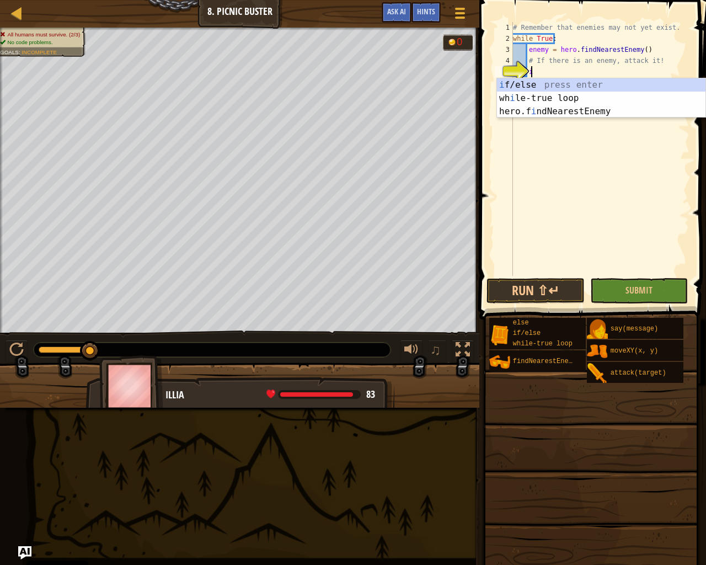
scroll to position [5, 1]
click at [521, 81] on div "i f/else press enter wh i le-true loop press enter hero.f i ndNearestEnemy pres…" at bounding box center [601, 111] width 208 height 66
type textarea "if enemy:"
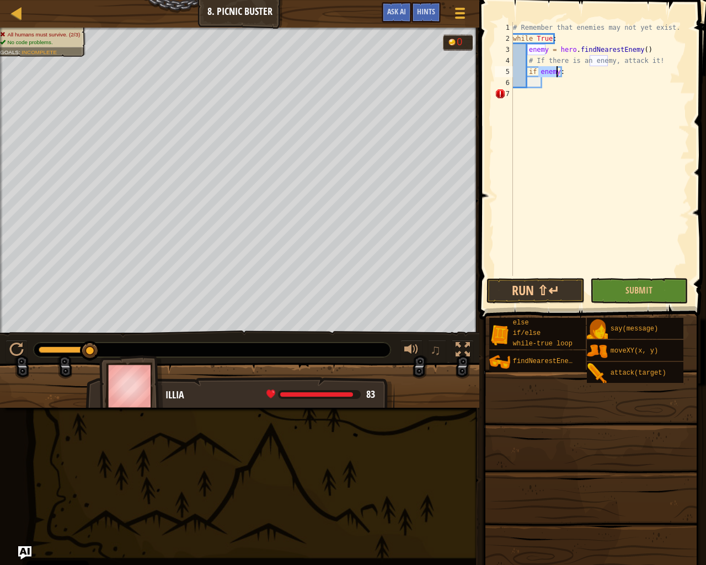
click at [555, 87] on div "# Remember that enemies may not yet exist. while True : enemy = hero . findNear…" at bounding box center [600, 160] width 179 height 276
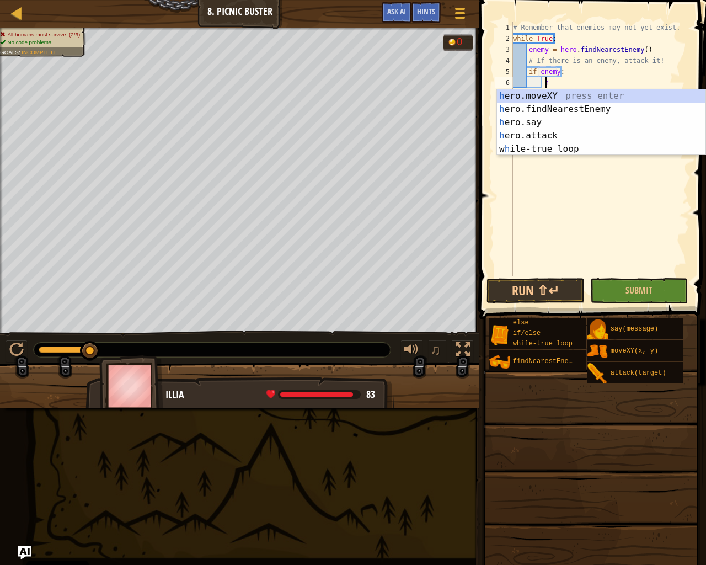
scroll to position [5, 3]
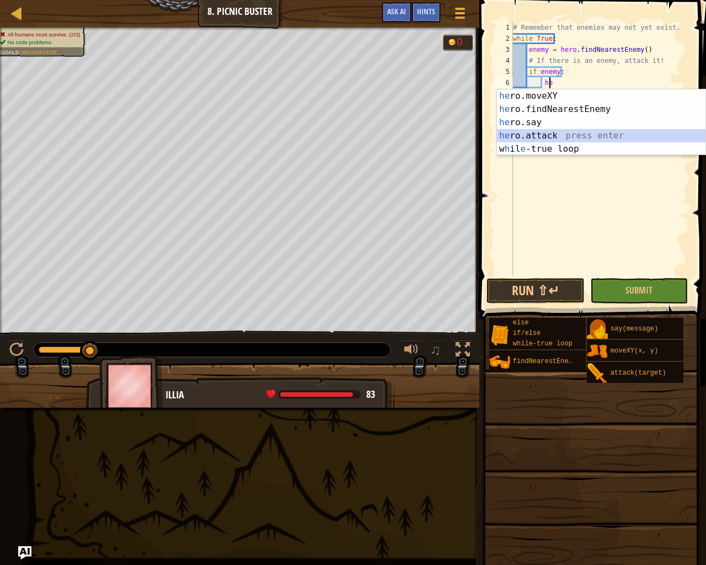
click at [549, 134] on div "he ro.moveXY press enter he ro.findNearestEnemy press enter he ro.say press ent…" at bounding box center [601, 135] width 208 height 93
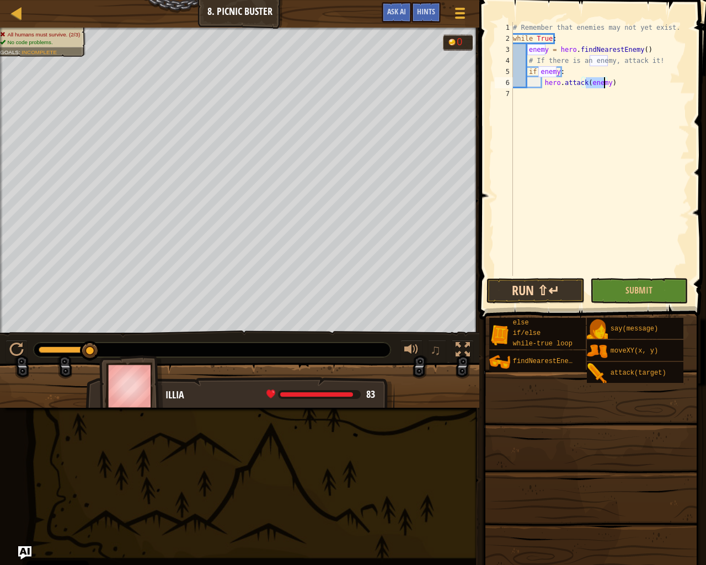
type textarea "hero.attack(enemy)"
click at [566, 290] on button "Run ⇧↵" at bounding box center [535, 290] width 98 height 25
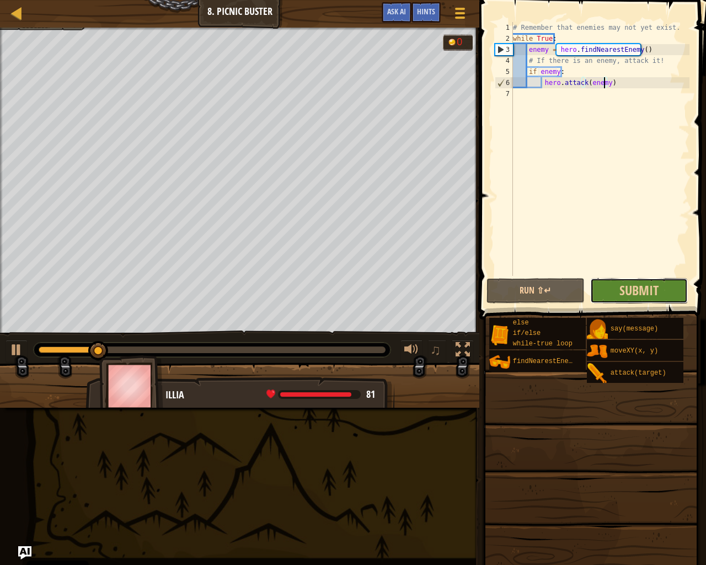
click at [613, 297] on button "Submit" at bounding box center [639, 290] width 98 height 25
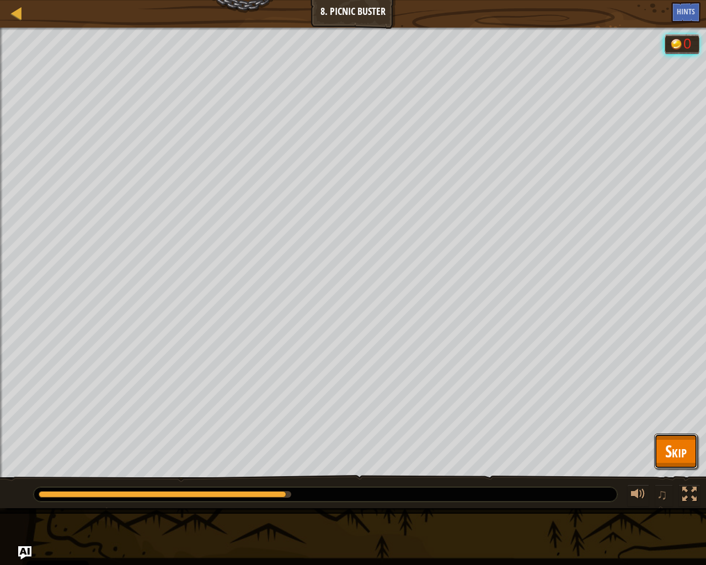
click at [684, 452] on span "Skip" at bounding box center [676, 451] width 22 height 23
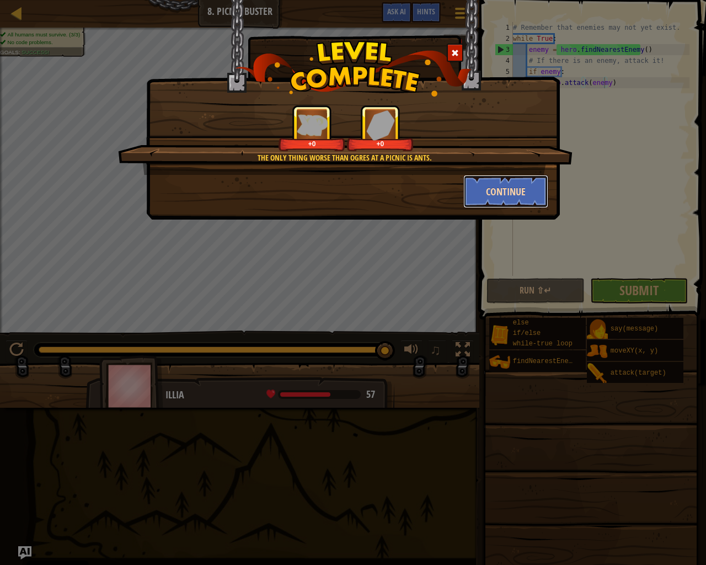
click at [512, 193] on button "Continue" at bounding box center [505, 191] width 85 height 33
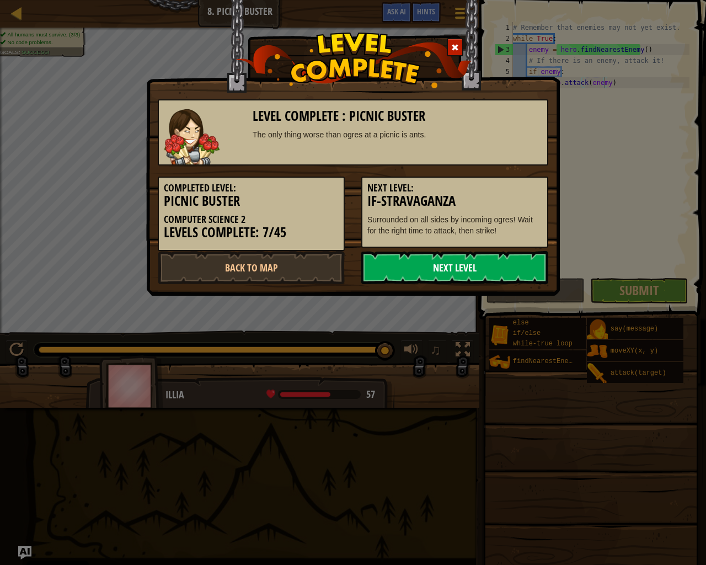
click at [521, 261] on link "Next Level" at bounding box center [454, 267] width 187 height 33
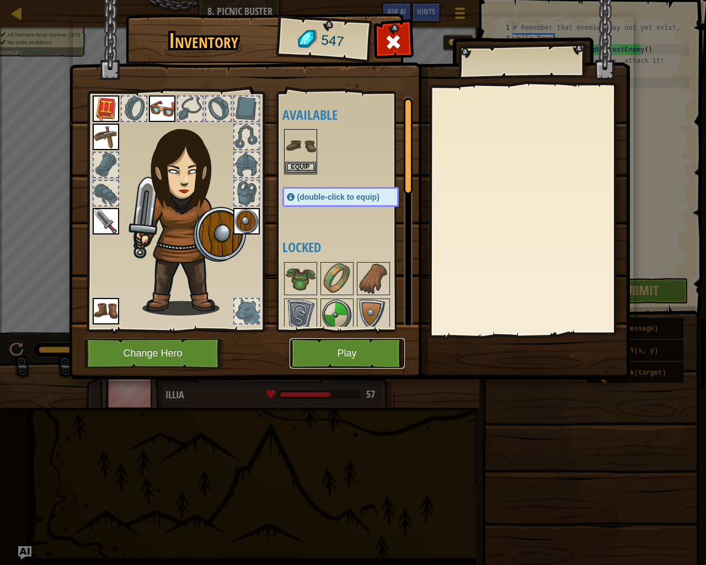
click at [342, 355] on button "Play" at bounding box center [347, 353] width 115 height 30
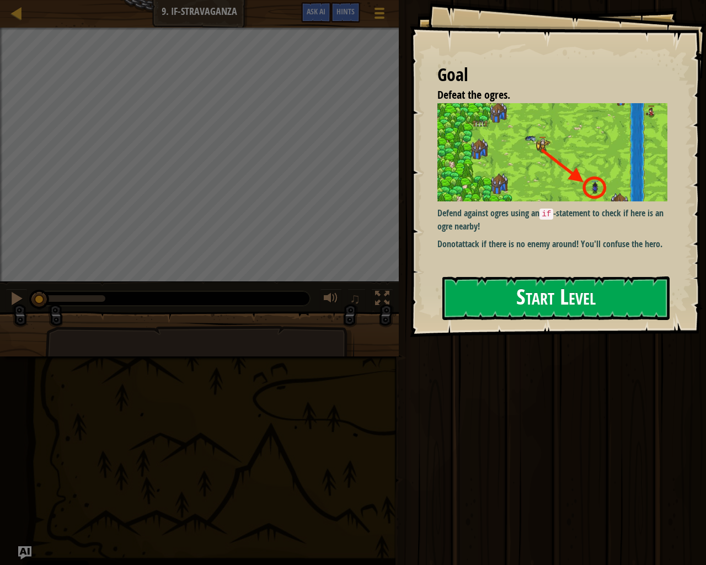
click at [479, 280] on button "Start Level" at bounding box center [555, 298] width 227 height 44
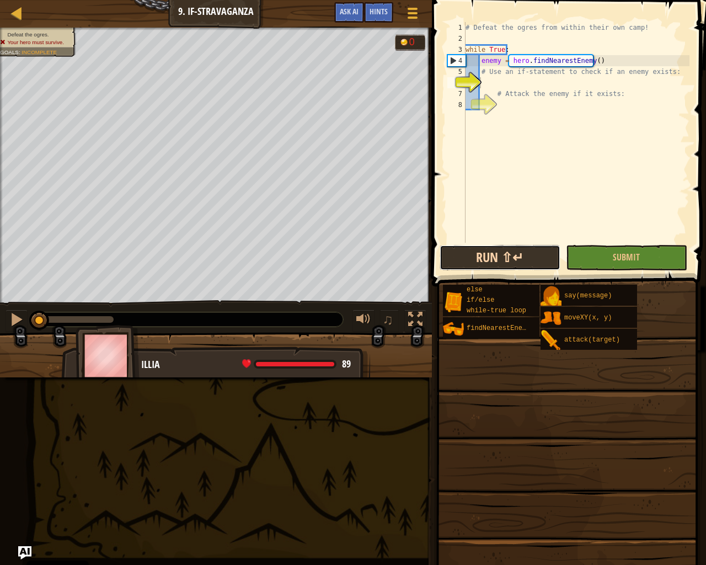
click at [499, 262] on button "Run ⇧↵" at bounding box center [500, 257] width 121 height 25
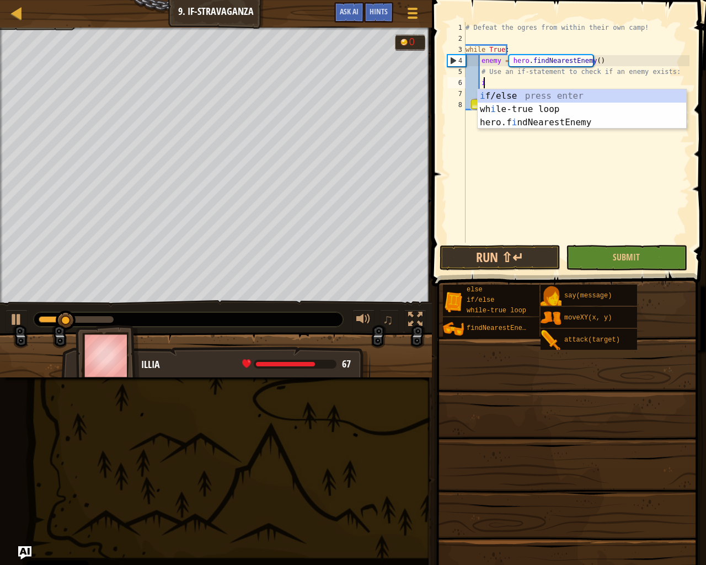
scroll to position [5, 1]
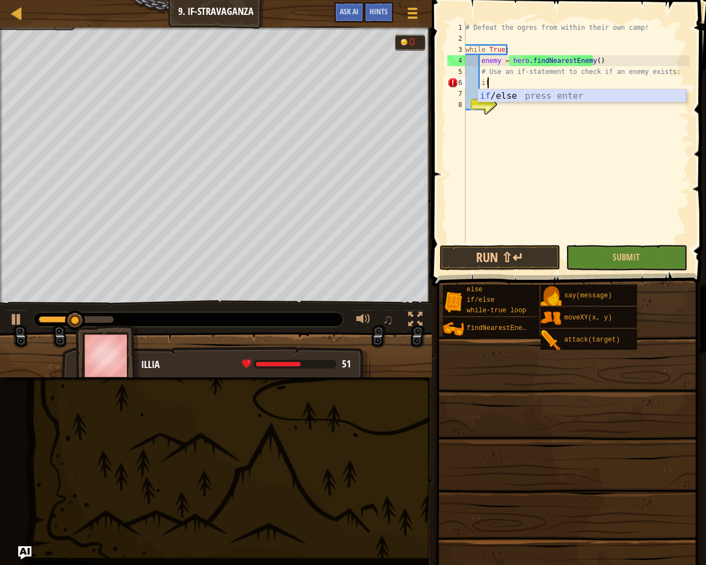
click at [508, 97] on div "if /else press enter" at bounding box center [582, 109] width 208 height 40
type textarea "if enemy:"
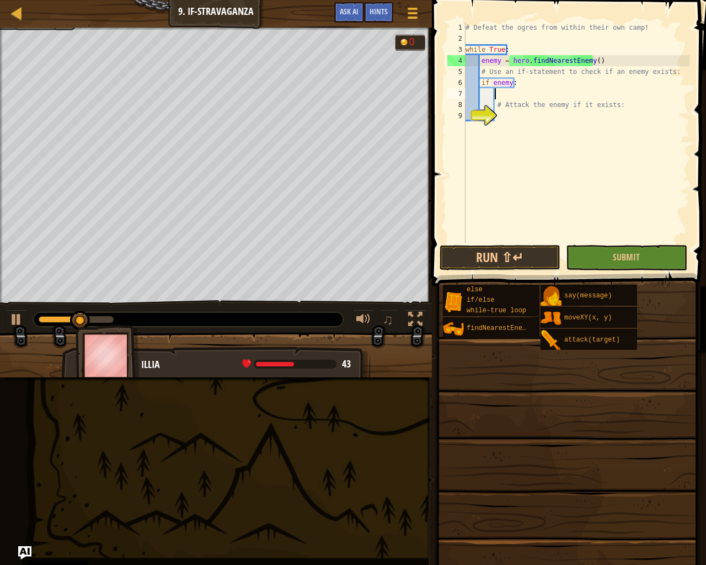
click at [508, 97] on div "# Defeat the ogres from within their own camp! while True : enemy = hero . find…" at bounding box center [576, 143] width 226 height 243
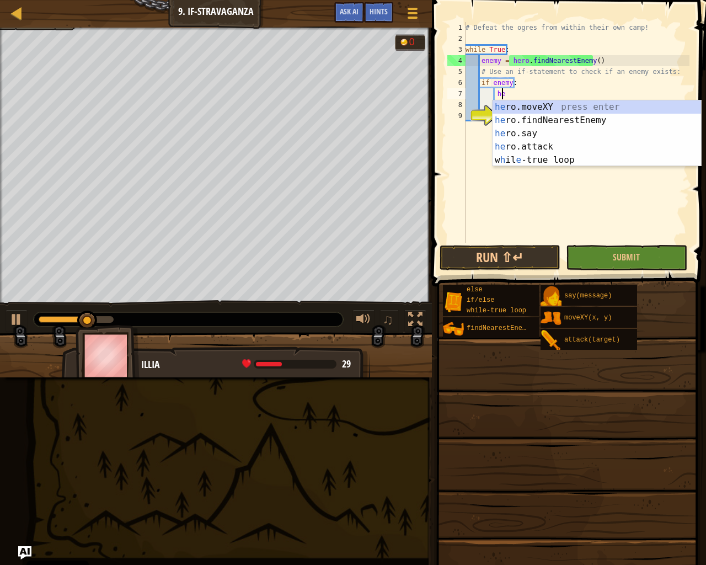
scroll to position [5, 3]
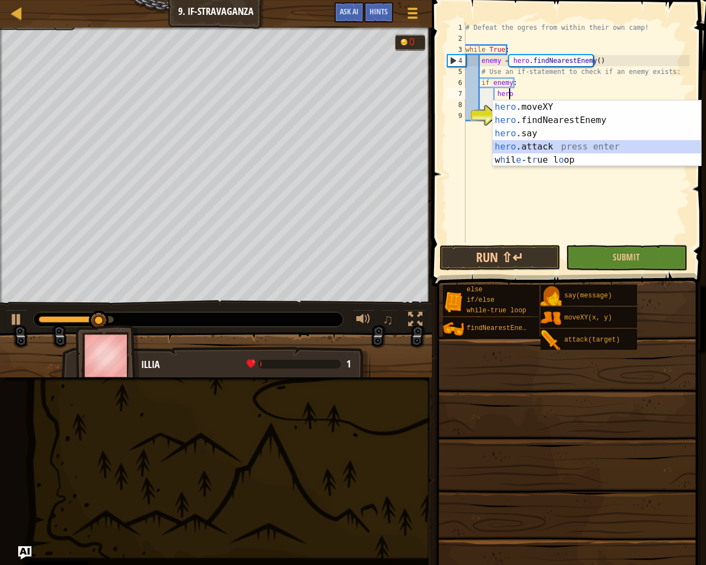
click at [555, 143] on div "hero .moveXY press enter hero .findNearestEnemy press enter hero .say press ent…" at bounding box center [597, 146] width 208 height 93
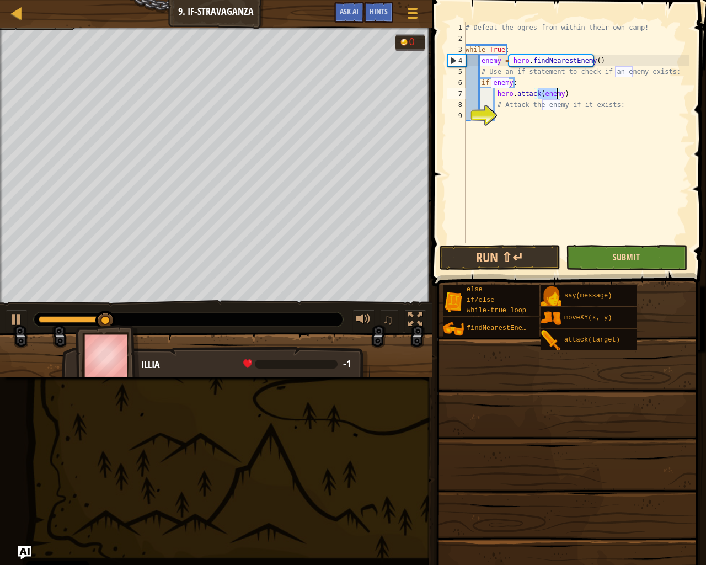
type textarea "hero.attack(enemy)"
click at [639, 256] on span "Submit" at bounding box center [626, 257] width 27 height 12
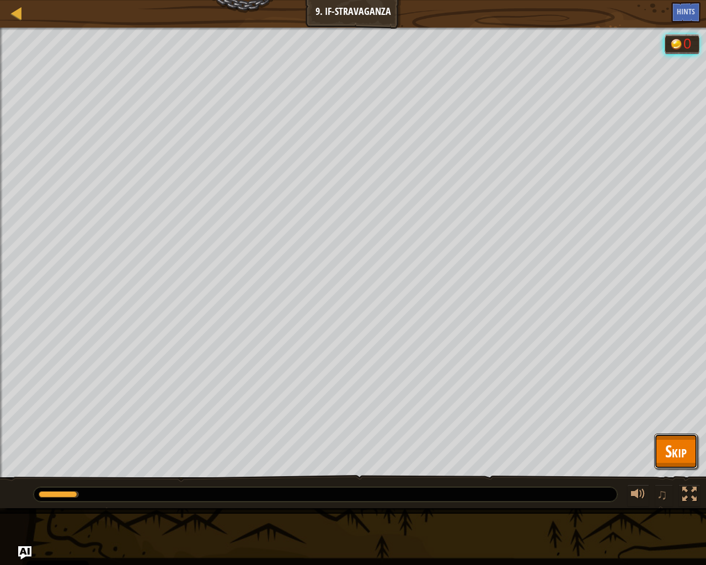
click at [678, 447] on span "Skip" at bounding box center [676, 451] width 22 height 23
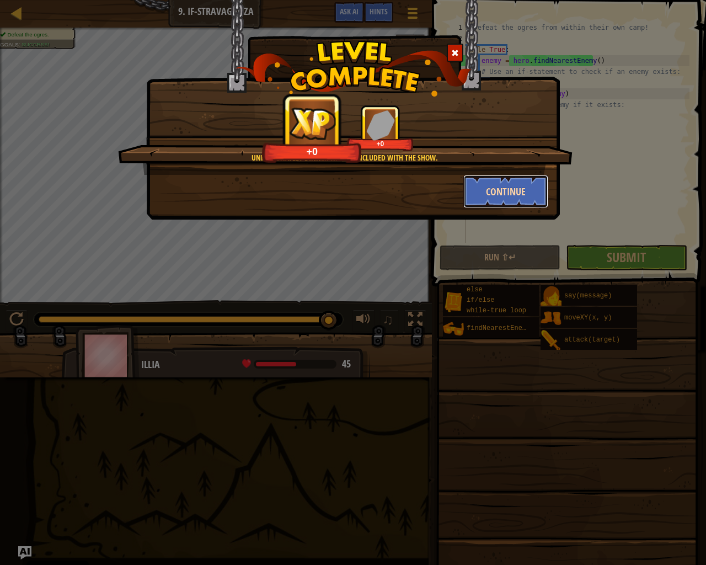
click at [521, 198] on button "Continue" at bounding box center [505, 191] width 85 height 33
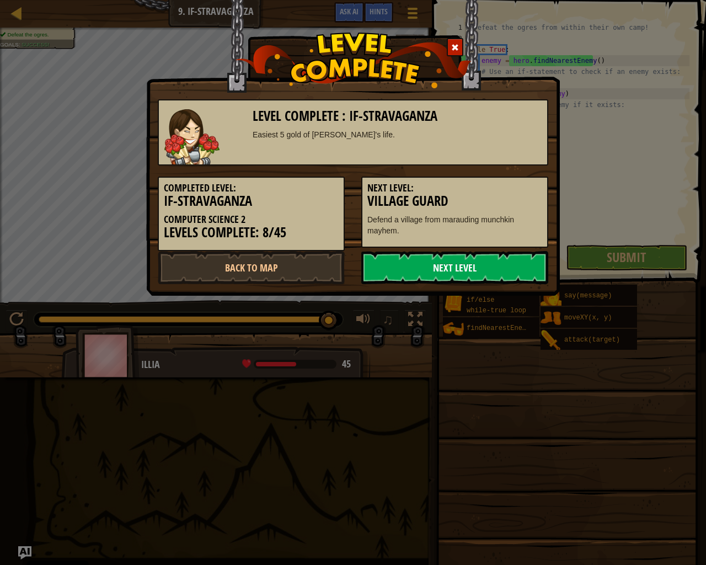
click at [496, 267] on link "Next Level" at bounding box center [454, 267] width 187 height 33
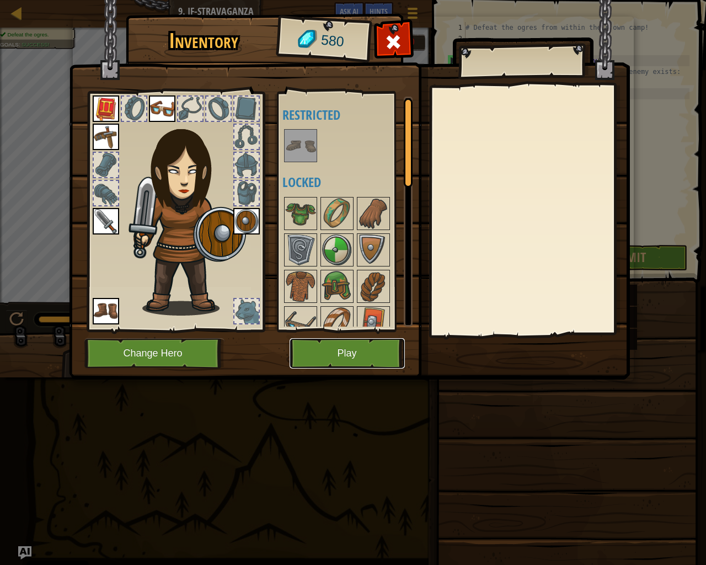
click at [358, 352] on button "Play" at bounding box center [347, 353] width 115 height 30
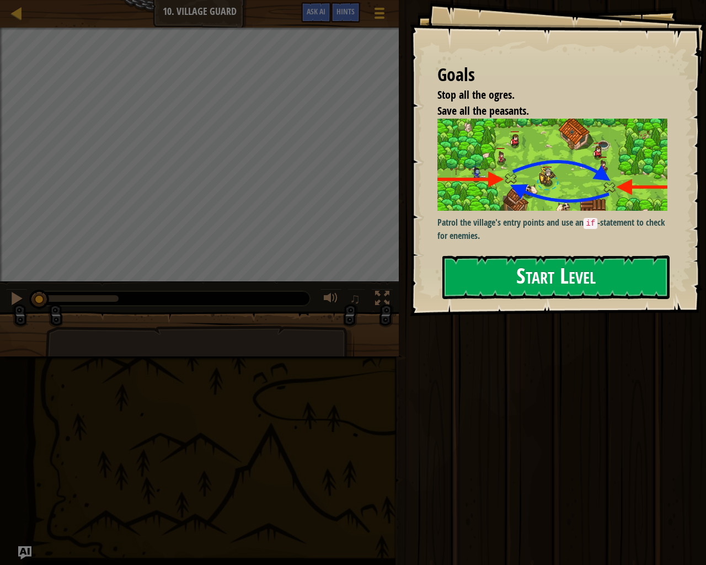
click at [532, 267] on button "Start Level" at bounding box center [555, 277] width 227 height 44
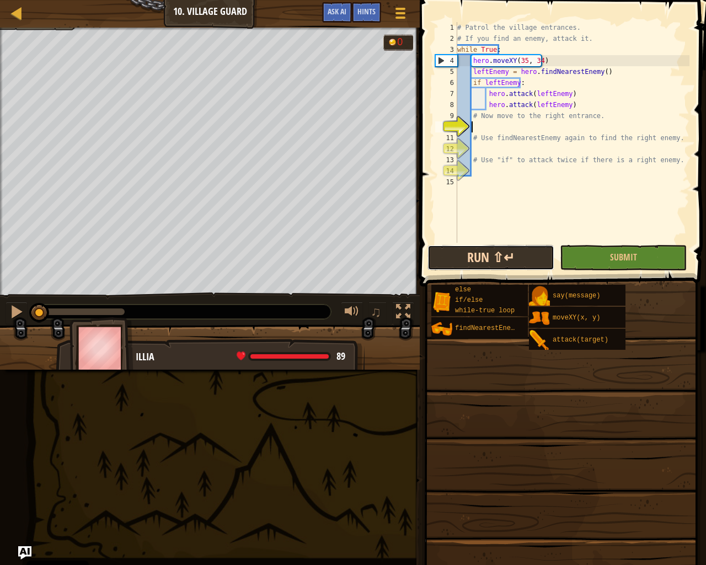
click at [486, 250] on button "Run ⇧↵" at bounding box center [490, 257] width 127 height 25
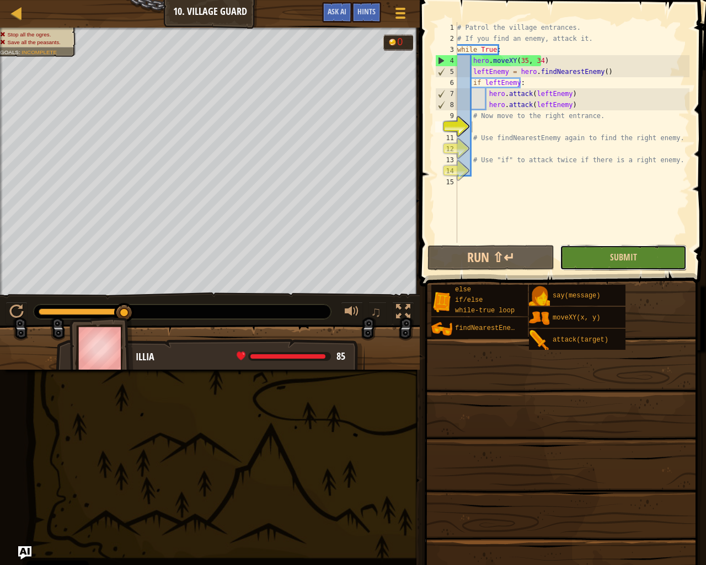
click at [576, 248] on button "Submit" at bounding box center [623, 257] width 127 height 25
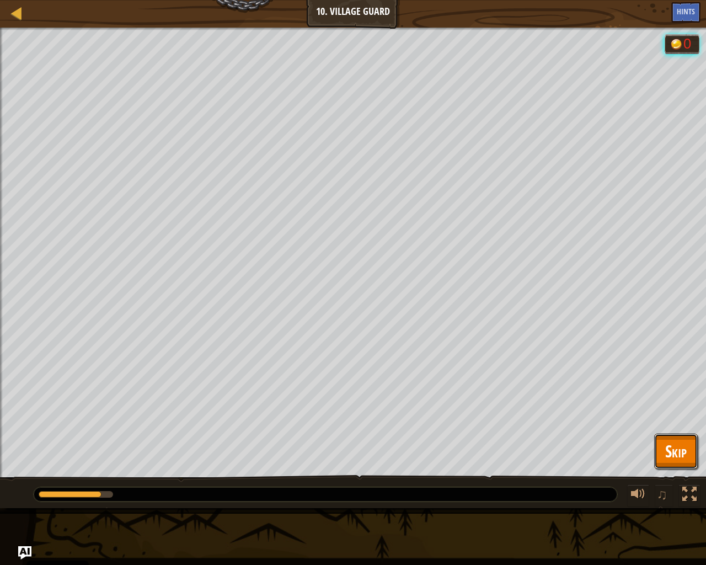
click at [692, 452] on button "Skip" at bounding box center [676, 450] width 44 height 35
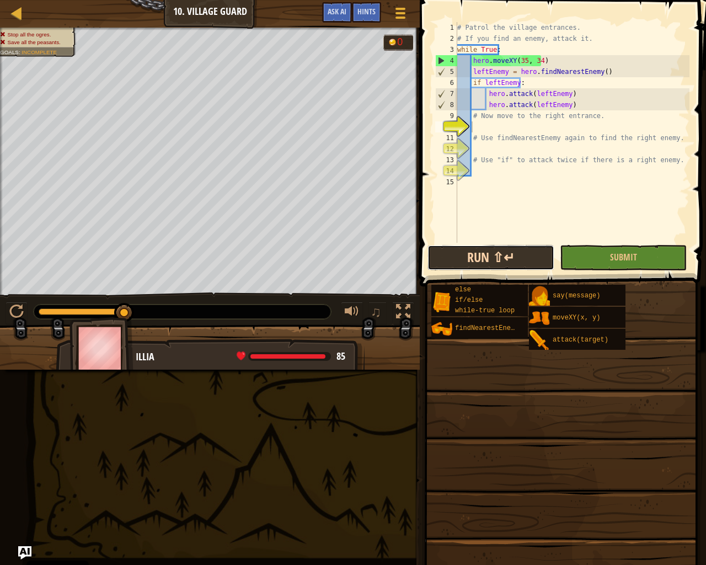
click at [480, 259] on button "Run ⇧↵" at bounding box center [490, 257] width 127 height 25
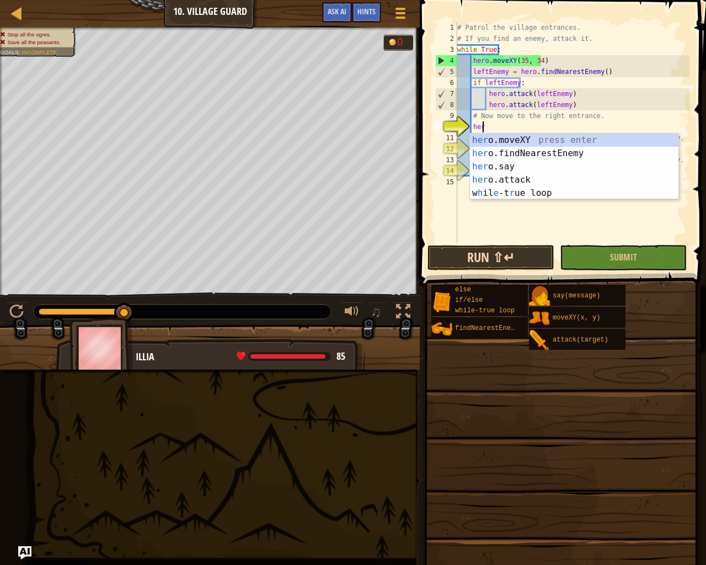
scroll to position [5, 2]
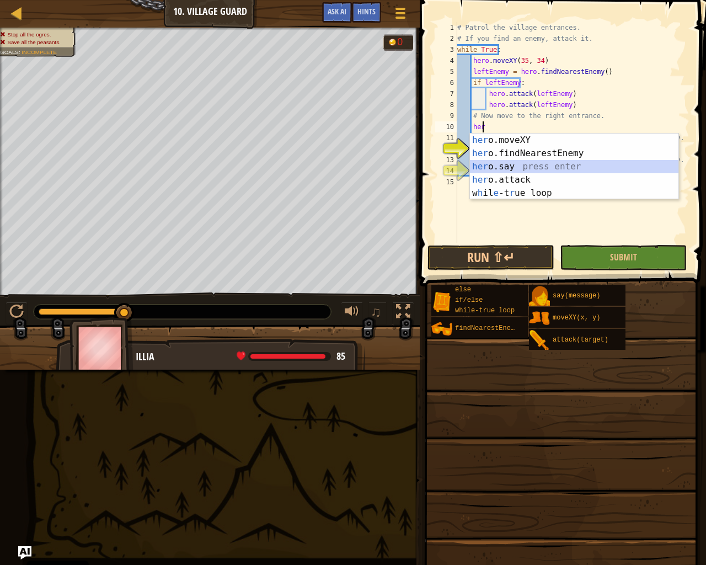
click at [514, 167] on div "her o.moveXY press enter her o.findNearestEnemy press enter her o.say press ent…" at bounding box center [574, 179] width 208 height 93
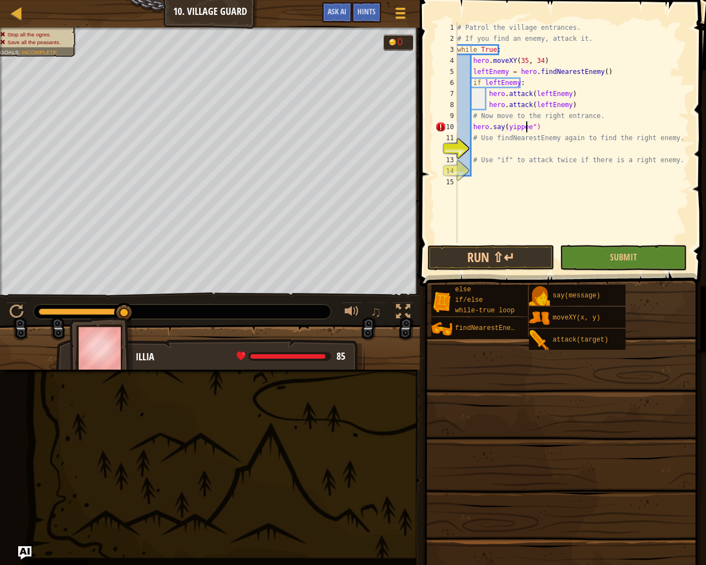
scroll to position [5, 6]
type textarea "hero.say(yippee")"
click at [621, 257] on span "Submit" at bounding box center [623, 257] width 27 height 12
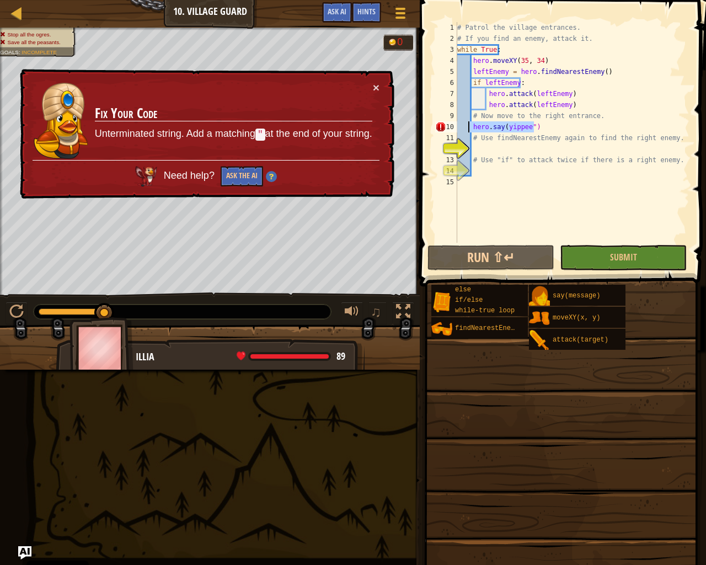
drag, startPoint x: 545, startPoint y: 131, endPoint x: 469, endPoint y: 127, distance: 76.8
click at [469, 127] on div "# Patrol the village entrances. # If you find an enemy, attack it. while True :…" at bounding box center [572, 143] width 234 height 243
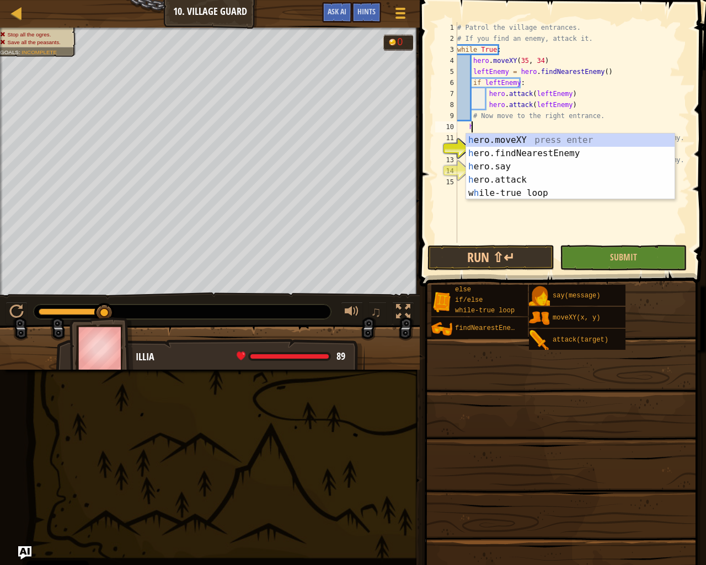
scroll to position [5, 1]
click at [500, 138] on div "her o.moveXY press enter her o.findNearestEnemy press enter her o.say press ent…" at bounding box center [570, 179] width 208 height 93
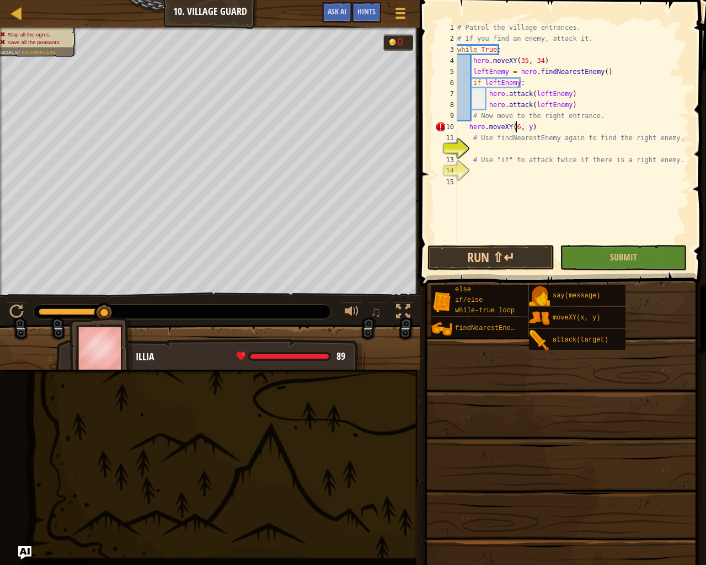
scroll to position [5, 6]
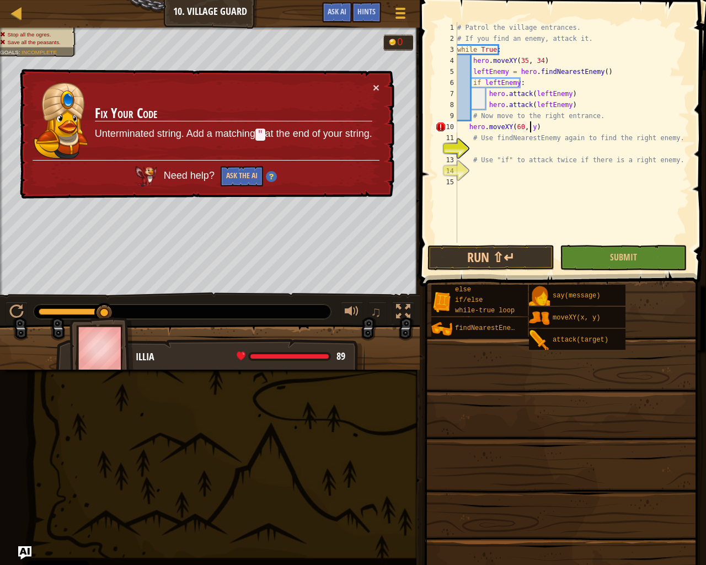
click at [529, 130] on div "# Patrol the village entrances. # If you find an enemy, attack it. while True :…" at bounding box center [572, 143] width 234 height 243
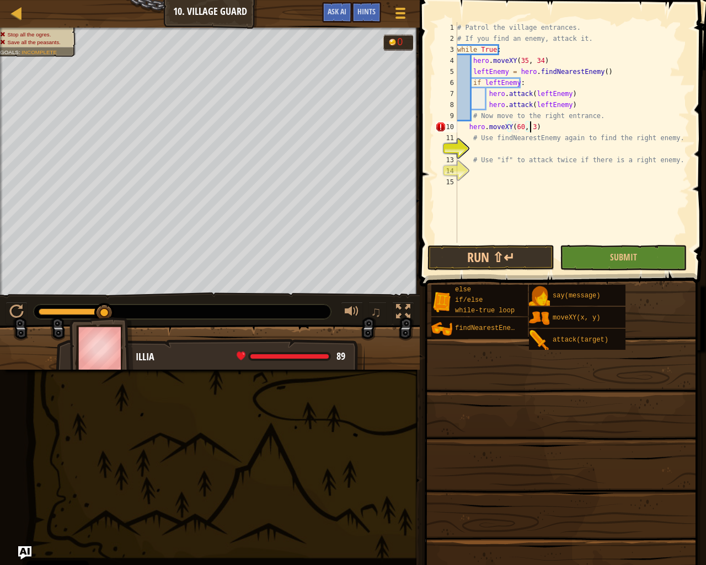
scroll to position [5, 6]
click at [534, 259] on button "Run ⇧↵" at bounding box center [490, 257] width 127 height 25
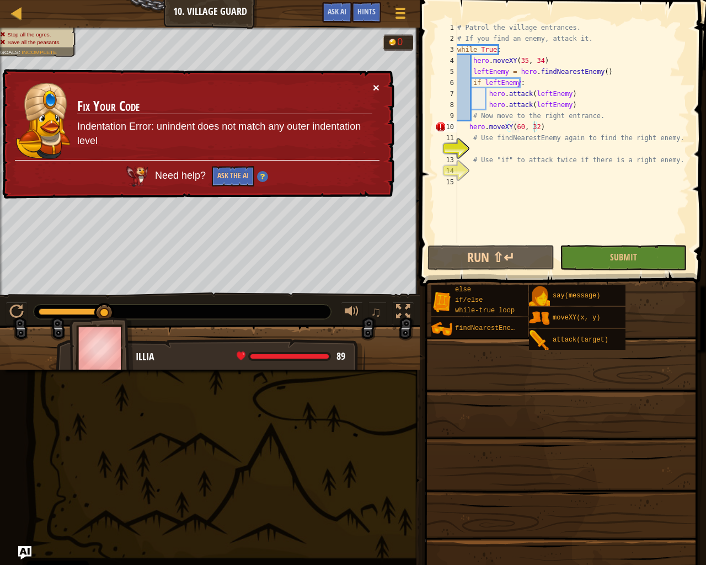
click at [375, 85] on button "×" at bounding box center [376, 88] width 7 height 12
drag, startPoint x: 547, startPoint y: 122, endPoint x: 501, endPoint y: 133, distance: 46.6
click at [501, 133] on div "# Patrol the village entrances. # If you find an enemy, attack it. while True :…" at bounding box center [572, 143] width 234 height 243
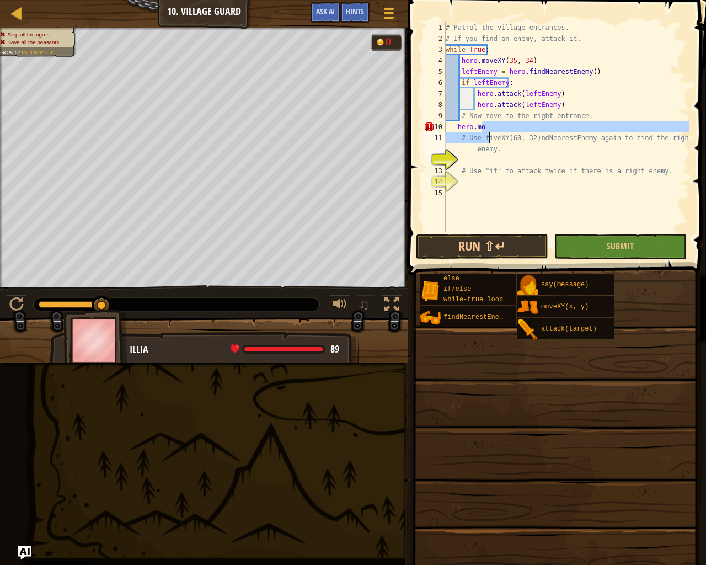
scroll to position [5, 3]
click at [476, 122] on div "# Patrol the village entrances. # If you find an enemy, attack it. while True :…" at bounding box center [566, 127] width 246 height 210
drag, startPoint x: 494, startPoint y: 137, endPoint x: 548, endPoint y: 142, distance: 54.3
click at [548, 142] on div "# Patrol the village entrances. # If you find an enemy, attack it. while True :…" at bounding box center [566, 138] width 246 height 232
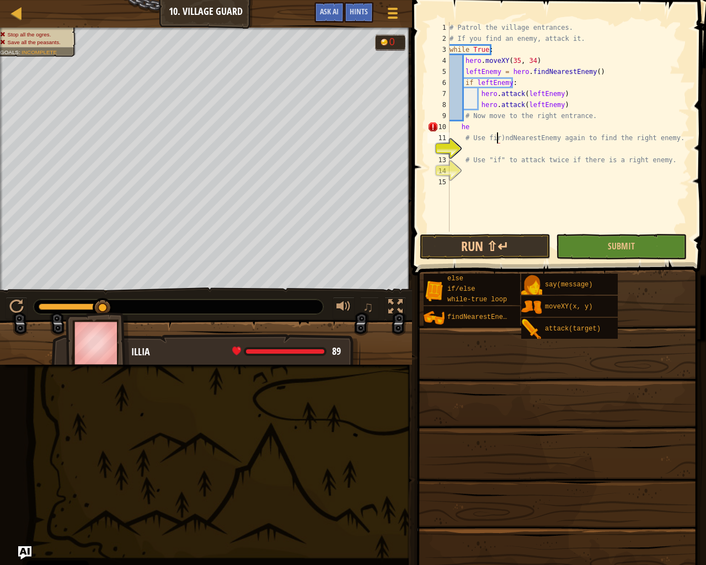
click at [500, 137] on div "# Patrol the village entrances. # If you find an enemy, attack it. while True :…" at bounding box center [568, 138] width 242 height 232
click at [497, 138] on div "# Patrol the village entrances. # If you find an enemy, attack it. while True :…" at bounding box center [568, 138] width 242 height 232
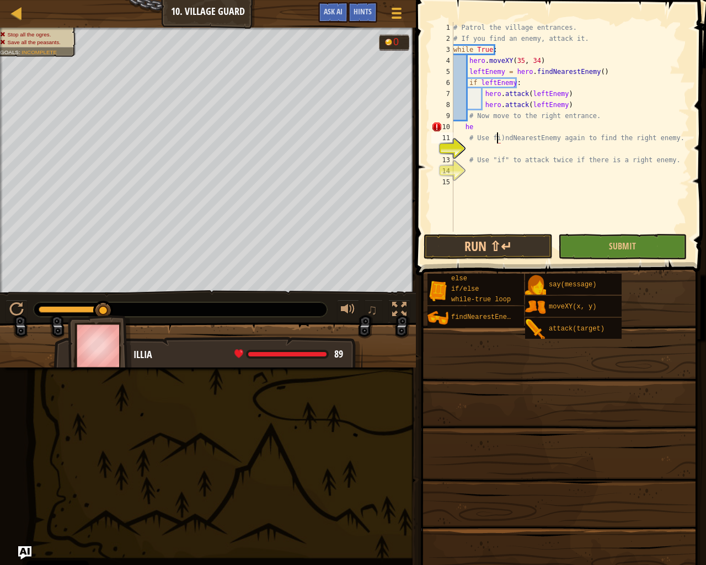
click at [499, 136] on div "# Patrol the village entrances. # If you find an enemy, attack it. while True :…" at bounding box center [570, 138] width 238 height 232
click at [499, 138] on div "# Patrol the village entrances. # If you find an enemy, attack it. while True :…" at bounding box center [570, 138] width 238 height 232
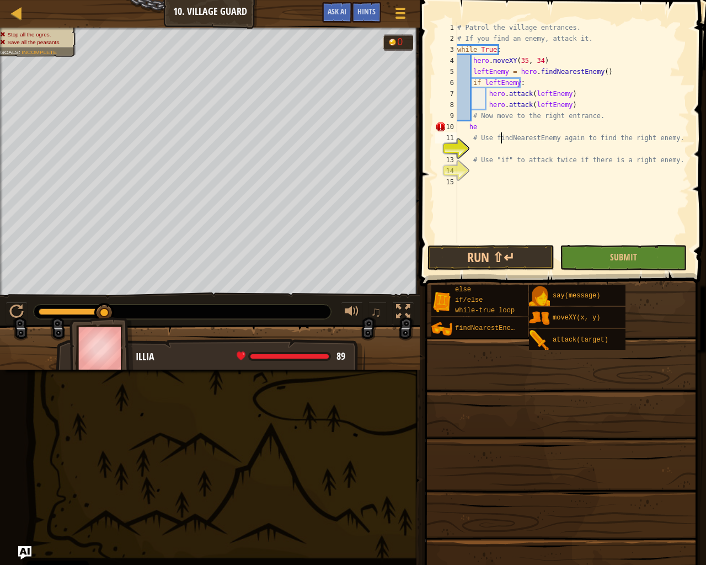
click at [479, 126] on div "# Patrol the village entrances. # If you find an enemy, attack it. while True :…" at bounding box center [572, 143] width 234 height 243
type textarea "h"
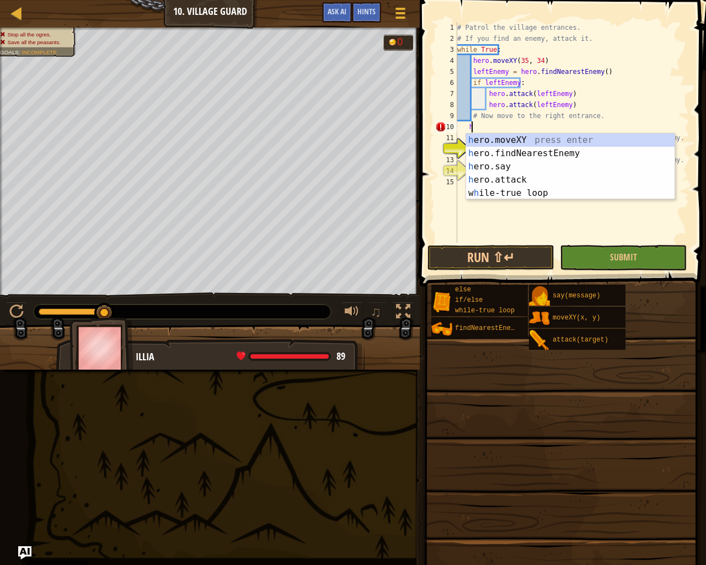
scroll to position [5, 1]
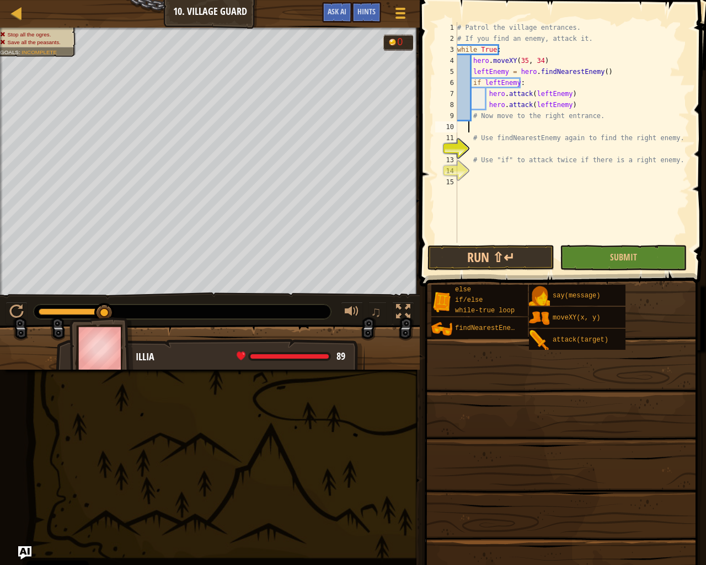
click at [478, 120] on div "# Patrol the village entrances. # If you find an enemy, attack it. while True :…" at bounding box center [572, 143] width 234 height 243
type textarea "# Now move to the right entrance."
click at [476, 119] on div "# Patrol the village entrances. # If you find an enemy, attack it. while True :…" at bounding box center [572, 143] width 234 height 243
drag, startPoint x: 593, startPoint y: 116, endPoint x: 473, endPoint y: 115, distance: 120.2
click at [473, 115] on div "# Patrol the village entrances. # If you find an enemy, attack it. while True :…" at bounding box center [572, 143] width 234 height 243
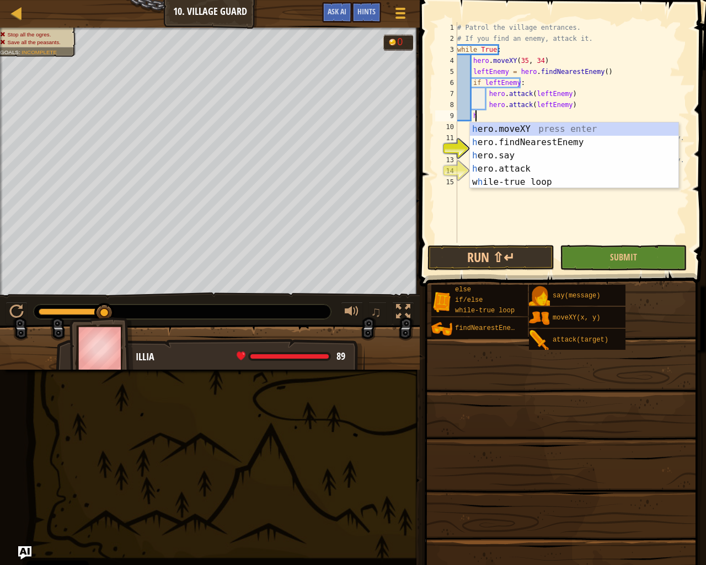
scroll to position [5, 1]
click at [500, 129] on div "h ero.moveXY press enter h ero.findNearestEnemy press enter h ero.say press ent…" at bounding box center [574, 168] width 208 height 93
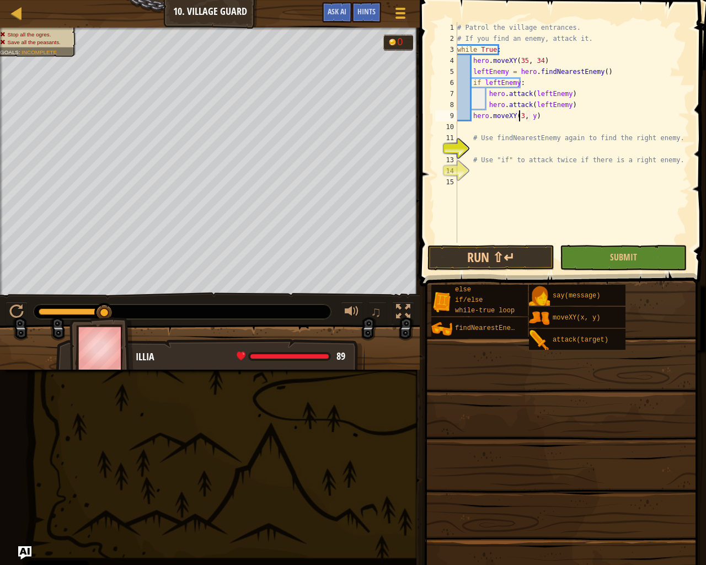
scroll to position [5, 6]
click at [534, 116] on div "# Patrol the village entrances. # If you find an enemy, attack it. while True :…" at bounding box center [572, 143] width 234 height 243
click at [508, 266] on button "Run ⇧↵" at bounding box center [490, 257] width 127 height 25
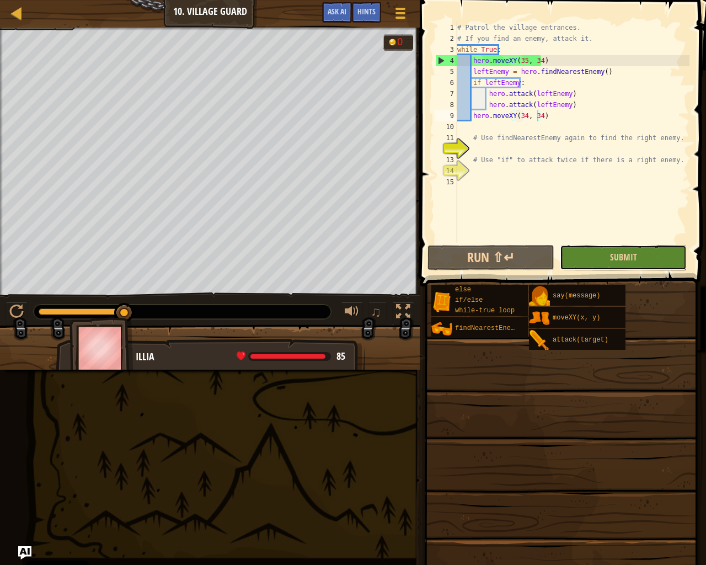
click at [586, 259] on button "Submit" at bounding box center [623, 257] width 127 height 25
click at [541, 81] on div "# Patrol the village entrances. # If you find an enemy, attack it. while True :…" at bounding box center [572, 143] width 234 height 243
click at [483, 120] on div "# Patrol the village entrances. # If you find an enemy, attack it. while True :…" at bounding box center [572, 143] width 234 height 243
type textarea "hero.moveXY(34, 34)"
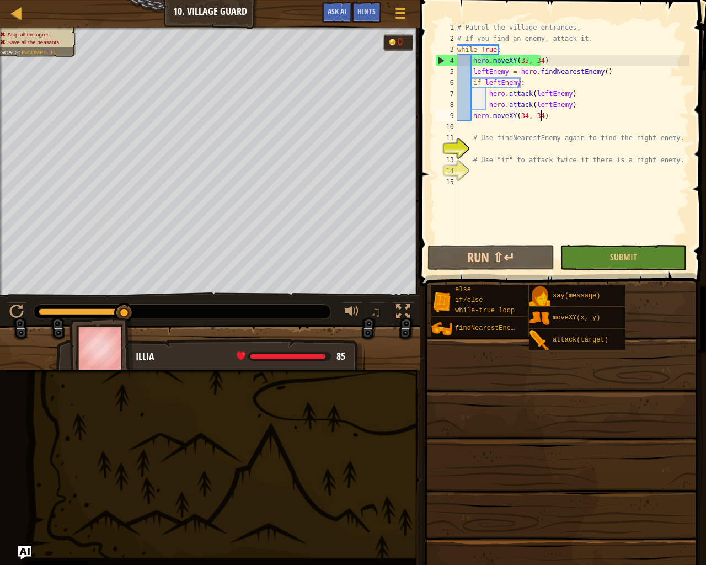
click at [552, 118] on div "# Patrol the village entrances. # If you find an enemy, attack it. while True :…" at bounding box center [572, 143] width 234 height 243
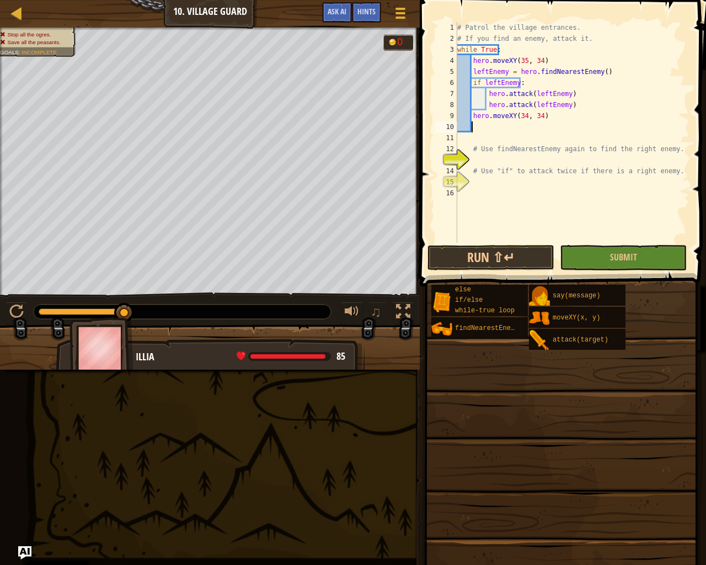
scroll to position [5, 1]
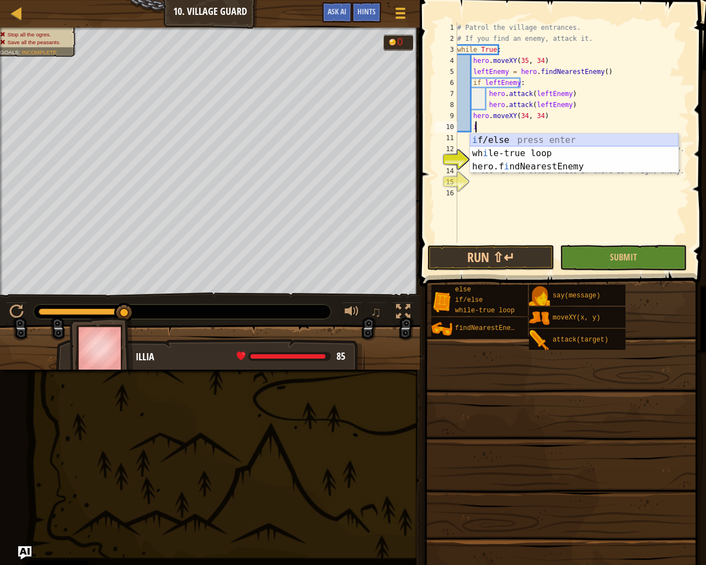
click at [512, 143] on div "i f/else press enter wh i le-true loop press enter hero.f i ndNearestEnemy pres…" at bounding box center [574, 166] width 208 height 66
type textarea "if enemy:"
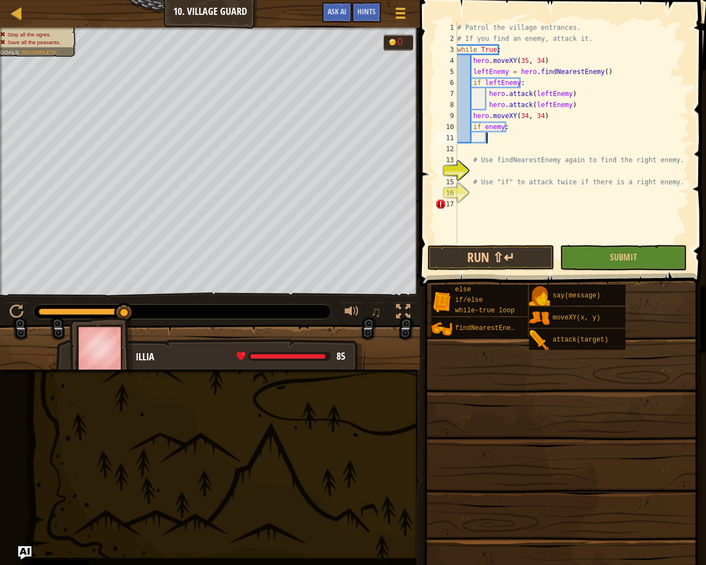
click at [510, 134] on div "# Patrol the village entrances. # If you find an enemy, attack it. while True :…" at bounding box center [572, 143] width 234 height 243
drag, startPoint x: 507, startPoint y: 138, endPoint x: 474, endPoint y: 127, distance: 35.1
click at [474, 127] on div "# Patrol the village entrances. # If you find an enemy, attack it. while True :…" at bounding box center [572, 143] width 234 height 243
type textarea "if enemy:"
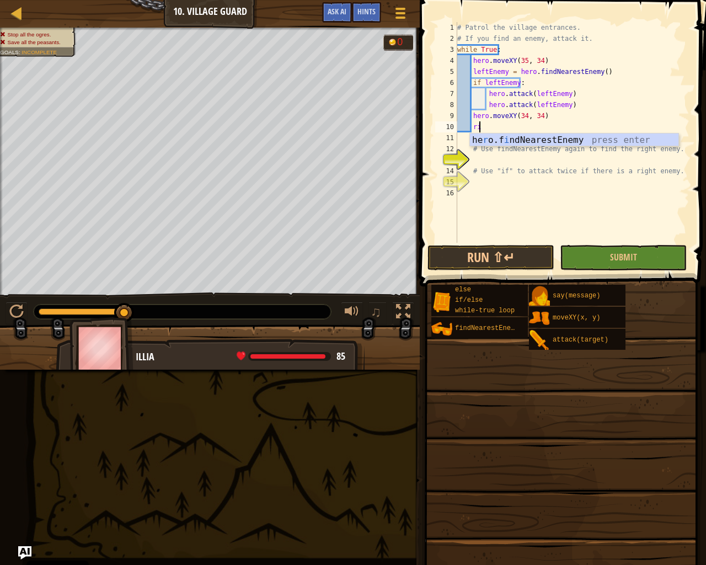
type textarea "r"
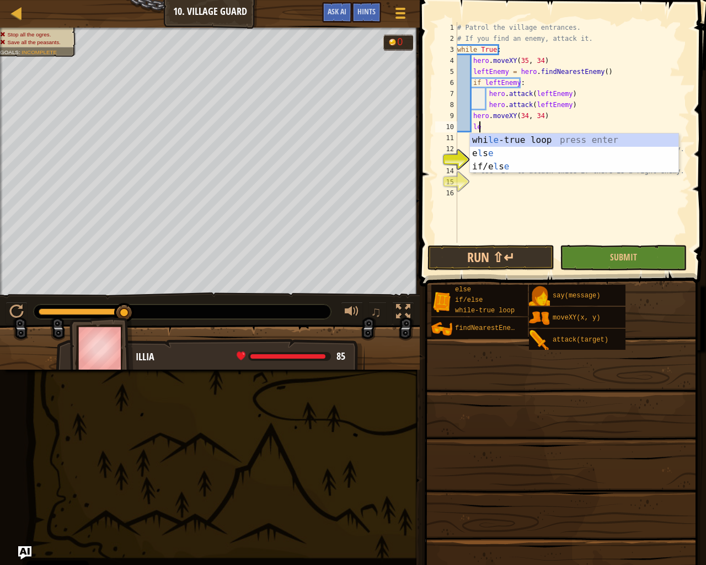
type textarea "l"
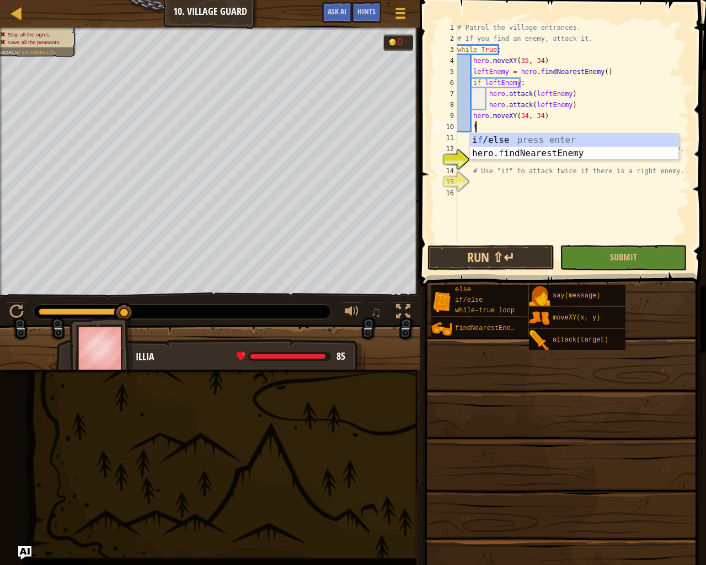
type textarea "fi"
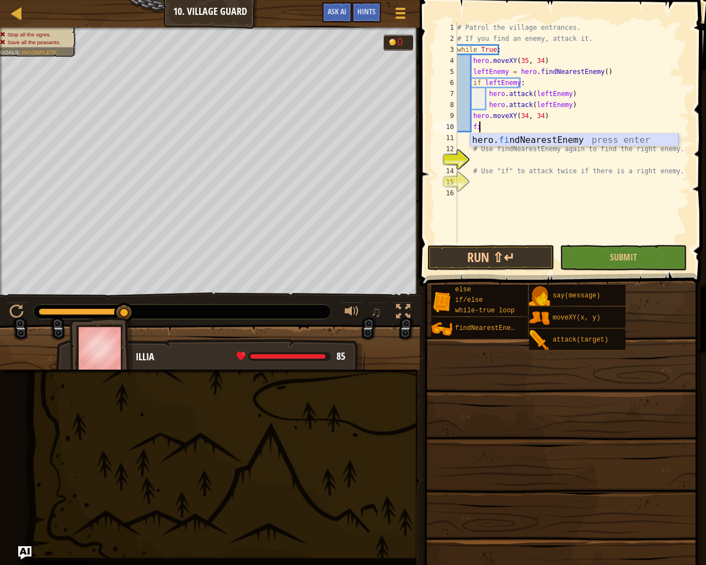
click at [555, 143] on div "hero. fi ndNearestEnemy press enter" at bounding box center [574, 153] width 208 height 40
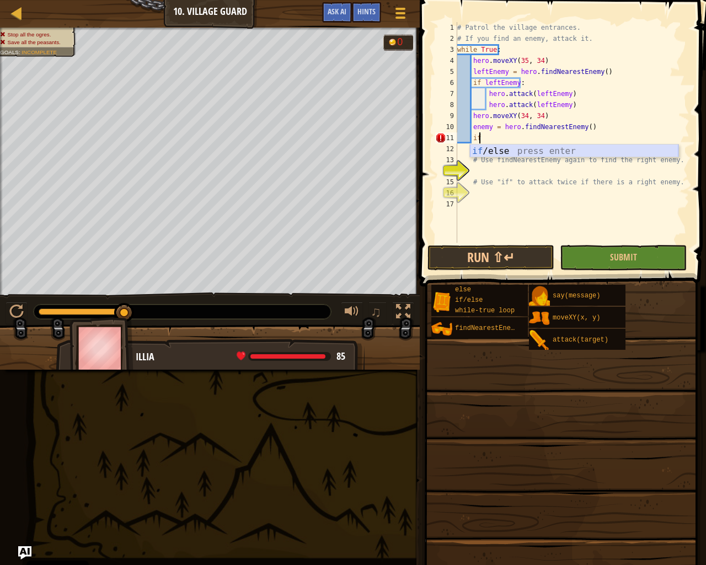
click at [527, 149] on div "if /else press enter" at bounding box center [574, 164] width 208 height 40
type textarea "if enemy:"
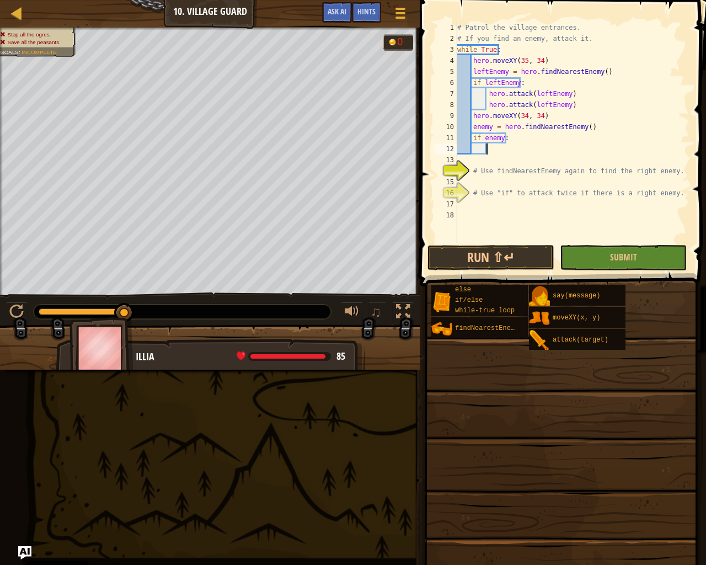
click at [497, 149] on div "# Patrol the village entrances. # If you find an enemy, attack it. while True :…" at bounding box center [572, 143] width 234 height 243
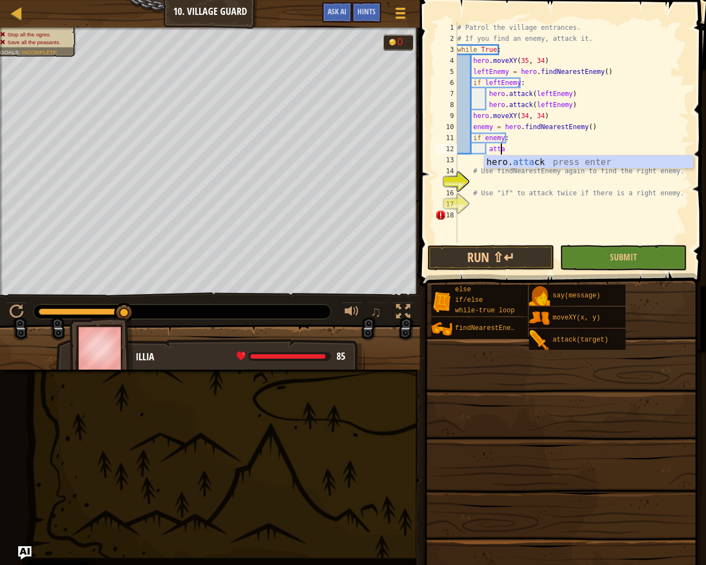
scroll to position [5, 3]
click at [522, 165] on div "hero. [PERSON_NAME] press enter" at bounding box center [588, 176] width 208 height 40
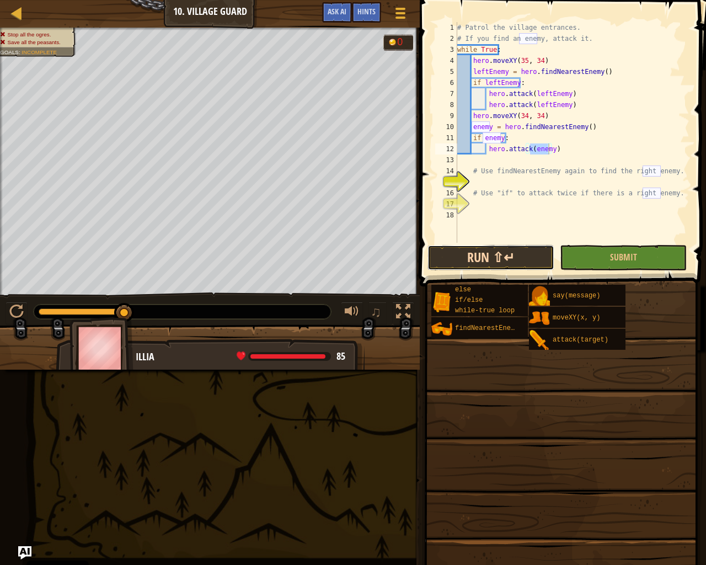
click at [518, 248] on button "Run ⇧↵" at bounding box center [490, 257] width 127 height 25
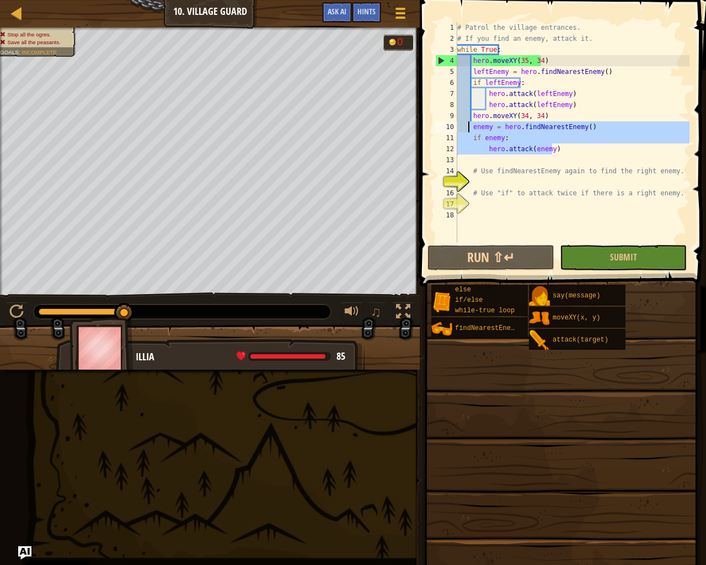
drag, startPoint x: 563, startPoint y: 148, endPoint x: 469, endPoint y: 127, distance: 95.7
click at [469, 127] on div "# Patrol the village entrances. # If you find an enemy, attack it. while True :…" at bounding box center [572, 143] width 234 height 243
type textarea "enemy = hero.findNearestEnemy() if enemy:"
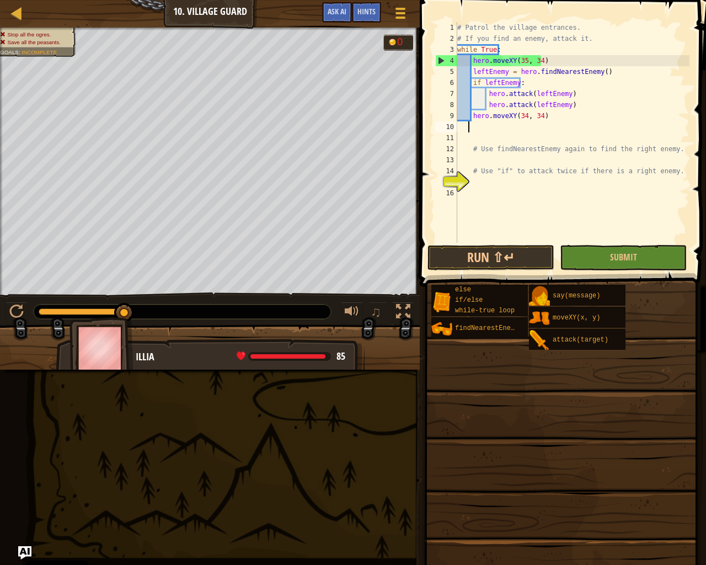
scroll to position [5, 1]
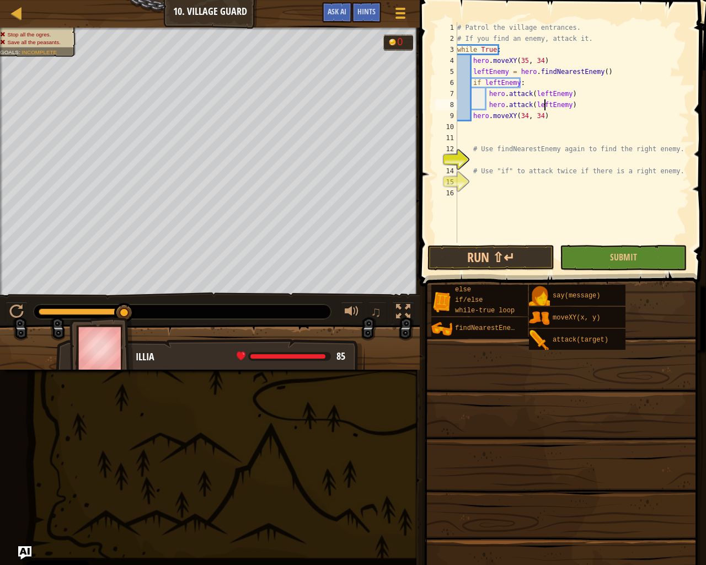
click at [545, 110] on div "# Patrol the village entrances. # If you find an enemy, attack it. while True :…" at bounding box center [572, 143] width 234 height 243
click at [555, 117] on div "# Patrol the village entrances. # If you find an enemy, attack it. while True :…" at bounding box center [572, 143] width 234 height 243
click at [496, 253] on button "Run ⇧↵" at bounding box center [490, 257] width 127 height 25
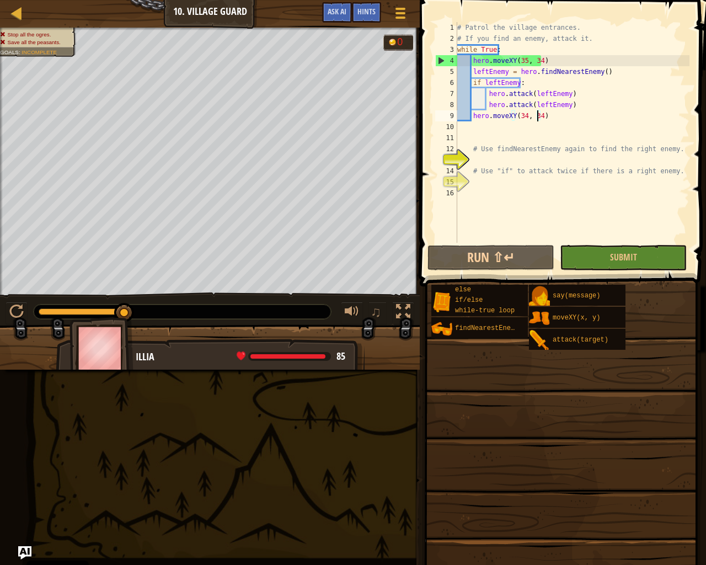
click at [536, 116] on div "# Patrol the village entrances. # If you find an enemy, attack it. while True :…" at bounding box center [572, 143] width 234 height 243
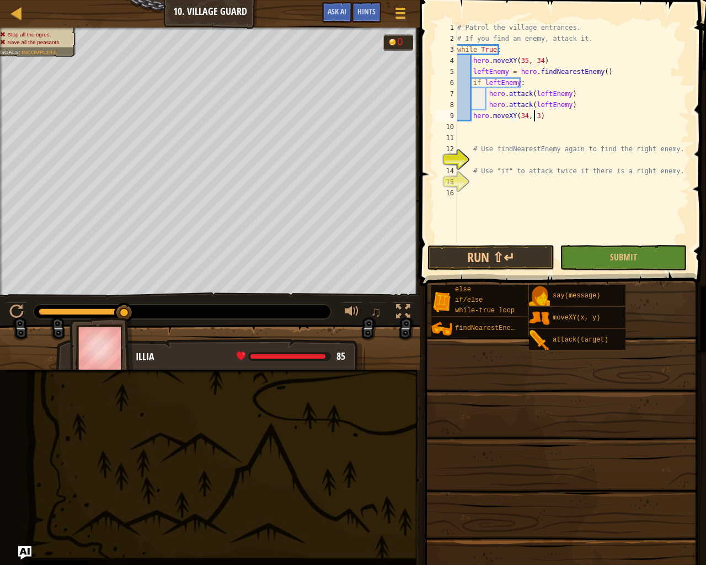
scroll to position [5, 7]
click at [541, 255] on button "Run ⇧↵" at bounding box center [490, 257] width 127 height 25
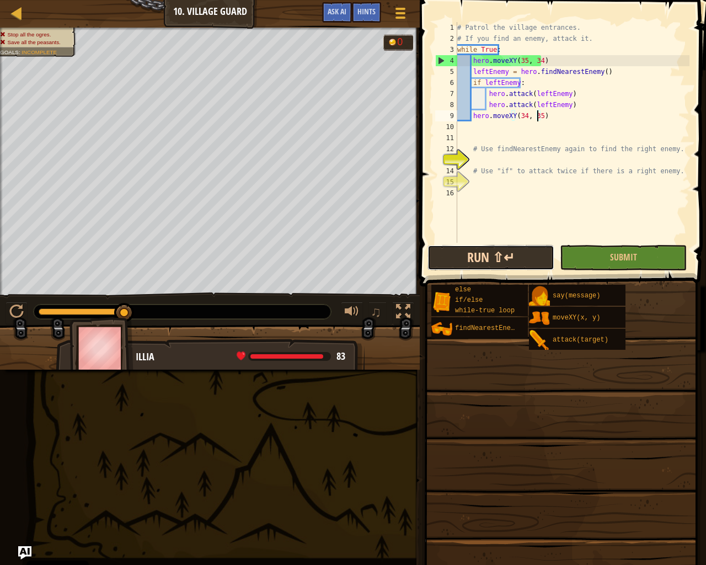
click at [504, 246] on button "Run ⇧↵" at bounding box center [490, 257] width 127 height 25
click at [537, 60] on div "# Patrol the village entrances. # If you find an enemy, attack it. while True :…" at bounding box center [572, 143] width 234 height 243
click at [525, 263] on button "Run ⇧↵" at bounding box center [490, 257] width 127 height 25
click at [536, 115] on div "# Patrol the village entrances. # If you find an enemy, attack it. while True :…" at bounding box center [572, 143] width 234 height 243
click at [534, 115] on div "# Patrol the village entrances. # If you find an enemy, attack it. while True :…" at bounding box center [572, 143] width 234 height 243
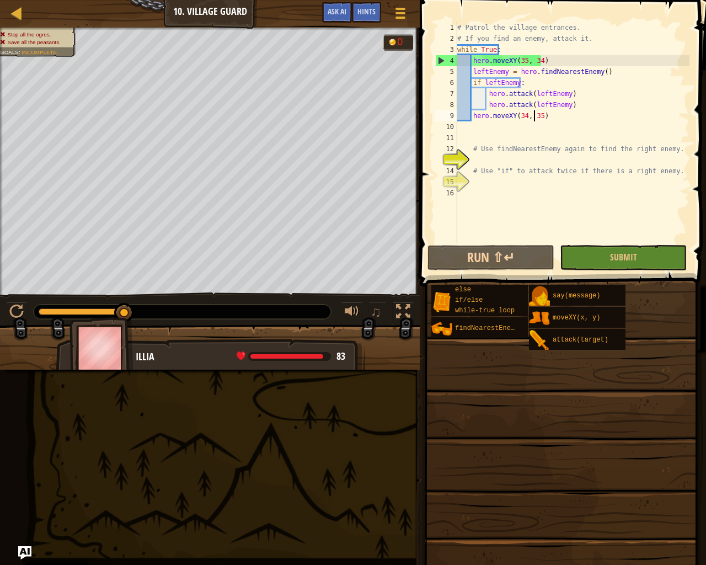
click at [536, 118] on div "# Patrol the village entrances. # If you find an enemy, attack it. while True :…" at bounding box center [572, 143] width 234 height 243
click at [537, 117] on div "# Patrol the village entrances. # If you find an enemy, attack it. while True :…" at bounding box center [572, 143] width 234 height 243
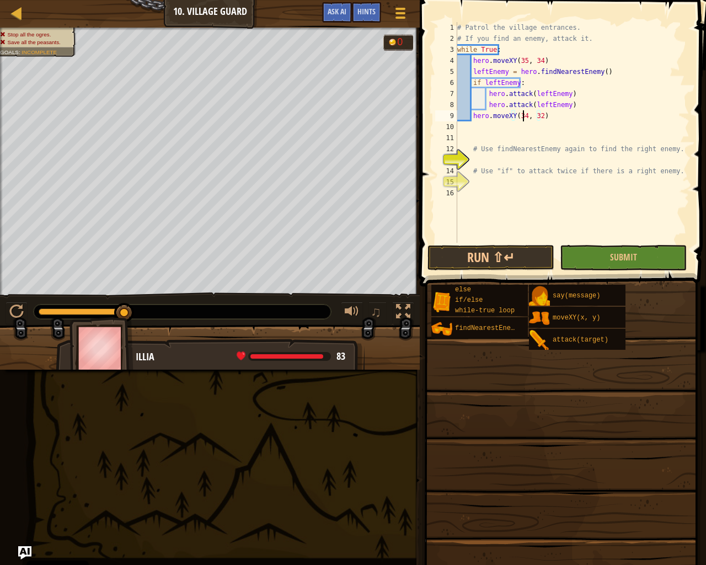
click at [521, 115] on div "# Patrol the village entrances. # If you find an enemy, attack it. while True :…" at bounding box center [572, 143] width 234 height 243
click at [542, 250] on button "Run ⇧↵" at bounding box center [490, 257] width 127 height 25
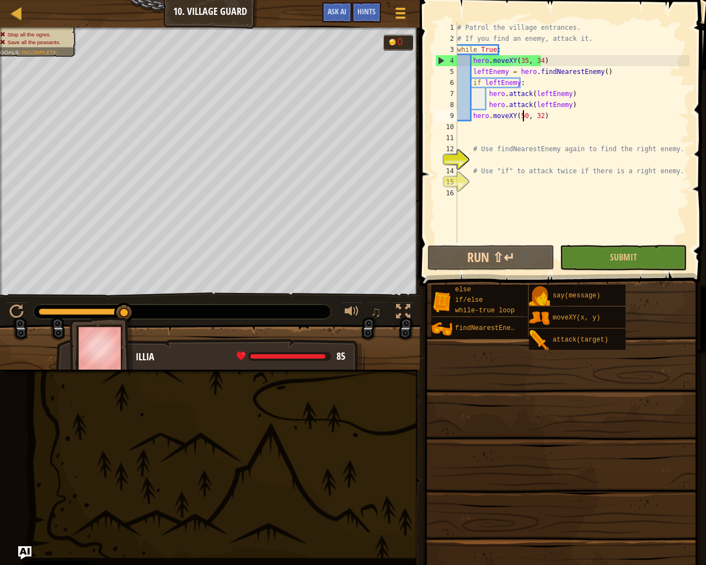
click at [518, 116] on div "# Patrol the village entrances. # If you find an enemy, attack it. while True :…" at bounding box center [572, 143] width 234 height 243
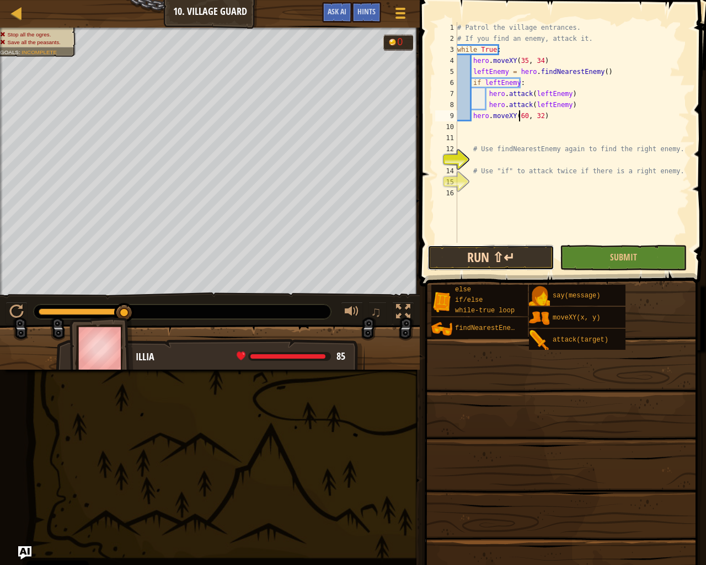
click at [494, 261] on button "Run ⇧↵" at bounding box center [490, 257] width 127 height 25
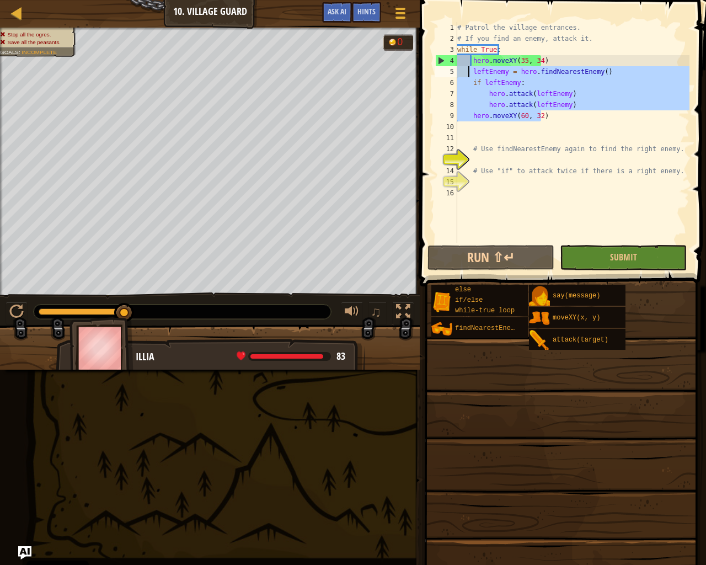
drag, startPoint x: 583, startPoint y: 113, endPoint x: 470, endPoint y: 68, distance: 121.6
click at [470, 68] on div "# Patrol the village entrances. # If you find an enemy, attack it. while True :…" at bounding box center [572, 143] width 234 height 243
type textarea "leftEnemy = hero.findNearestEnemy() if leftEnemy:"
drag, startPoint x: 527, startPoint y: 104, endPoint x: 576, endPoint y: 81, distance: 54.0
click at [531, 129] on div "# Patrol the village entrances. # If you find an enemy, attack it. while True :…" at bounding box center [572, 143] width 234 height 243
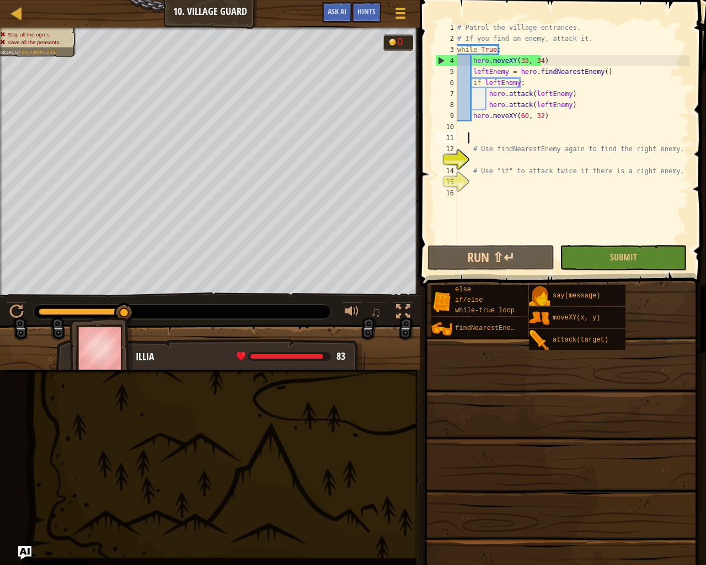
scroll to position [5, 0]
paste textarea "hero.moveXY(60, 32)"
type textarea "hero.moveXY(60, 32)"
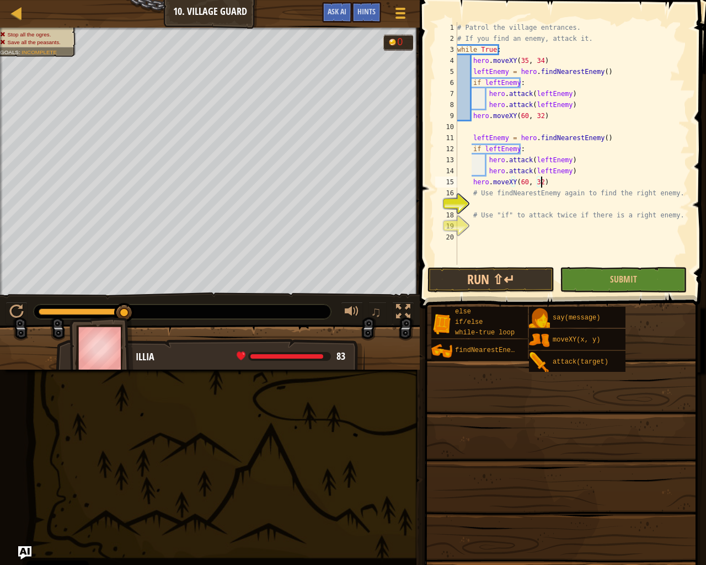
click at [471, 127] on div "# Patrol the village entrances. # If you find an enemy, attack it. while True :…" at bounding box center [572, 154] width 234 height 265
click at [516, 147] on div "# Patrol the village entrances. # If you find an enemy, attack it. while True :…" at bounding box center [572, 154] width 234 height 265
drag, startPoint x: 496, startPoint y: 147, endPoint x: 501, endPoint y: 149, distance: 5.7
click at [494, 151] on div "# Patrol the village entrances. # If you find an enemy, attack it. while True :…" at bounding box center [572, 154] width 234 height 265
click at [494, 149] on div "# Patrol the village entrances. # If you find an enemy, attack it. while True :…" at bounding box center [572, 143] width 234 height 243
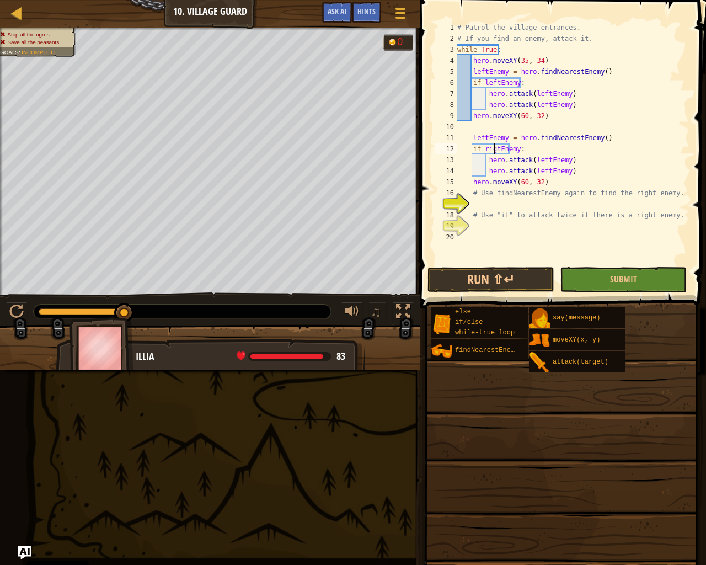
scroll to position [5, 4]
click at [540, 158] on div "# Patrol the village entrances. # If you find an enemy, attack it. while True :…" at bounding box center [572, 154] width 234 height 265
click at [542, 169] on div "# Patrol the village entrances. # If you find an enemy, attack it. while True :…" at bounding box center [572, 154] width 234 height 265
click at [481, 138] on div "# Patrol the village entrances. # If you find an enemy, attack it. while True :…" at bounding box center [572, 154] width 234 height 265
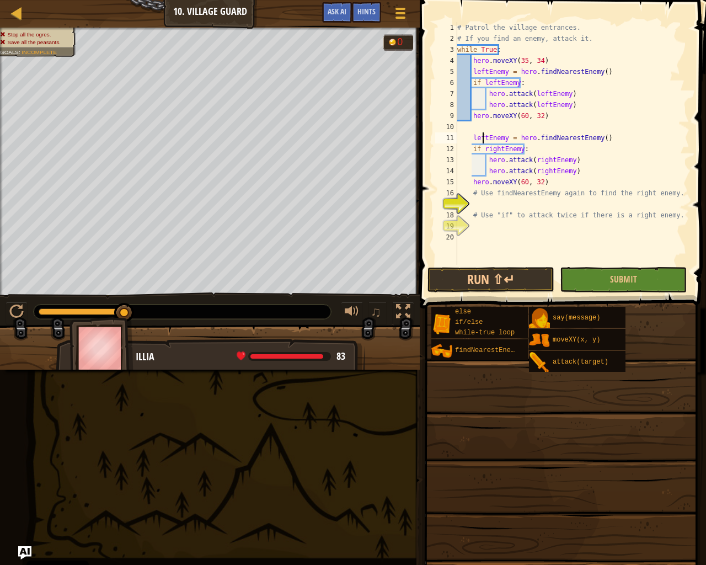
click at [481, 135] on div "# Patrol the village entrances. # If you find an enemy, attack it. while True :…" at bounding box center [572, 154] width 234 height 265
click at [523, 271] on button "Run ⇧↵" at bounding box center [490, 279] width 127 height 25
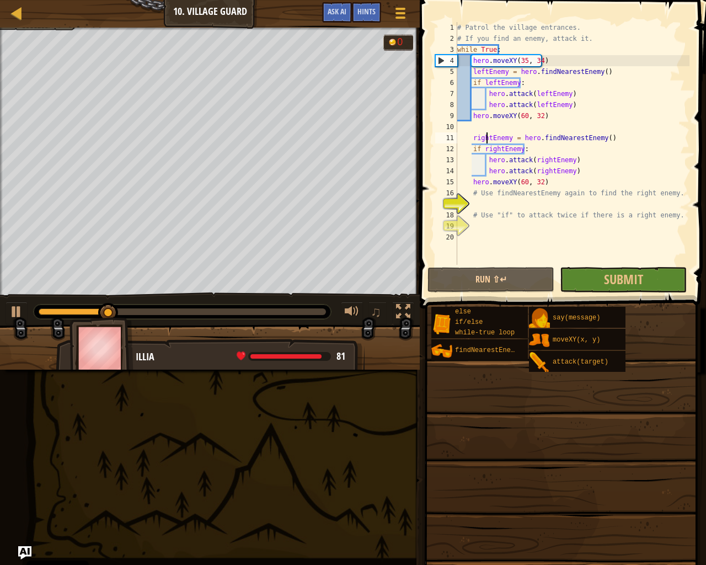
click at [521, 181] on div "# Patrol the village entrances. # If you find an enemy, attack it. while True :…" at bounding box center [572, 154] width 234 height 265
type textarea "hero.moveXY(6, 32)"
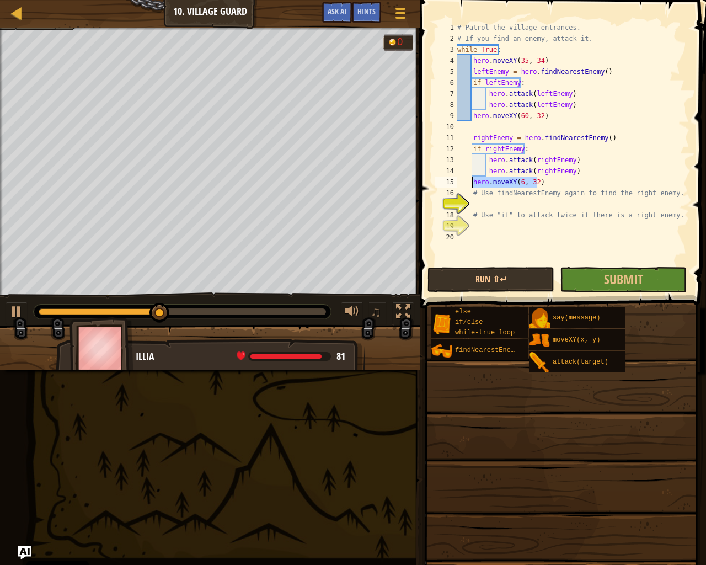
drag, startPoint x: 551, startPoint y: 183, endPoint x: 470, endPoint y: 180, distance: 80.6
click at [470, 180] on div "# Patrol the village entrances. # If you find an enemy, attack it. while True :…" at bounding box center [572, 154] width 234 height 265
click at [502, 277] on button "Run ⇧↵" at bounding box center [490, 279] width 127 height 25
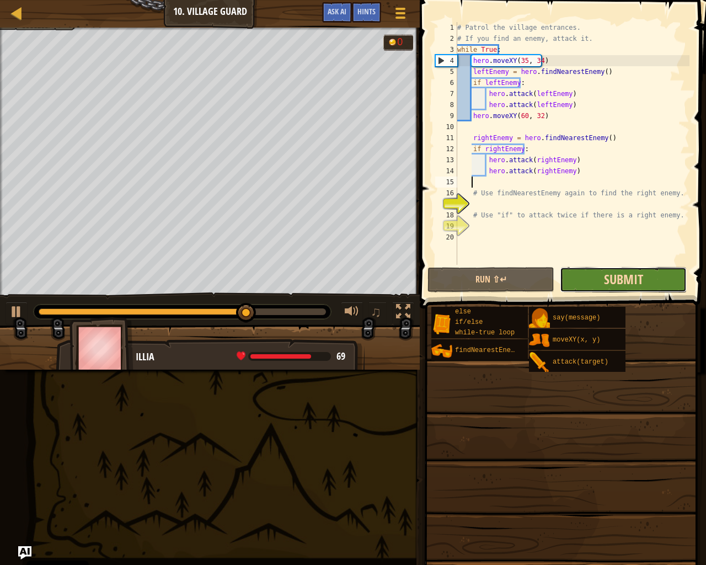
click at [619, 280] on span "Submit" at bounding box center [623, 279] width 39 height 18
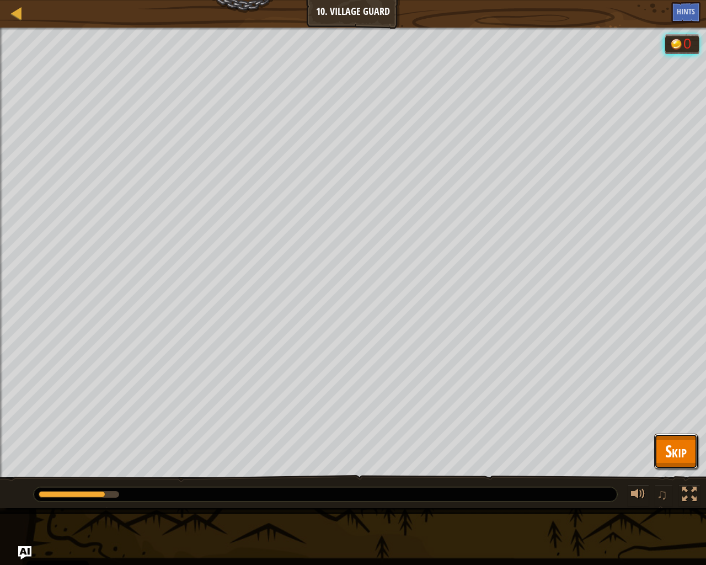
click at [693, 447] on button "Skip" at bounding box center [676, 450] width 44 height 35
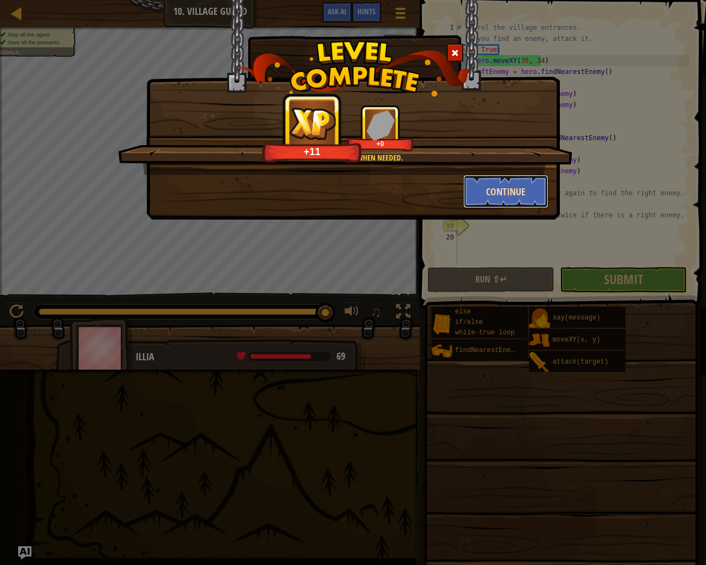
click at [486, 186] on button "Continue" at bounding box center [505, 191] width 85 height 33
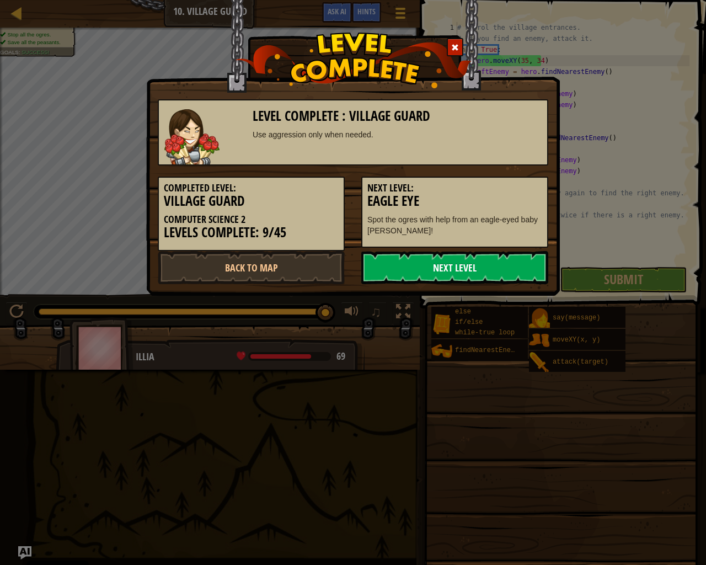
click at [421, 275] on link "Next Level" at bounding box center [454, 267] width 187 height 33
click at [426, 271] on link "Next Level" at bounding box center [454, 267] width 187 height 33
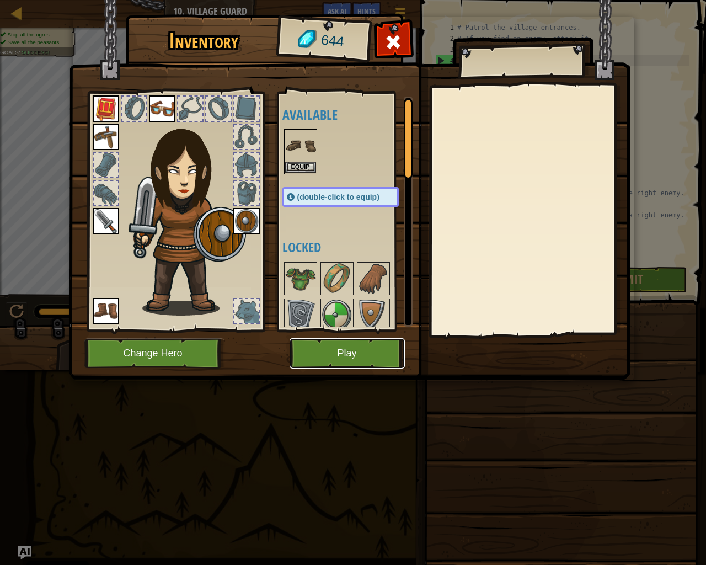
click at [362, 363] on button "Play" at bounding box center [347, 353] width 115 height 30
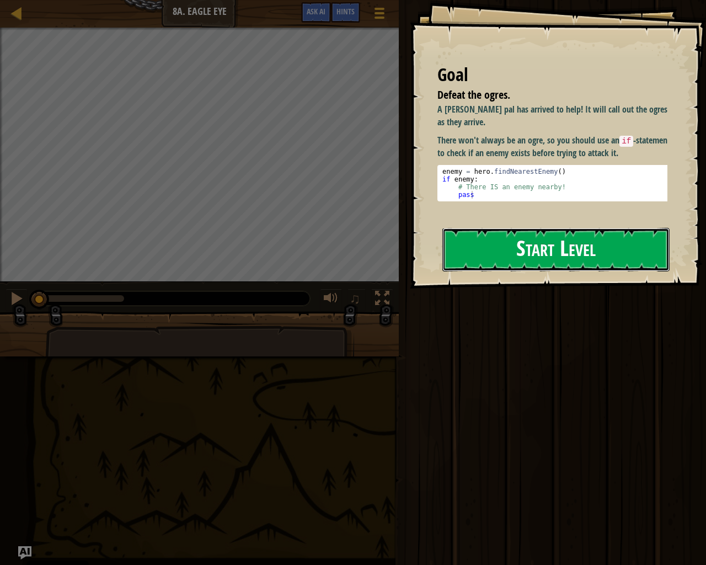
click at [469, 243] on button "Start Level" at bounding box center [555, 250] width 227 height 44
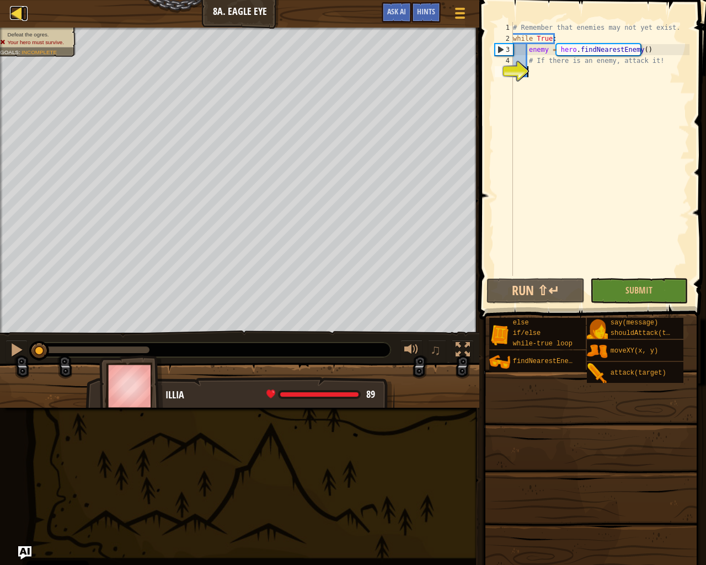
click at [13, 12] on div at bounding box center [17, 13] width 14 height 14
select select "en-[GEOGRAPHIC_DATA]"
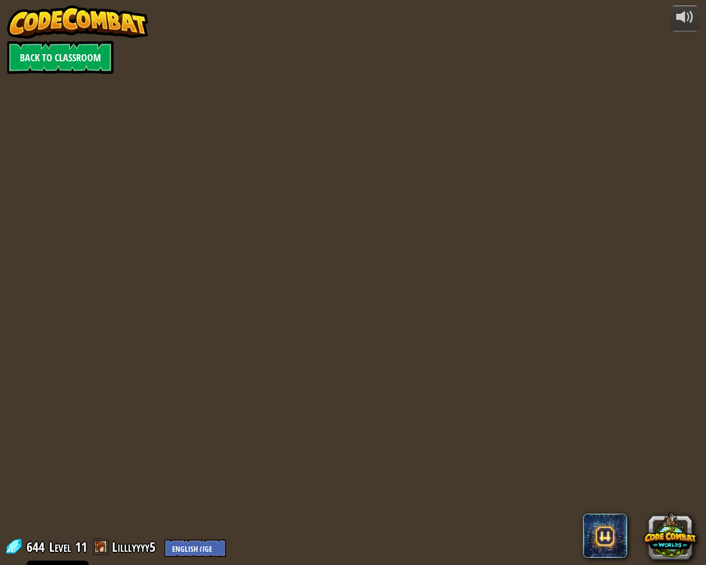
select select "en-[GEOGRAPHIC_DATA]"
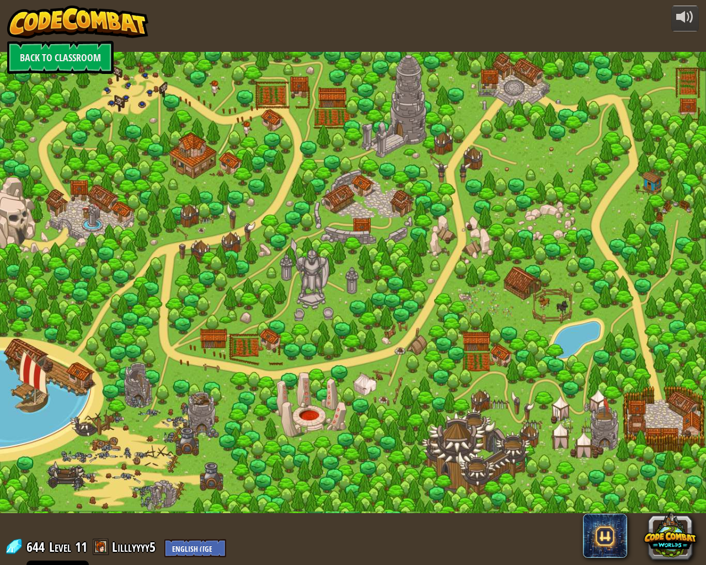
select select "en-[GEOGRAPHIC_DATA]"
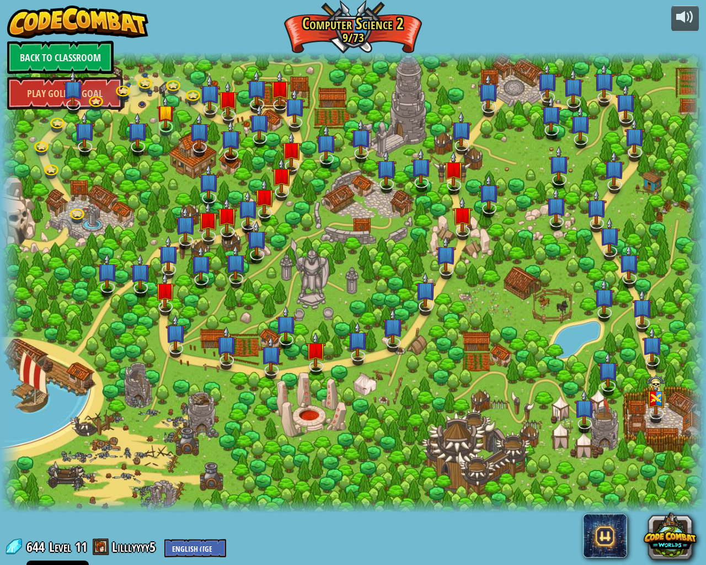
select select "en-[GEOGRAPHIC_DATA]"
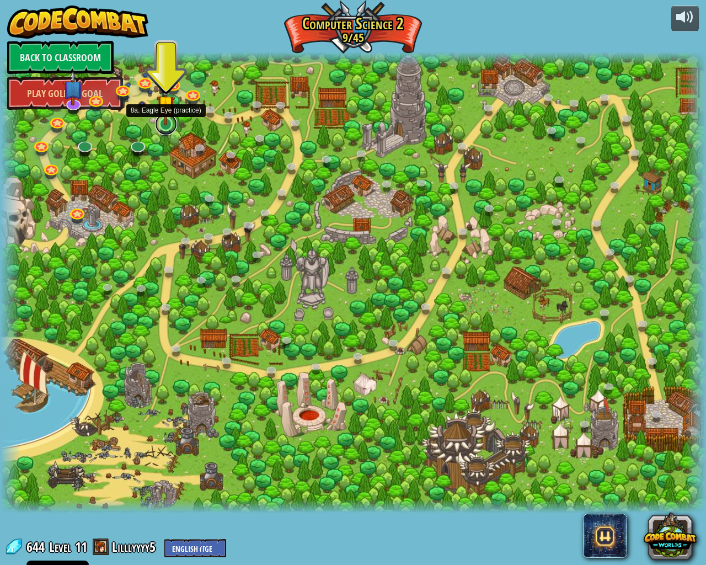
click at [172, 127] on link at bounding box center [166, 124] width 22 height 22
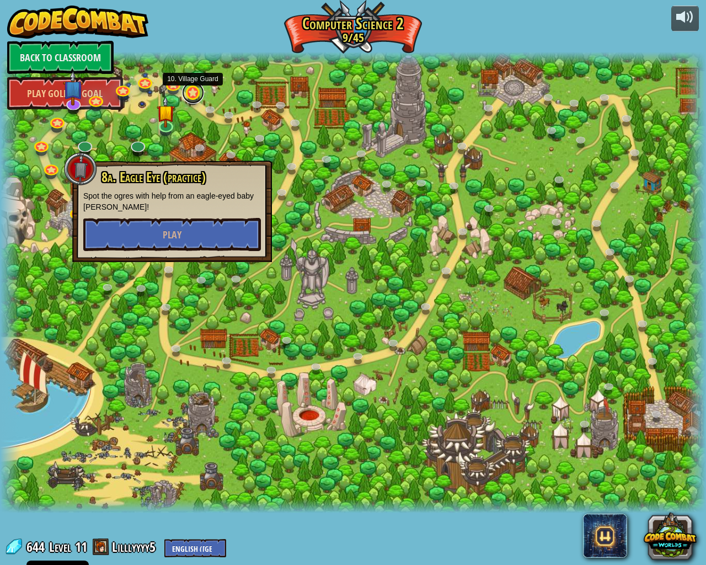
click at [197, 99] on link at bounding box center [193, 93] width 22 height 22
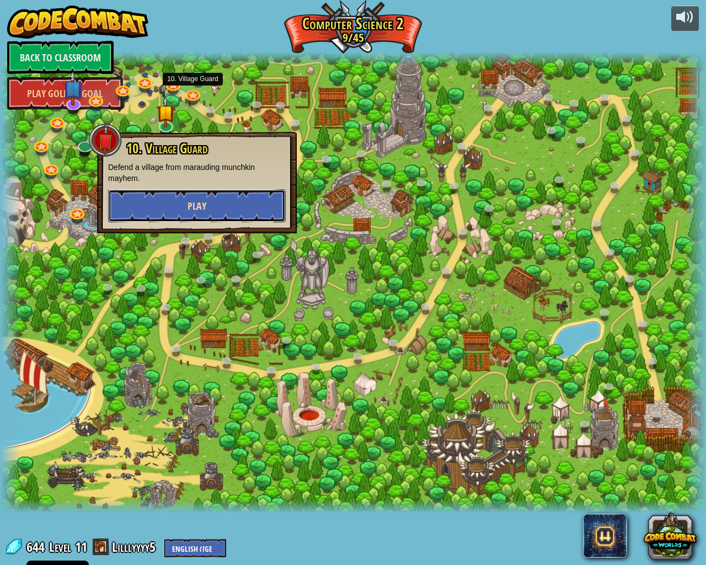
click at [200, 208] on span "Play" at bounding box center [197, 206] width 19 height 14
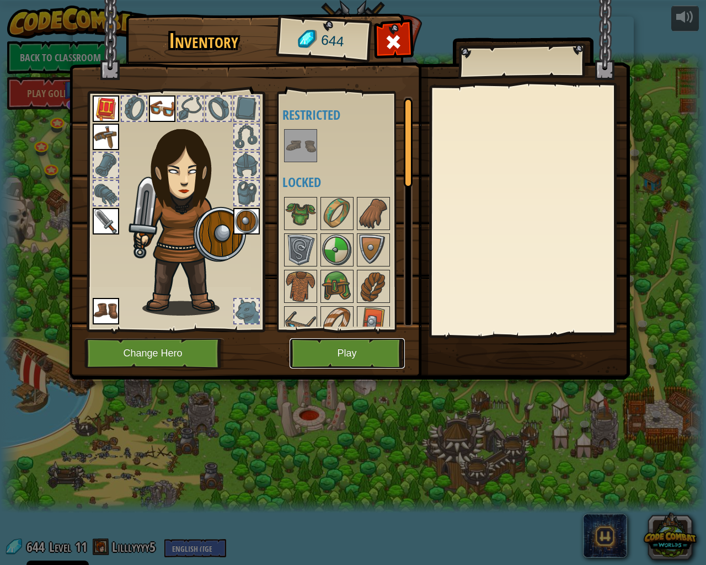
click at [320, 354] on button "Play" at bounding box center [347, 353] width 115 height 30
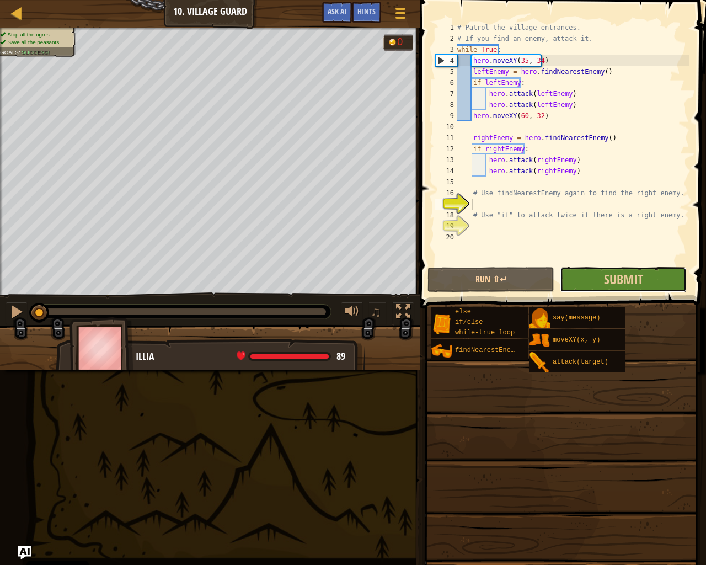
click at [588, 279] on button "Submit" at bounding box center [623, 279] width 127 height 25
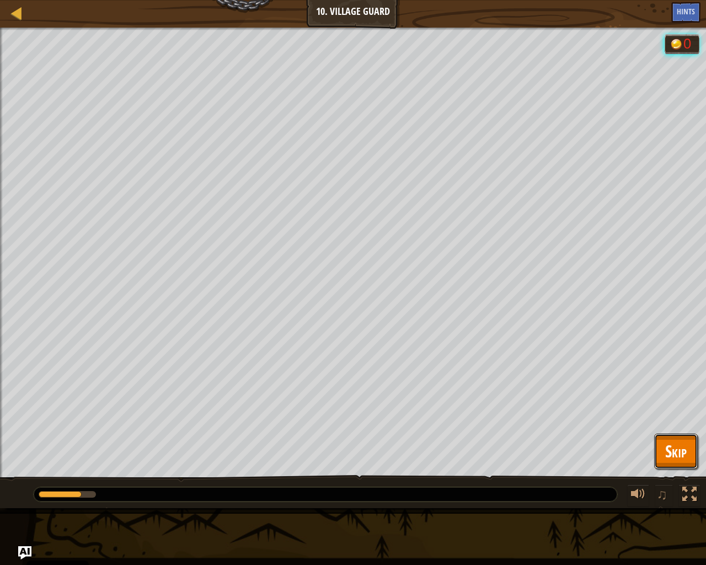
click at [666, 453] on span "Skip" at bounding box center [676, 451] width 22 height 23
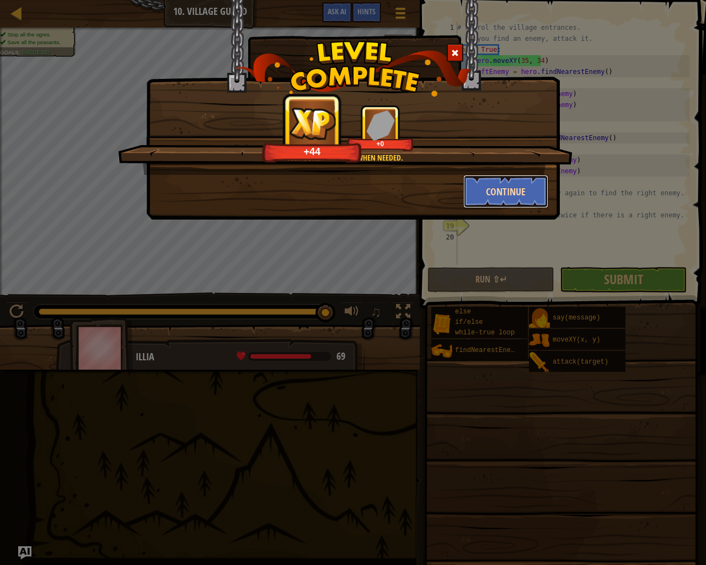
click at [541, 183] on button "Continue" at bounding box center [505, 191] width 85 height 33
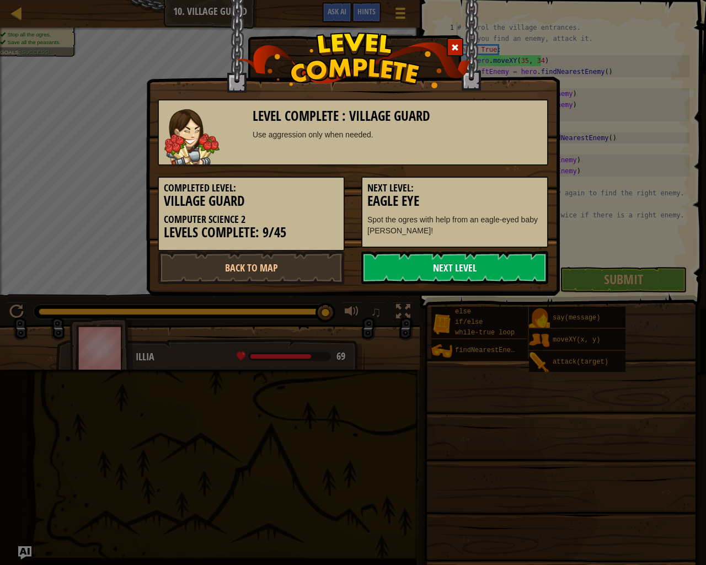
click at [465, 268] on link "Next Level" at bounding box center [454, 267] width 187 height 33
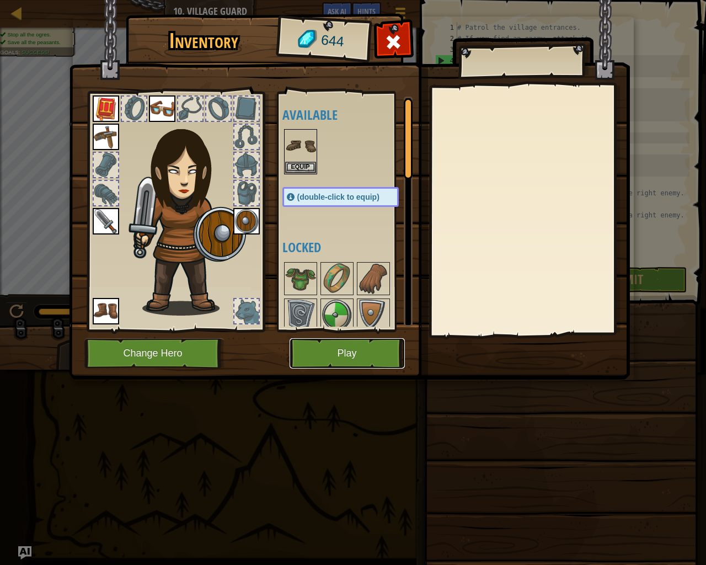
click at [309, 342] on button "Play" at bounding box center [347, 353] width 115 height 30
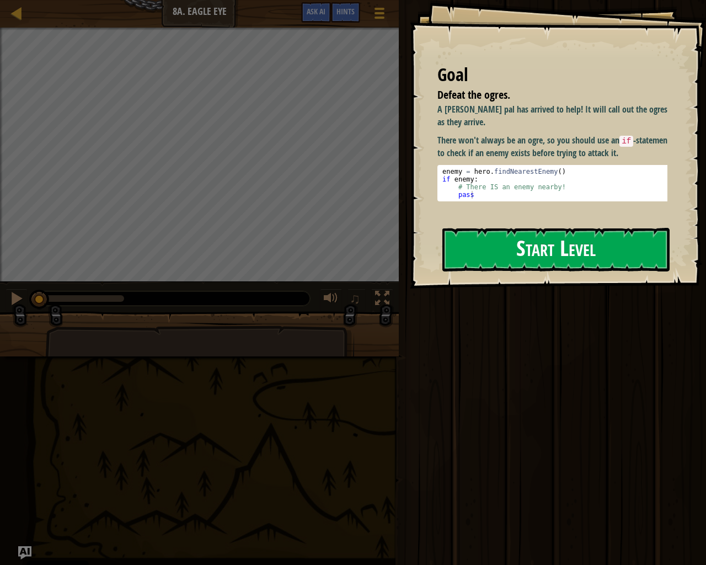
click at [452, 256] on button "Start Level" at bounding box center [555, 250] width 227 height 44
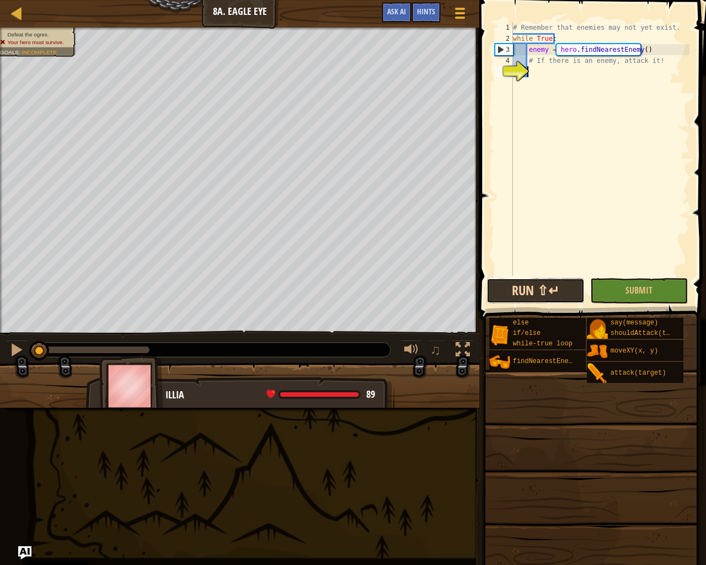
click at [546, 279] on button "Run ⇧↵" at bounding box center [535, 290] width 98 height 25
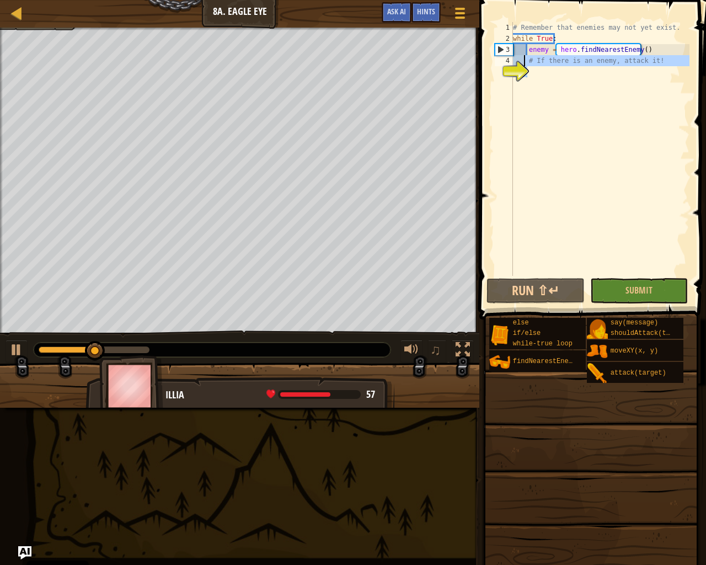
drag, startPoint x: 665, startPoint y: 66, endPoint x: 524, endPoint y: 60, distance: 140.2
click at [524, 60] on div "# Remember that enemies may not yet exist. while True : enemy = hero . findNear…" at bounding box center [600, 160] width 179 height 276
type textarea "# If there is an enemy, attack it!"
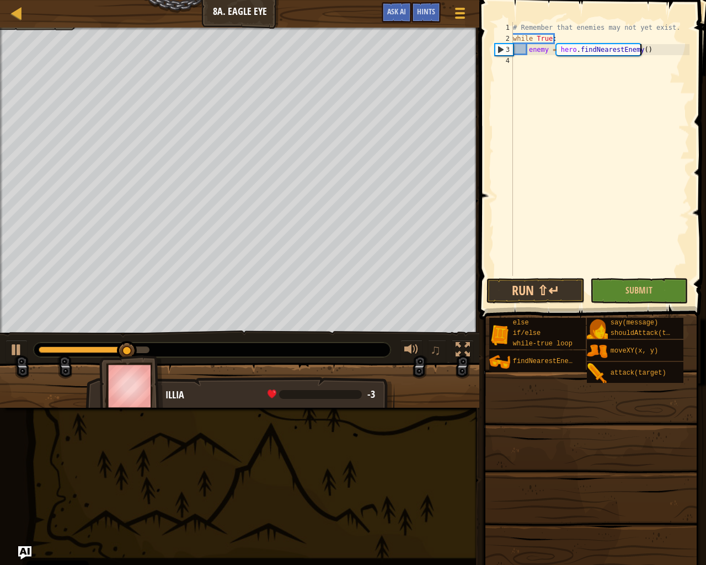
click at [656, 55] on div "# Remember that enemies may not yet exist. while True : enemy = hero . findNear…" at bounding box center [600, 160] width 179 height 276
type textarea "enemy = hero.findNearestEnemy()"
click at [656, 52] on div "# Remember that enemies may not yet exist. while True : enemy = hero . findNear…" at bounding box center [600, 160] width 179 height 276
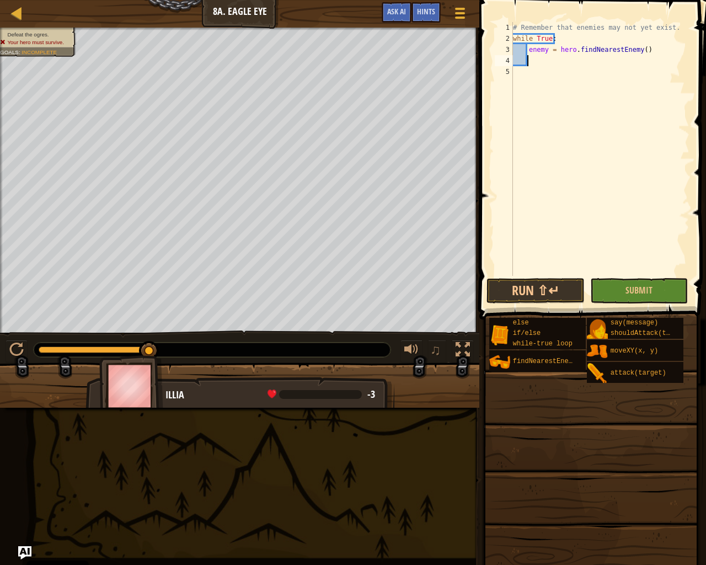
scroll to position [5, 1]
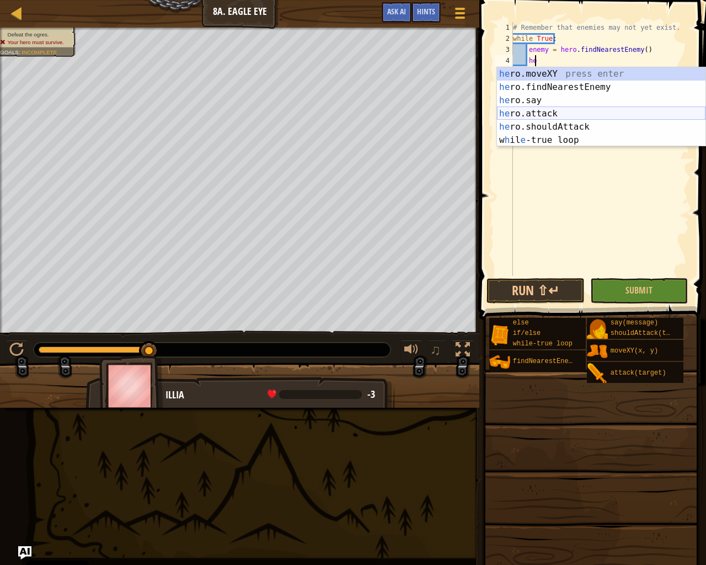
click at [532, 113] on div "he ro.moveXY press enter he ro.findNearestEnemy press enter he ro.say press ent…" at bounding box center [601, 120] width 208 height 106
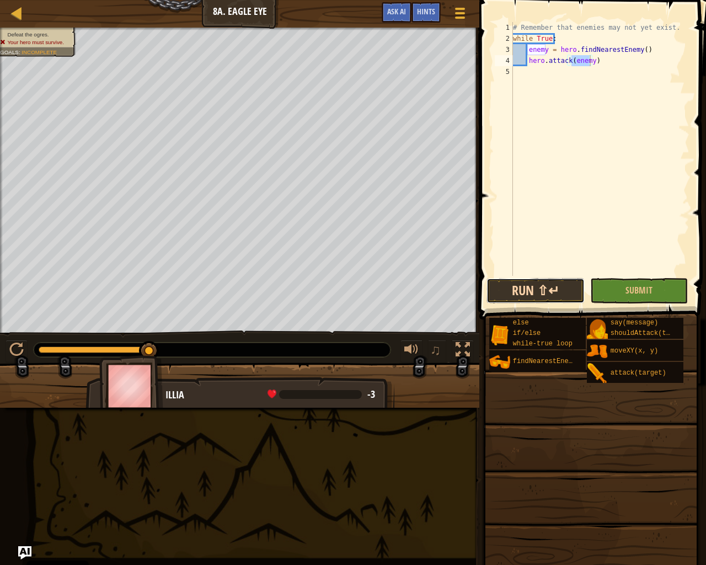
click at [531, 292] on button "Run ⇧↵" at bounding box center [535, 290] width 98 height 25
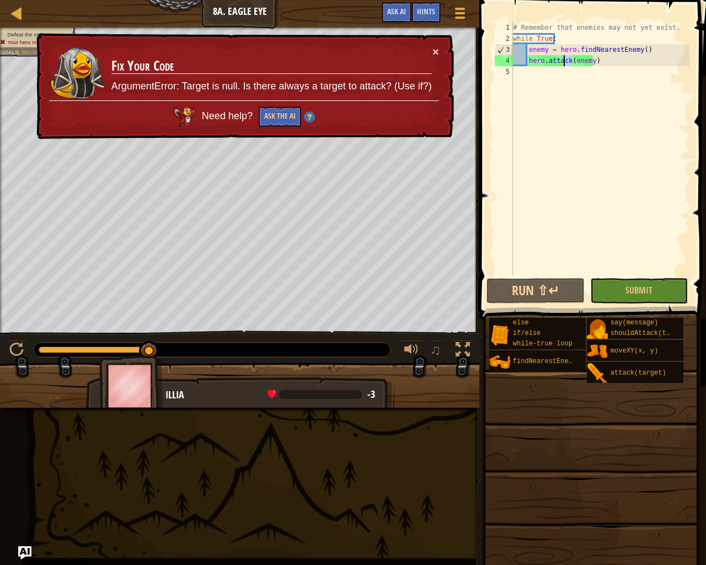
click at [560, 63] on div "# Remember that enemies may not yet exist. while True : enemy = hero . findNear…" at bounding box center [600, 160] width 179 height 276
drag, startPoint x: 592, startPoint y: 60, endPoint x: 548, endPoint y: 61, distance: 44.7
click at [548, 61] on div "# Remember that enemies may not yet exist. while True : enemy = hero . findNear…" at bounding box center [600, 160] width 179 height 276
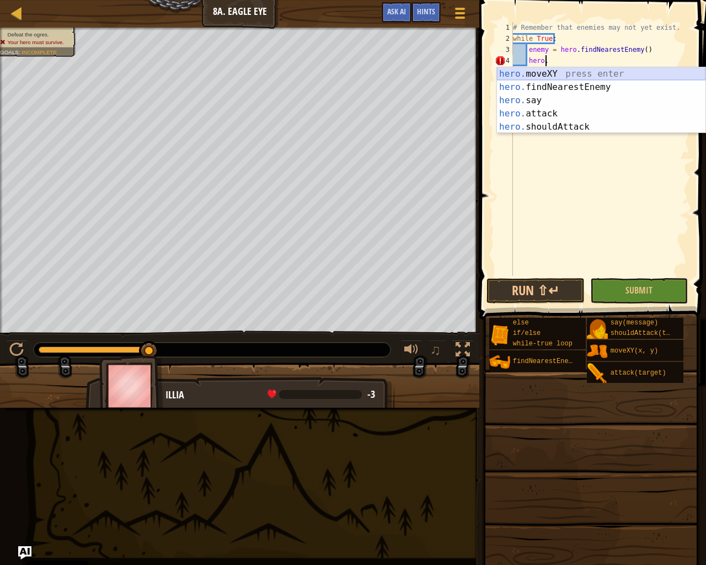
click at [600, 75] on div "hero. moveXY press enter hero. findNearestEnemy press enter hero. say press ent…" at bounding box center [601, 113] width 208 height 93
type textarea "hero.moveXY(x, y)"
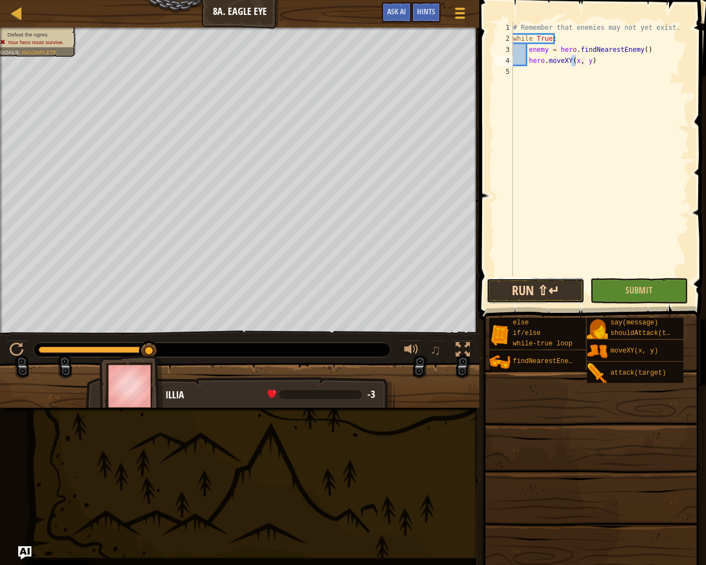
click at [502, 281] on button "Run ⇧↵" at bounding box center [535, 290] width 98 height 25
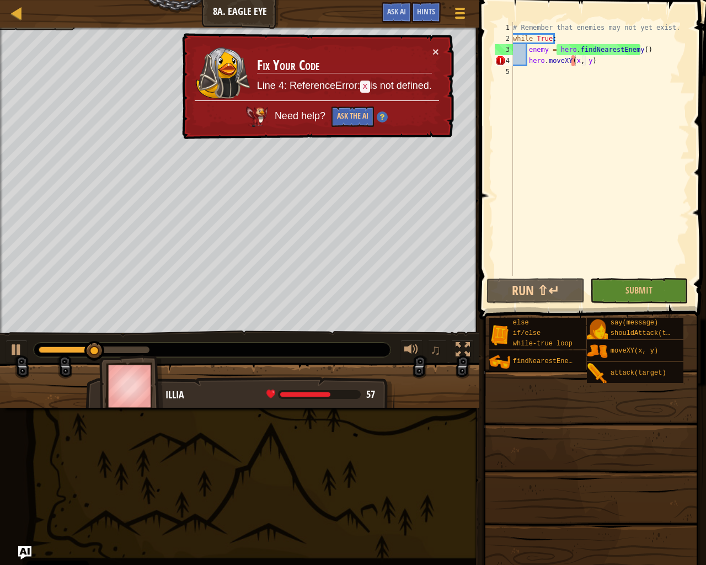
click at [440, 51] on div "× Fix Your Code Line 4: ReferenceError: x is not defined. Need help? Ask the AI" at bounding box center [317, 86] width 274 height 106
click at [437, 51] on button "×" at bounding box center [435, 52] width 7 height 12
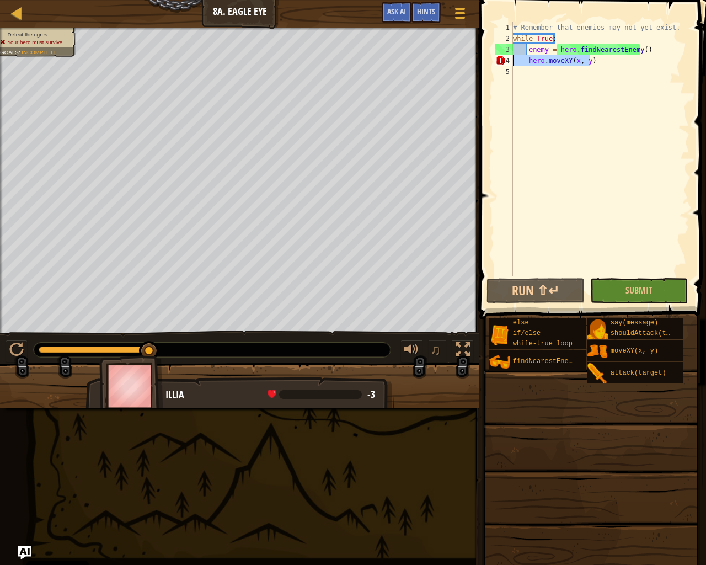
drag, startPoint x: 601, startPoint y: 62, endPoint x: 513, endPoint y: 65, distance: 87.8
click at [513, 65] on div "# Remember that enemies may not yet exist. while True : enemy = hero . findNear…" at bounding box center [600, 160] width 179 height 276
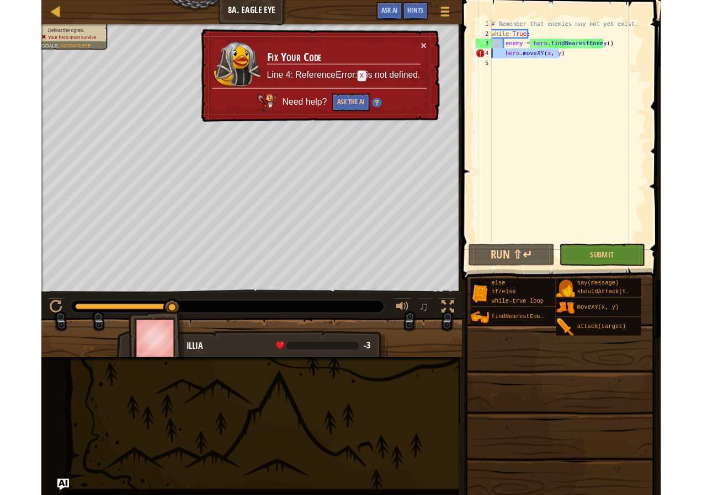
scroll to position [5, 0]
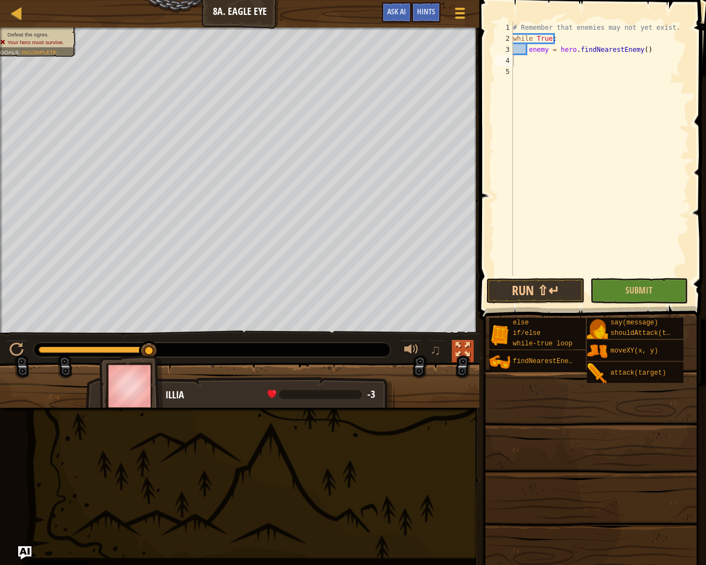
click at [459, 340] on button at bounding box center [463, 351] width 22 height 23
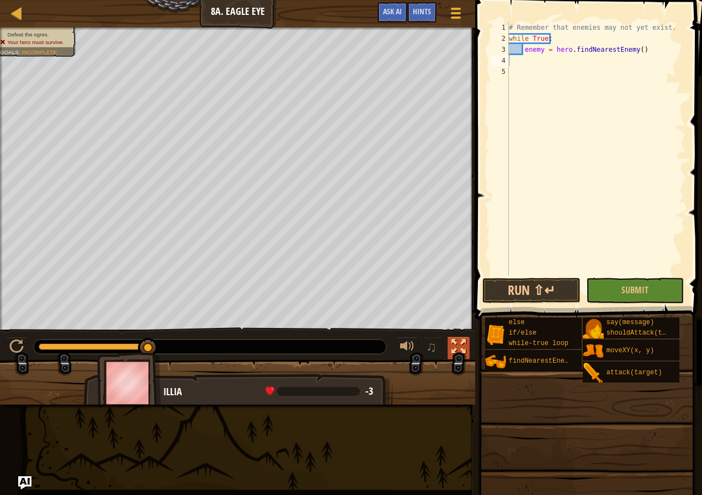
click at [455, 340] on div at bounding box center [458, 347] width 14 height 14
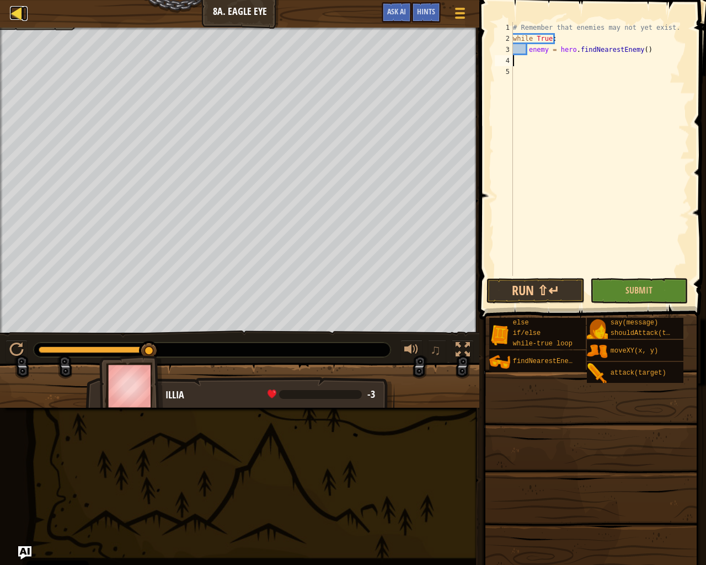
click at [15, 12] on div at bounding box center [17, 13] width 14 height 14
select select "en-[GEOGRAPHIC_DATA]"
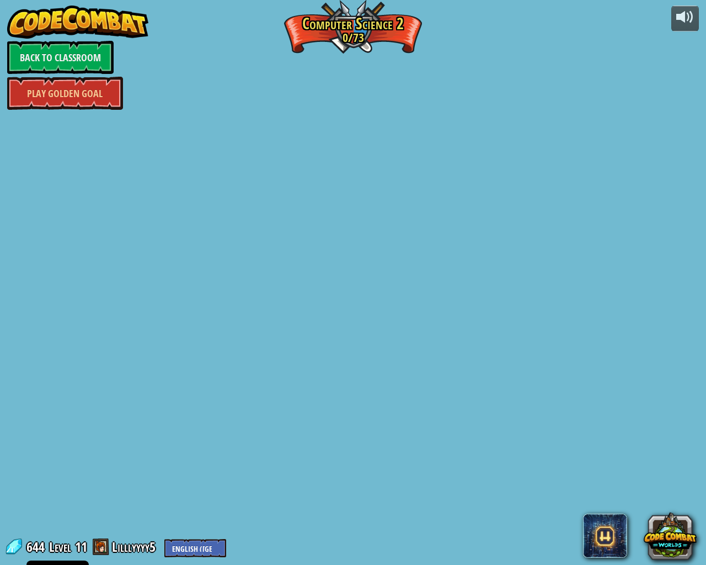
select select "en-[GEOGRAPHIC_DATA]"
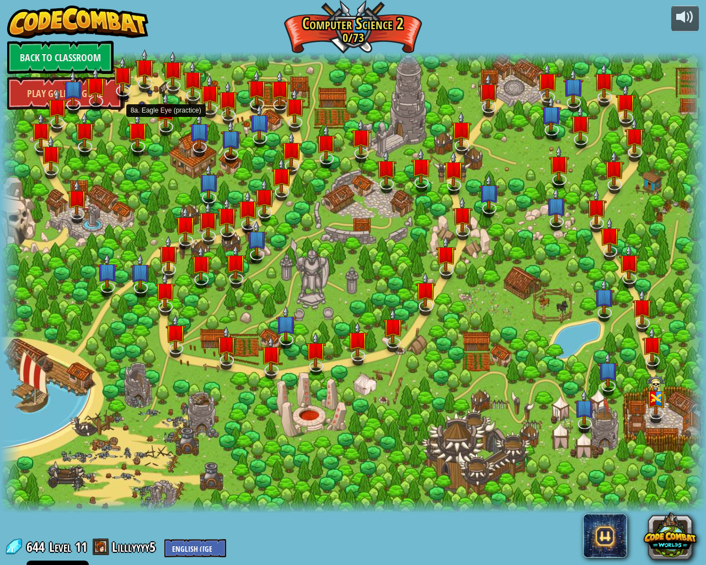
select select "en-[GEOGRAPHIC_DATA]"
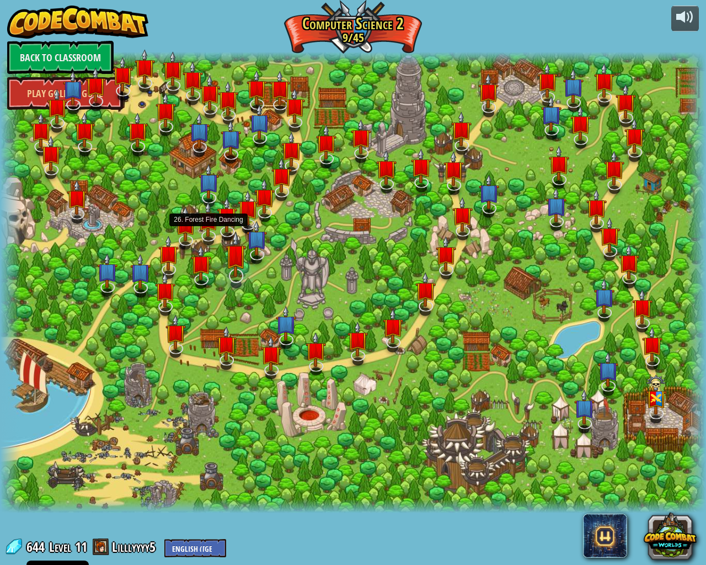
select select "en-[GEOGRAPHIC_DATA]"
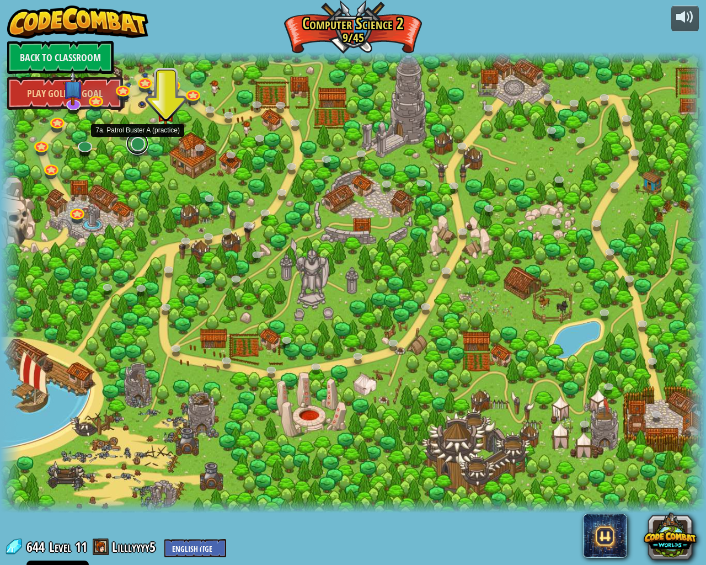
click at [137, 147] on link at bounding box center [137, 143] width 22 height 22
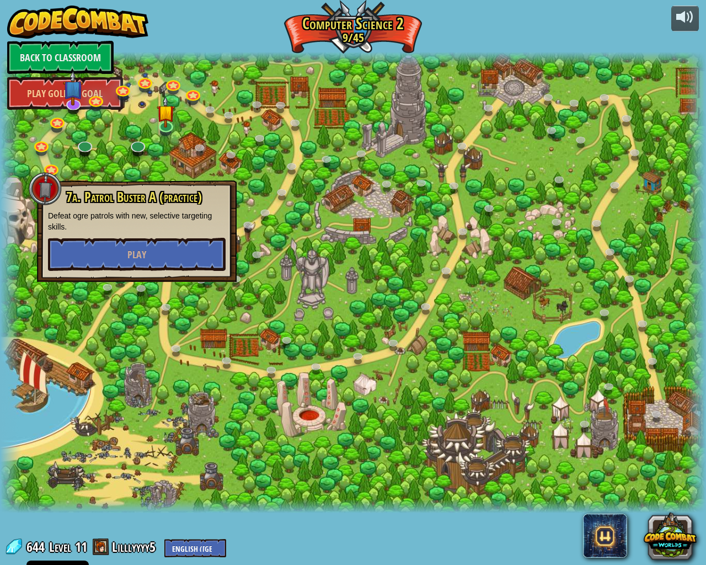
click at [191, 163] on div at bounding box center [353, 283] width 706 height 462
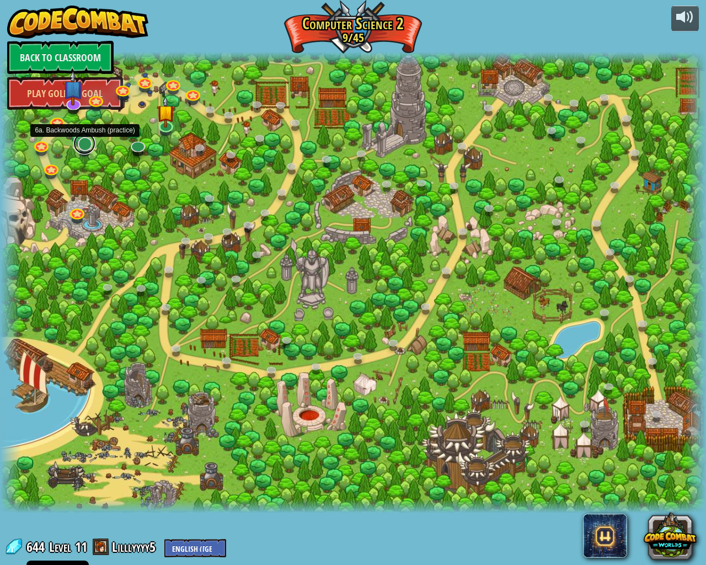
click at [79, 145] on link at bounding box center [84, 143] width 22 height 22
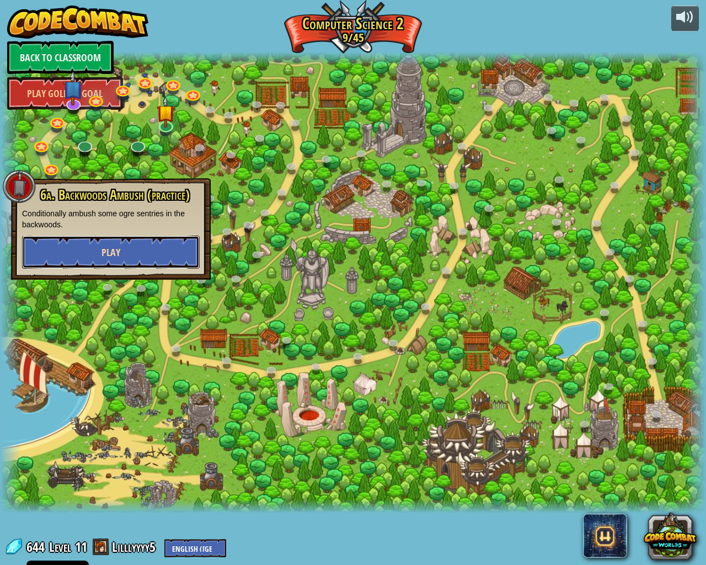
click at [124, 248] on button "Play" at bounding box center [111, 252] width 178 height 33
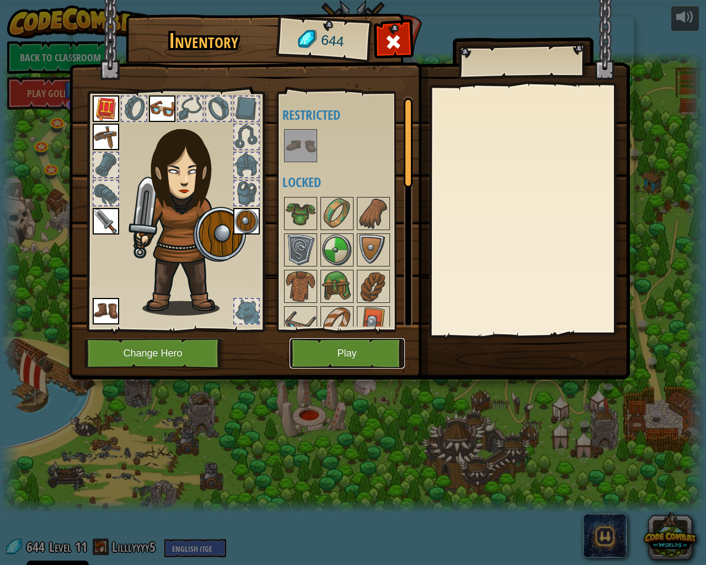
click at [322, 352] on button "Play" at bounding box center [347, 353] width 115 height 30
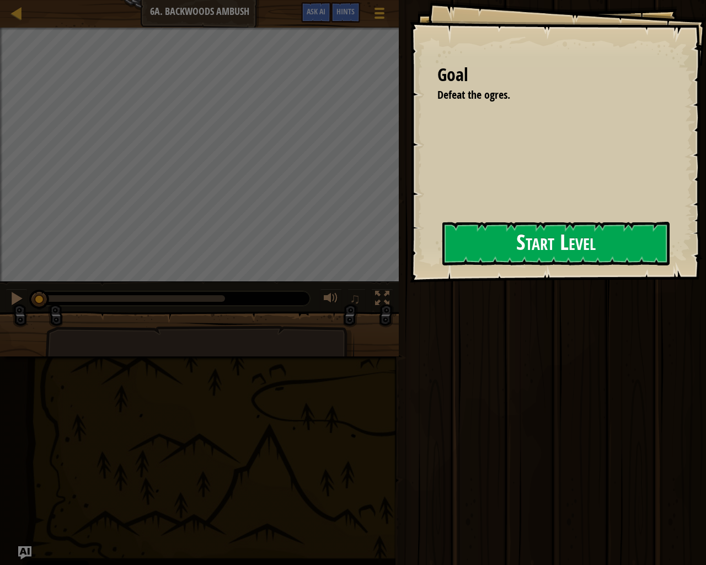
click at [576, 237] on button "Start Level" at bounding box center [555, 244] width 227 height 44
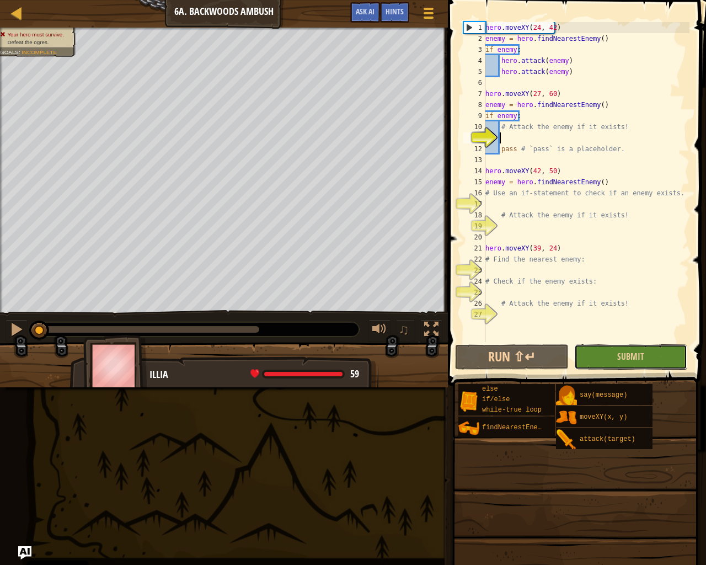
click at [611, 351] on button "Submit" at bounding box center [630, 356] width 113 height 25
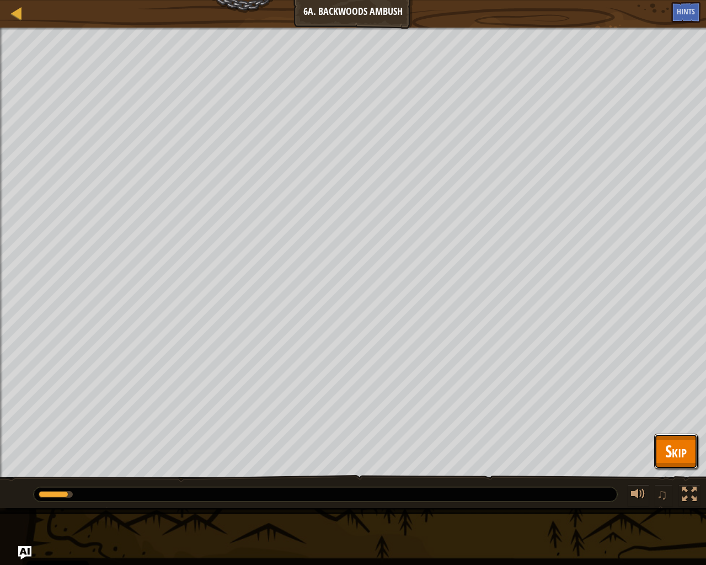
click at [655, 440] on button "Skip" at bounding box center [676, 450] width 44 height 35
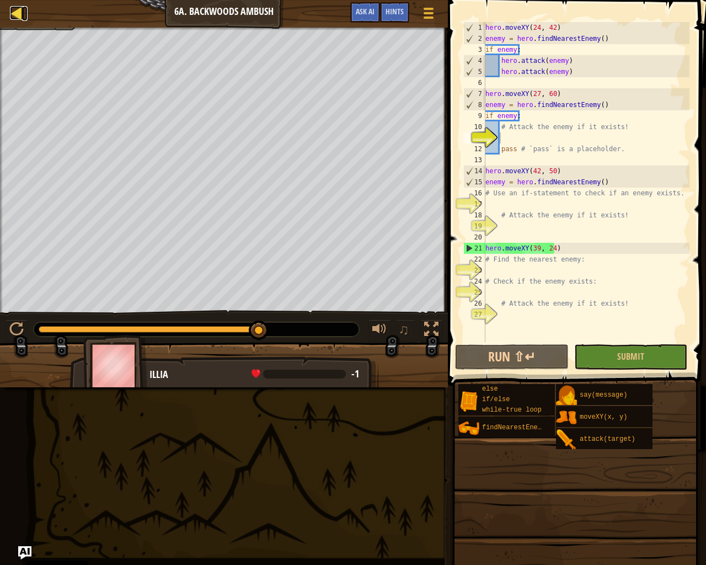
click at [18, 13] on div at bounding box center [17, 13] width 14 height 14
select select "en-[GEOGRAPHIC_DATA]"
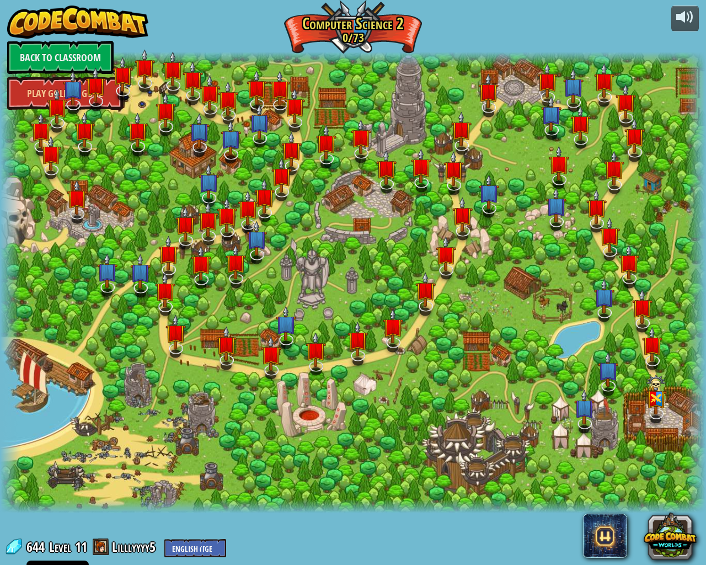
select select "en-[GEOGRAPHIC_DATA]"
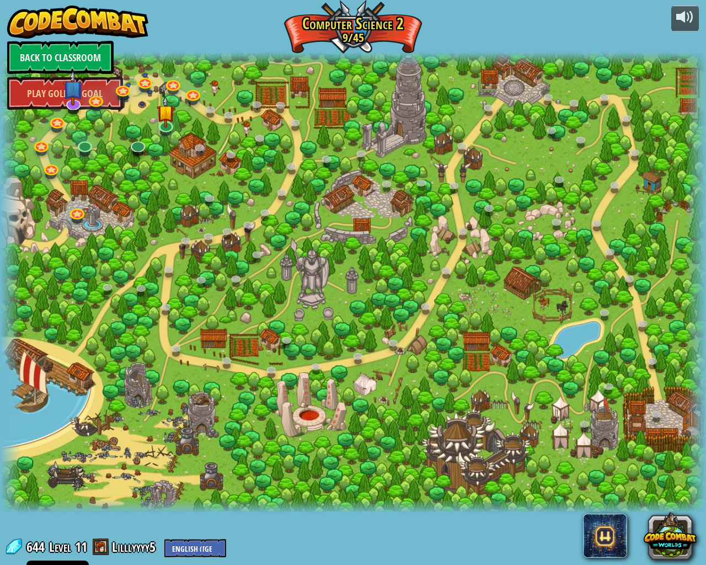
select select "en-[GEOGRAPHIC_DATA]"
click at [693, 0] on div "powered by Back to Classroom Play Golden Goal 8. Picnic Buster Protect the picn…" at bounding box center [353, 282] width 706 height 565
